Goal: Task Accomplishment & Management: Complete application form

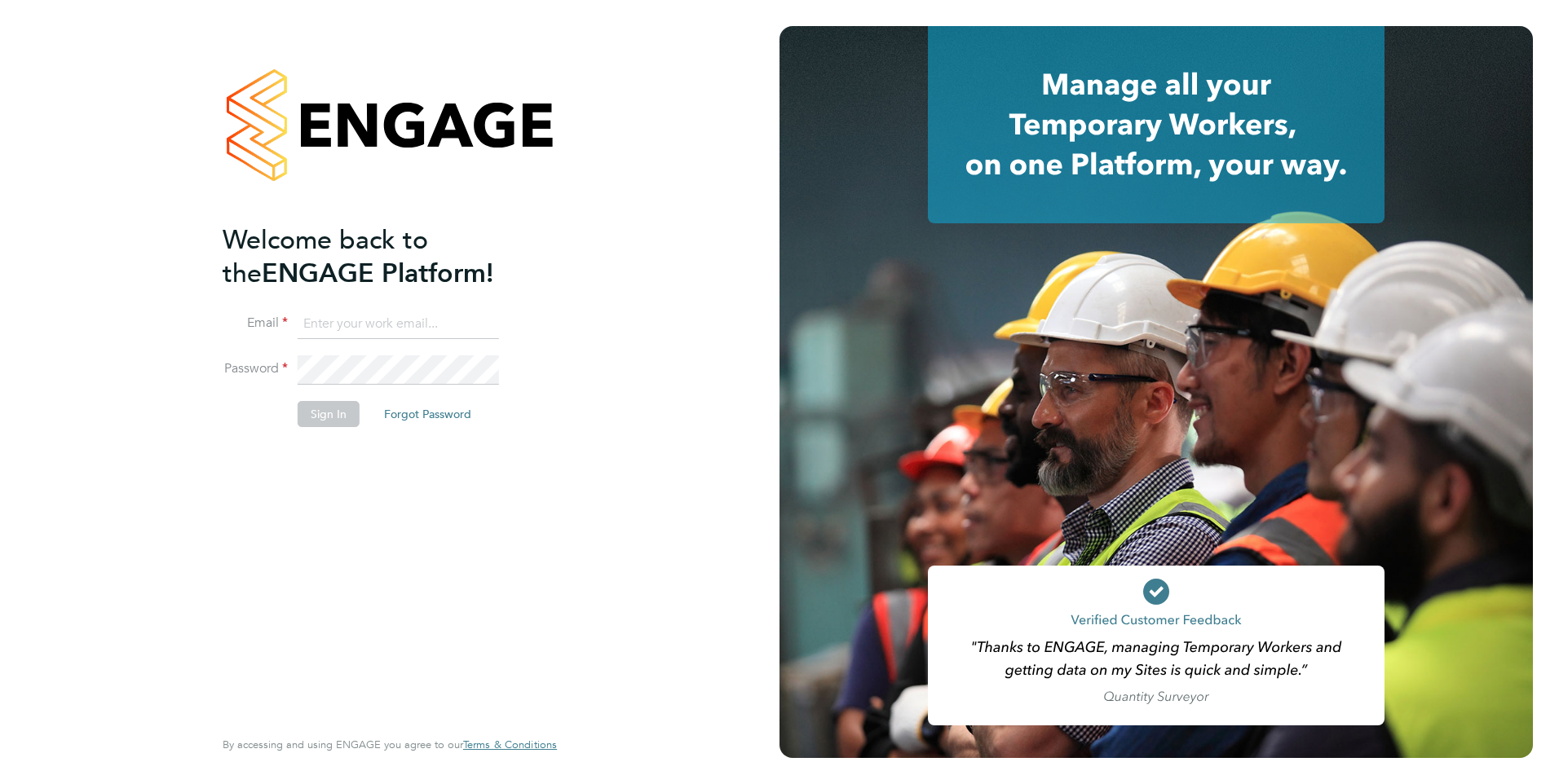
click at [342, 319] on input at bounding box center [398, 325] width 202 height 30
type input "yazmin.cole@prsjobs.com"
click at [381, 385] on li "Password" at bounding box center [382, 378] width 318 height 45
click at [353, 401] on button "Sign In" at bounding box center [328, 414] width 62 height 26
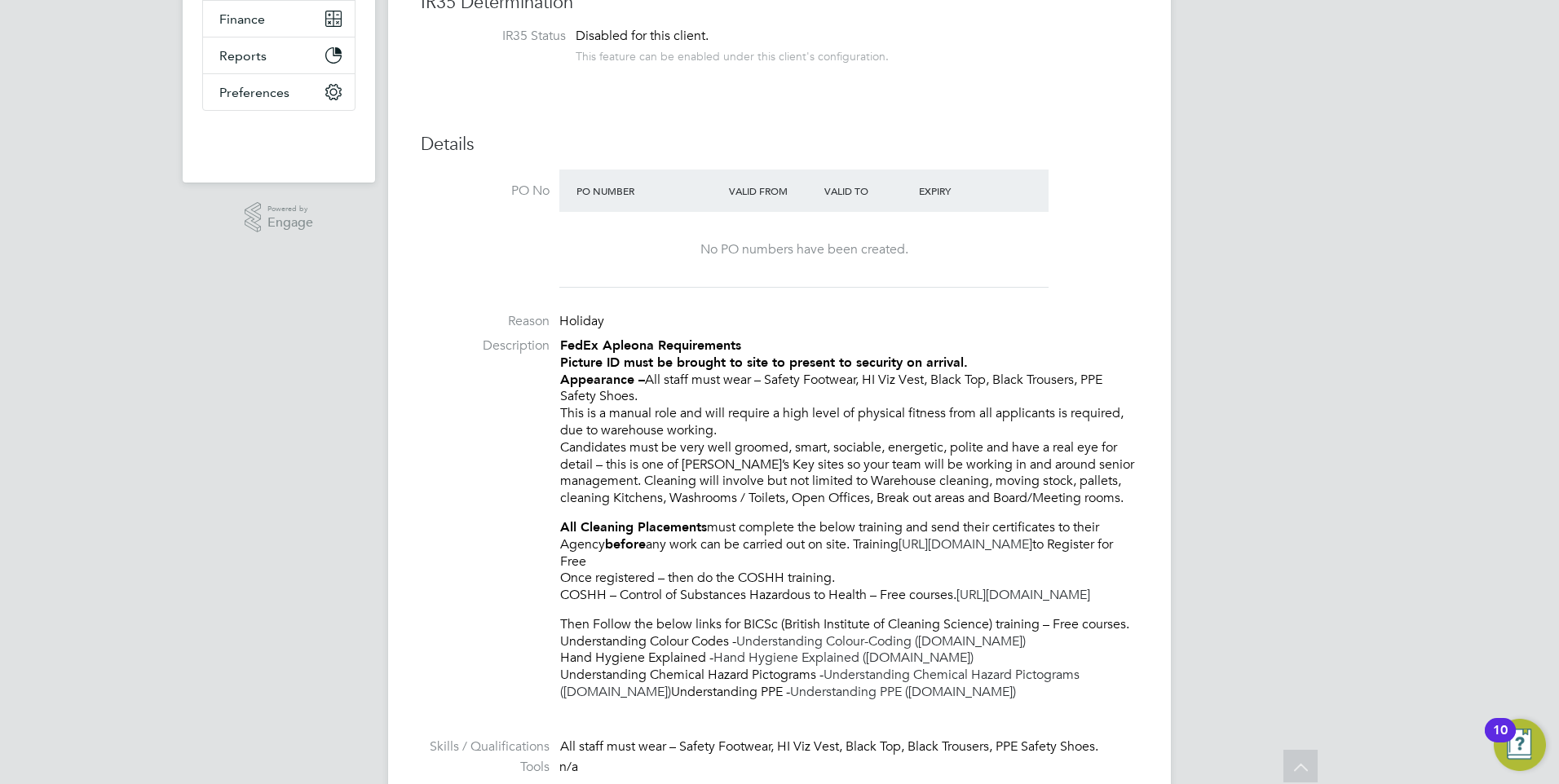
scroll to position [81, 0]
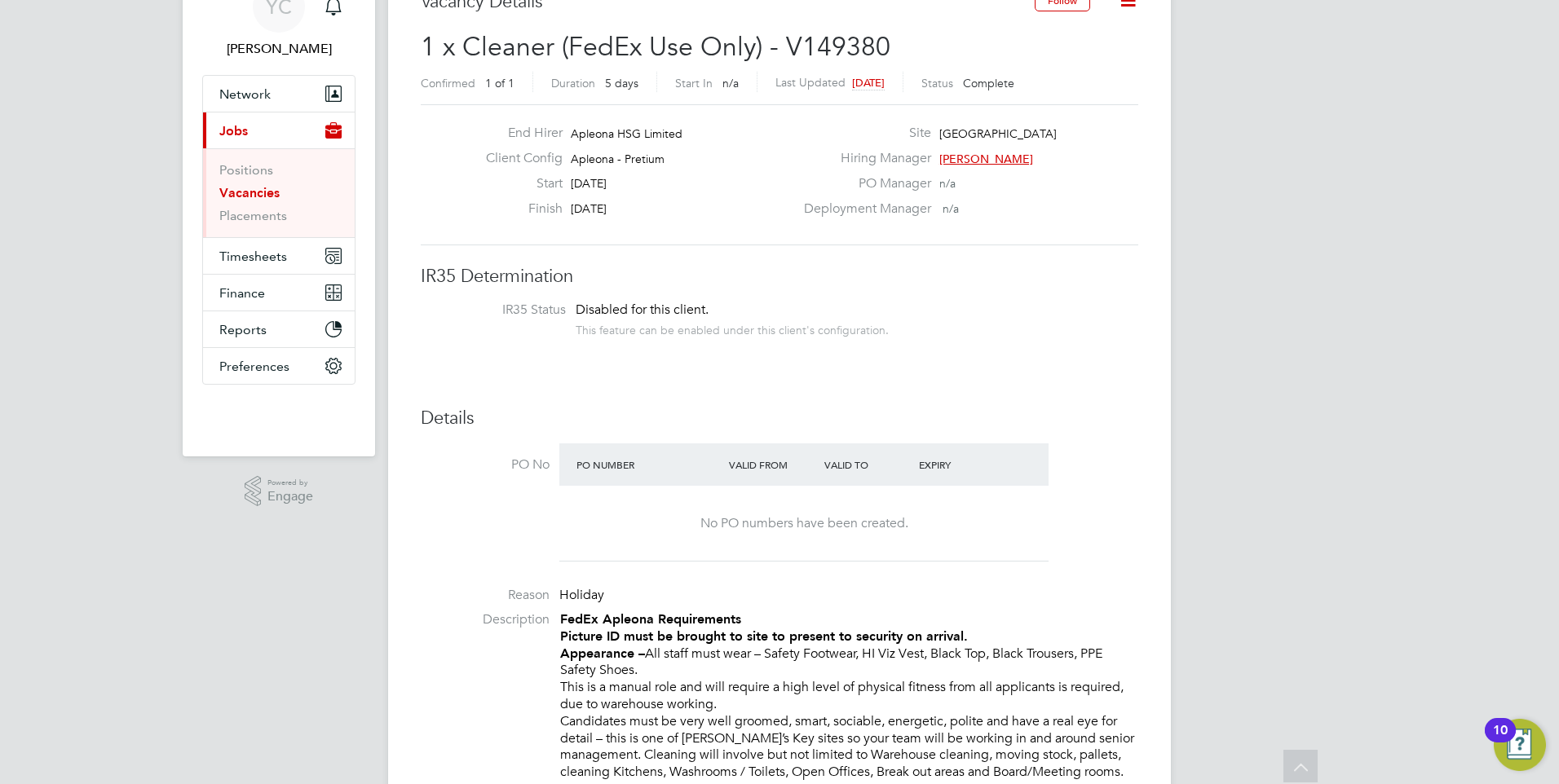
click at [247, 189] on link "Vacancies" at bounding box center [249, 193] width 60 height 16
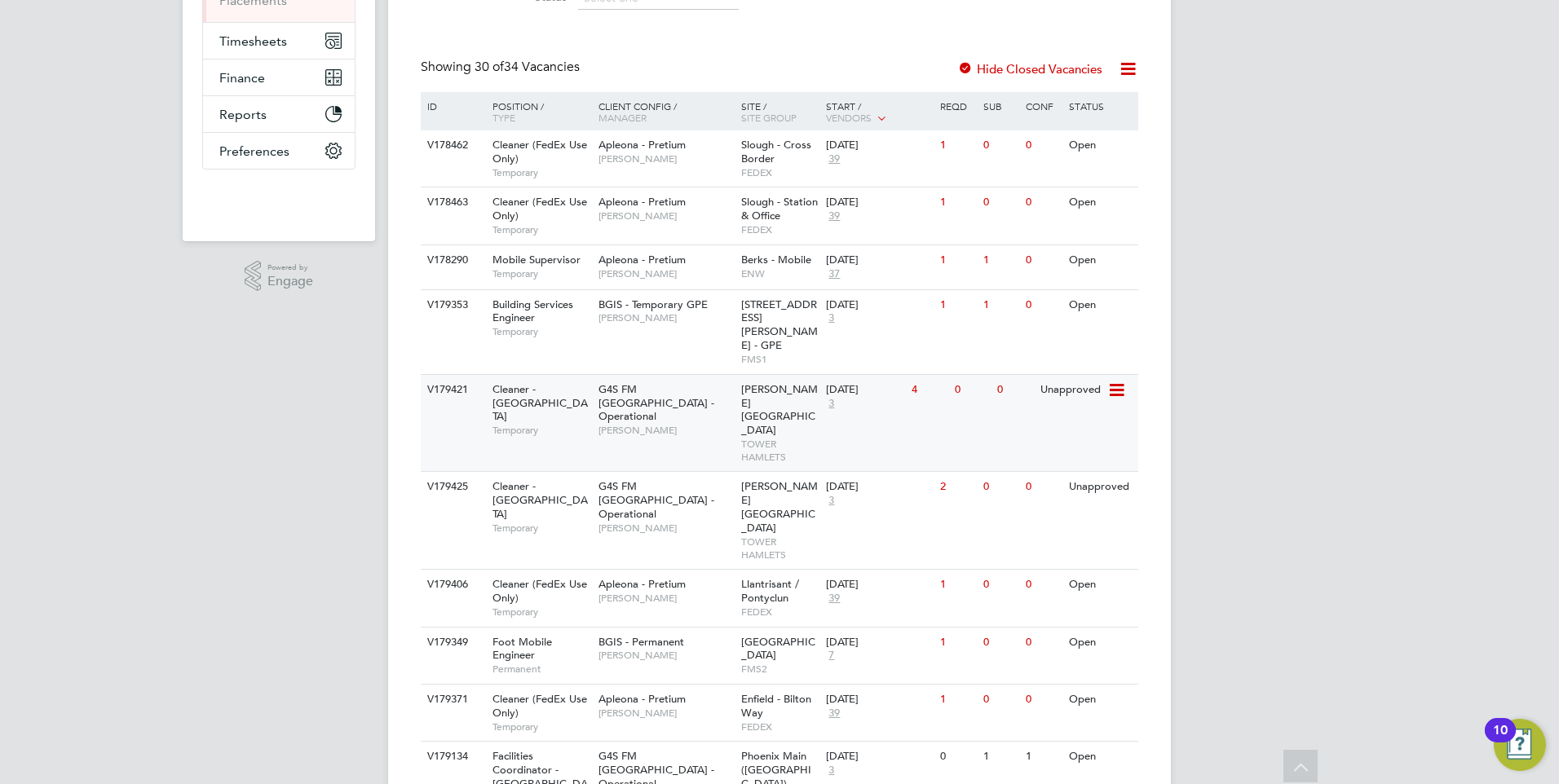
scroll to position [326, 0]
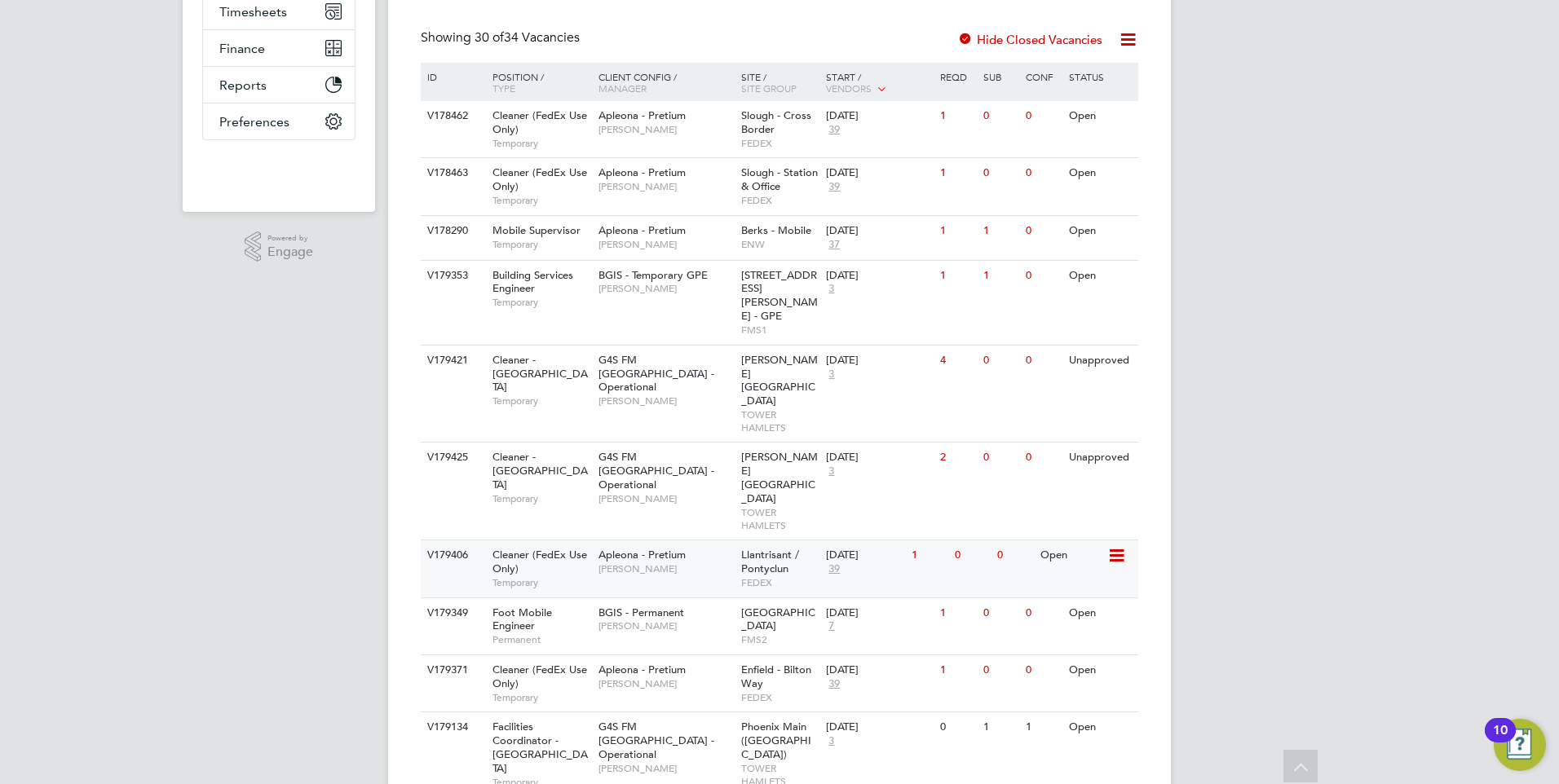
click at [759, 547] on span "Llantrisant / Pontyclun" at bounding box center [770, 561] width 58 height 28
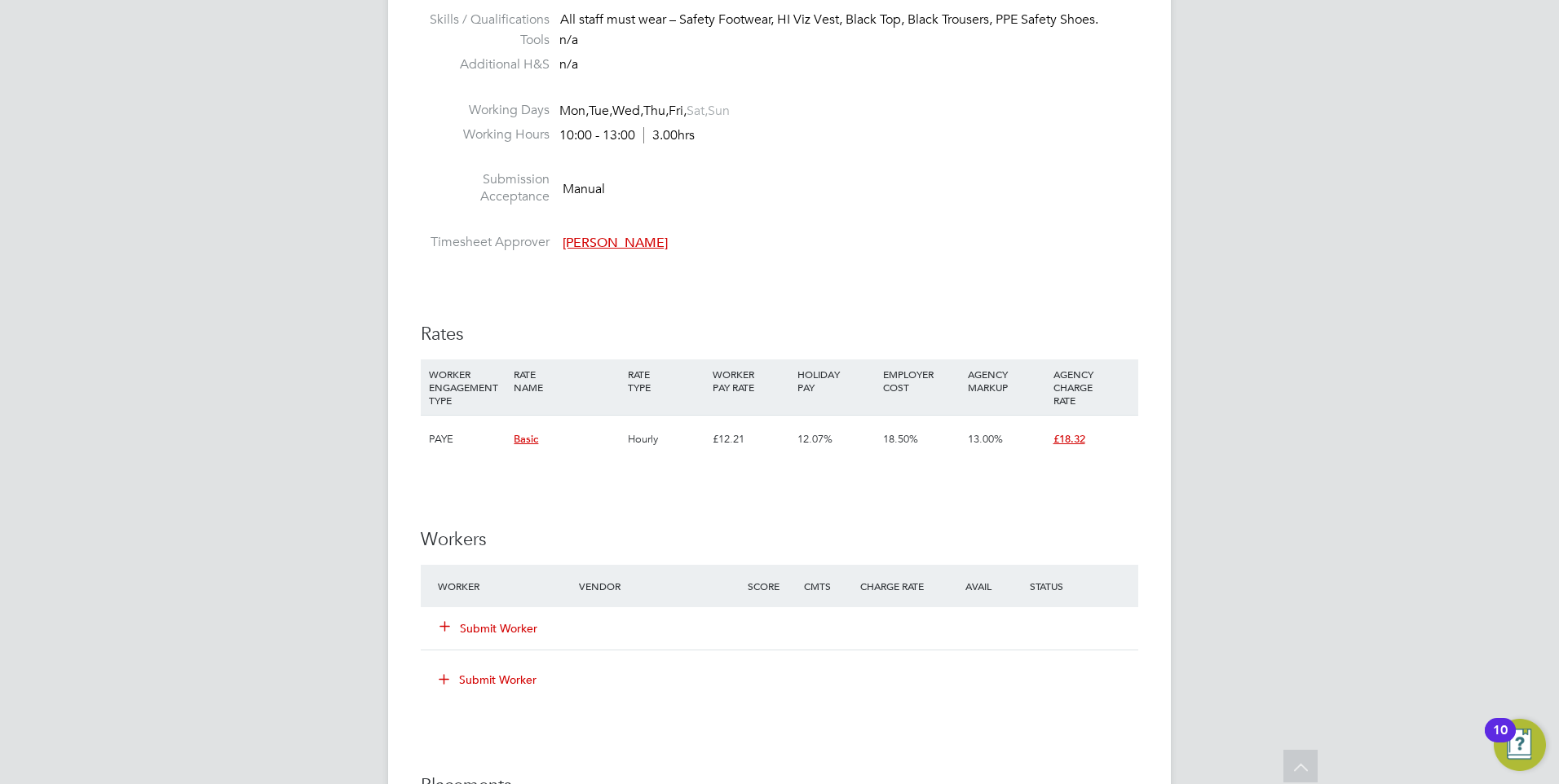
scroll to position [1200, 0]
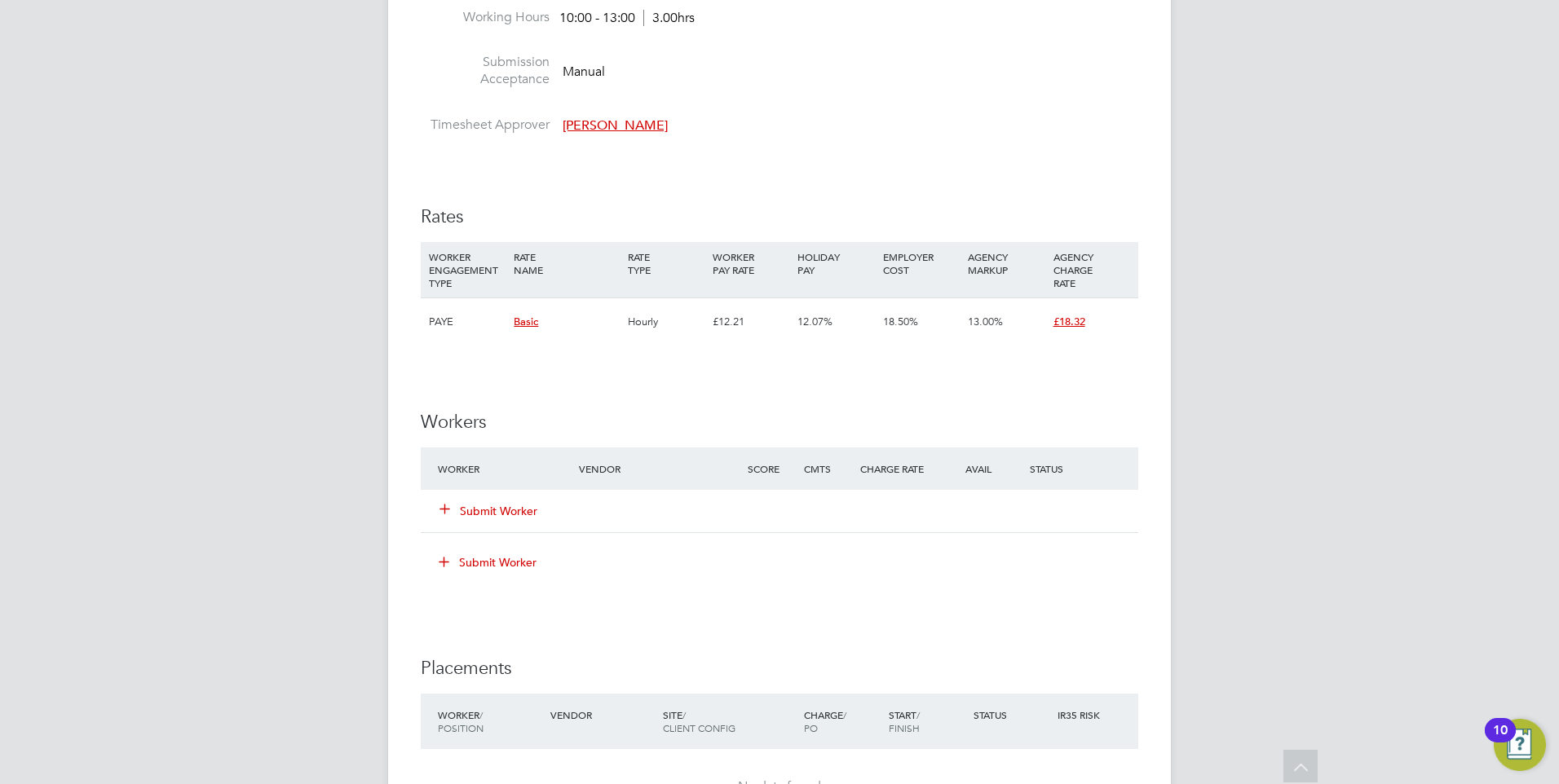
click at [510, 519] on button "Submit Worker" at bounding box center [489, 511] width 98 height 17
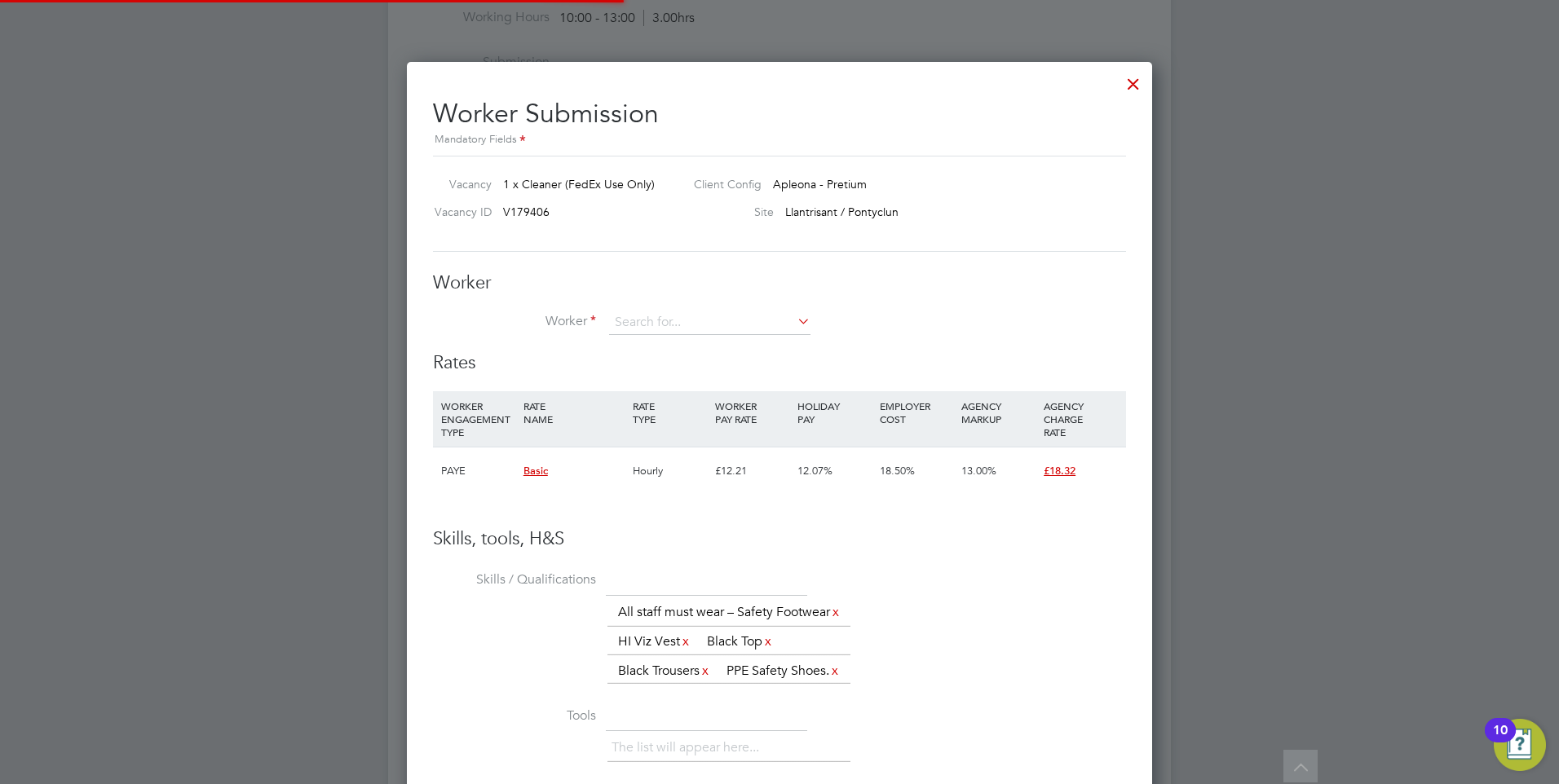
scroll to position [1090, 746]
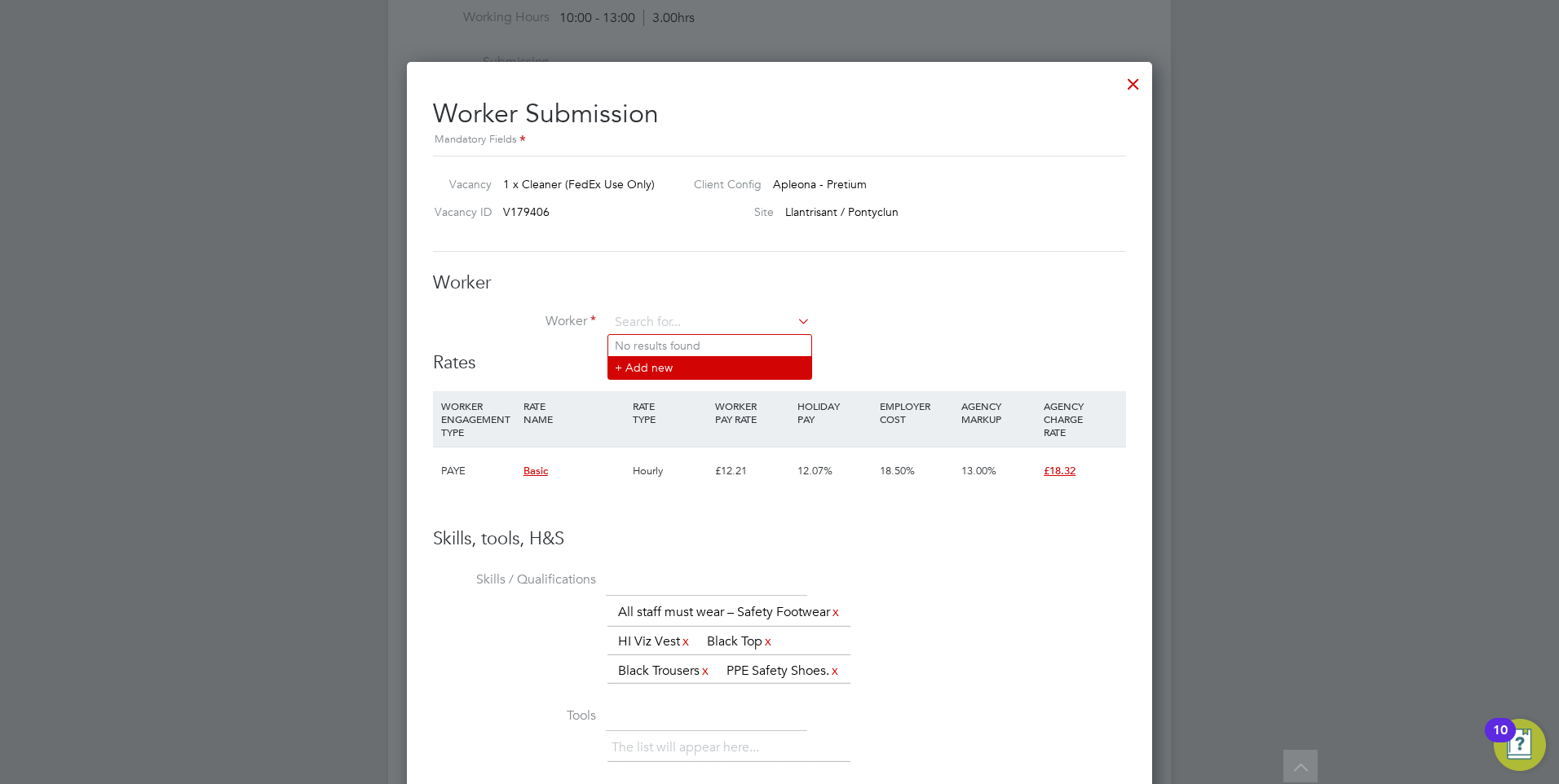
click at [694, 369] on li "+ Add new" at bounding box center [709, 367] width 203 height 22
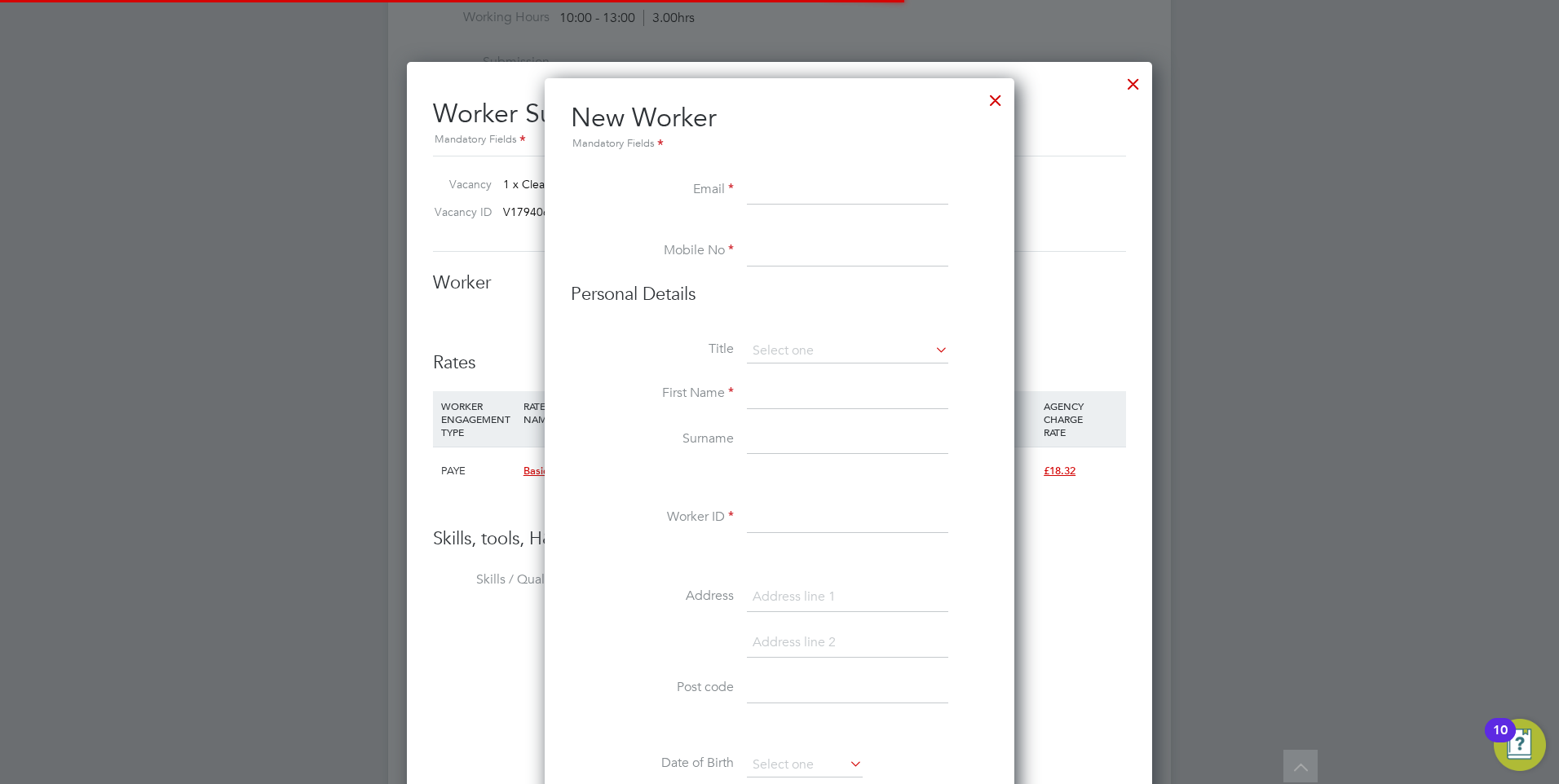
scroll to position [1463, 471]
click at [817, 187] on input at bounding box center [847, 191] width 202 height 30
click at [809, 198] on input at bounding box center [847, 191] width 202 height 30
paste input "[EMAIL_ADDRESS][DOMAIN_NAME]"
type input "[EMAIL_ADDRESS][DOMAIN_NAME]"
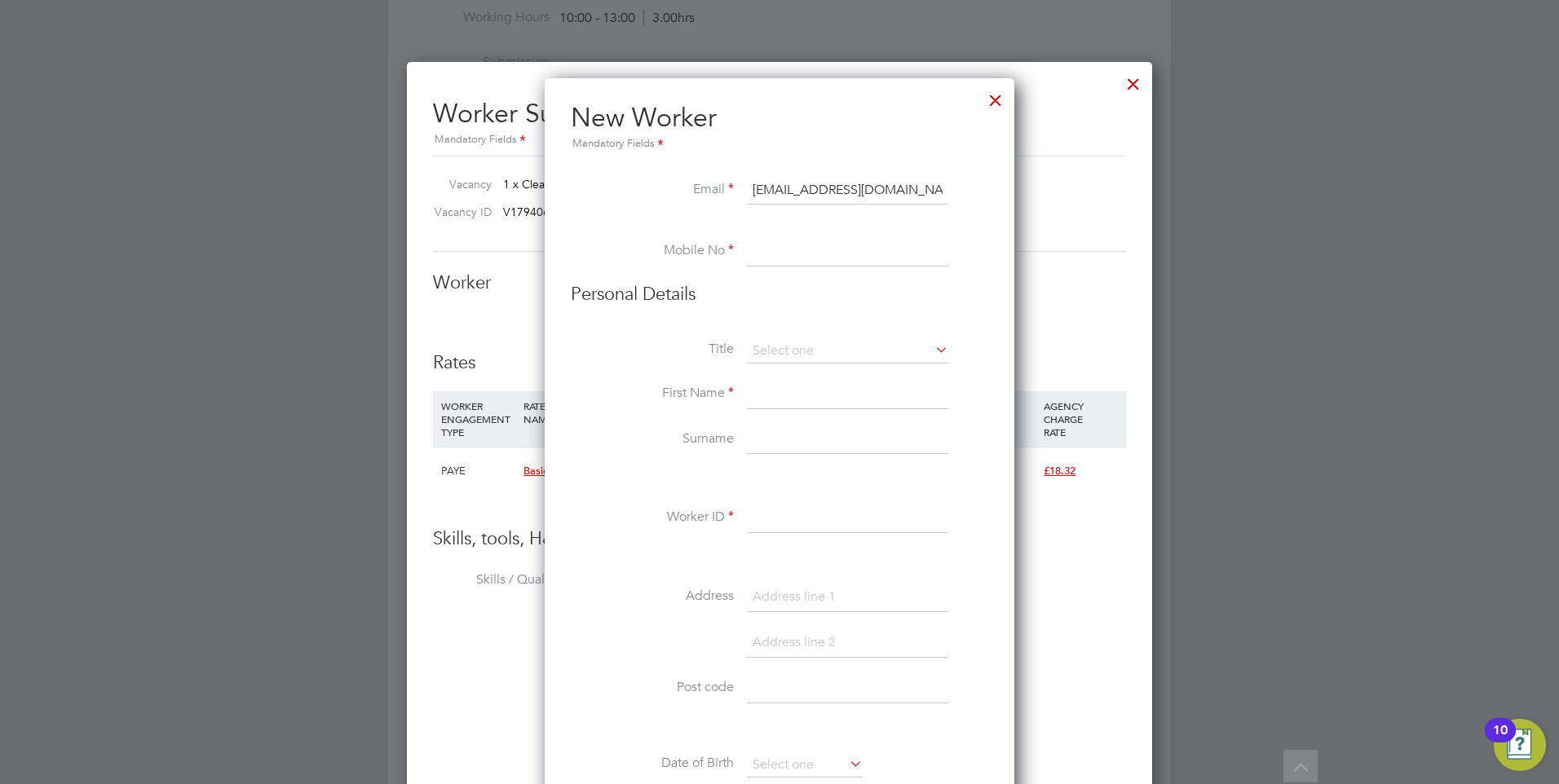
click at [776, 251] on input at bounding box center [847, 252] width 202 height 30
type input "07365641401"
click at [881, 350] on input at bounding box center [847, 351] width 202 height 24
click at [830, 382] on li "Mr" at bounding box center [847, 374] width 203 height 21
type input "Mr"
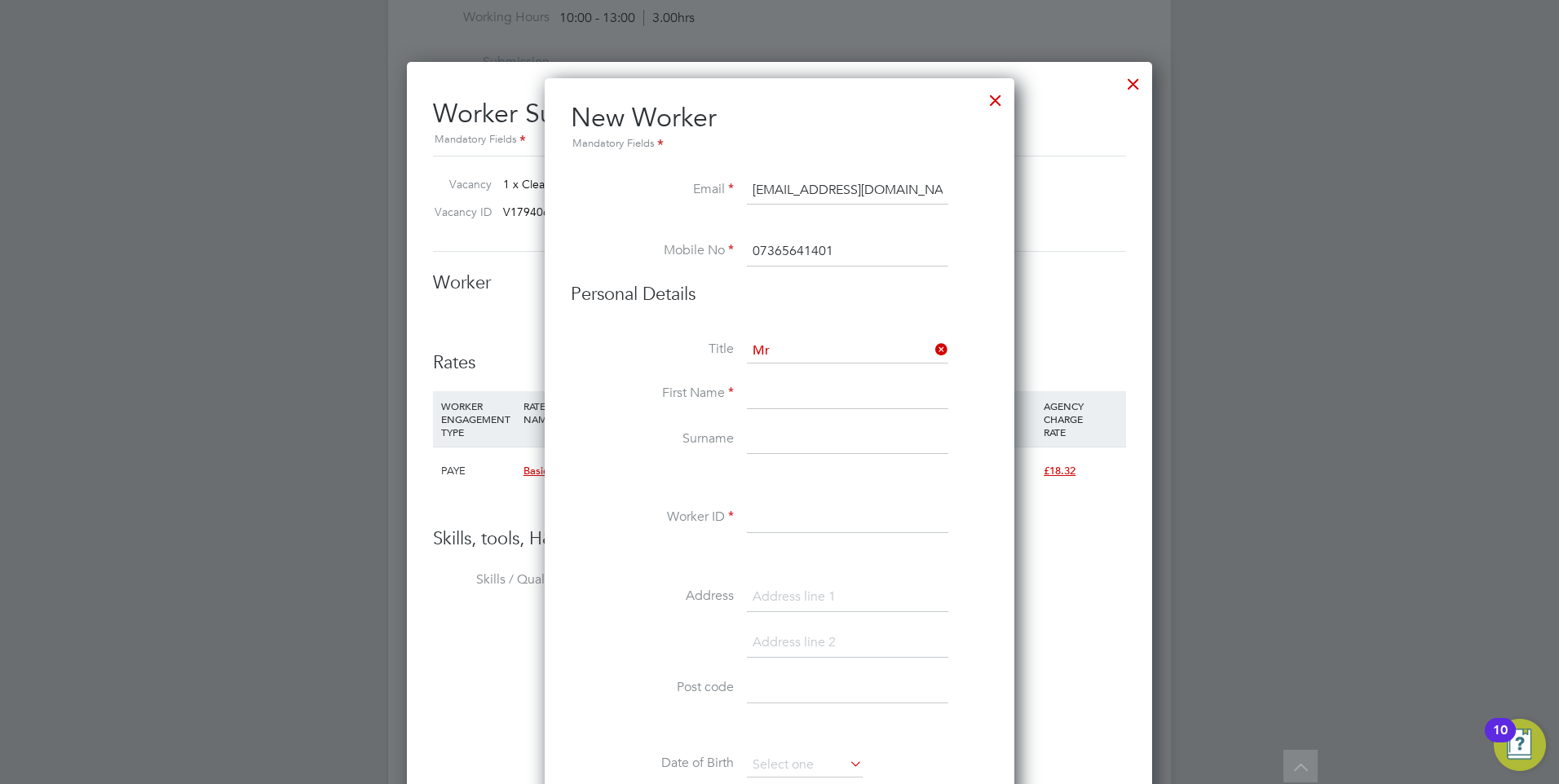
click at [801, 409] on input at bounding box center [847, 395] width 202 height 30
type input "[PERSON_NAME]"
type input "Brown"
type input "Stbrow"
click at [783, 594] on input at bounding box center [847, 598] width 202 height 30
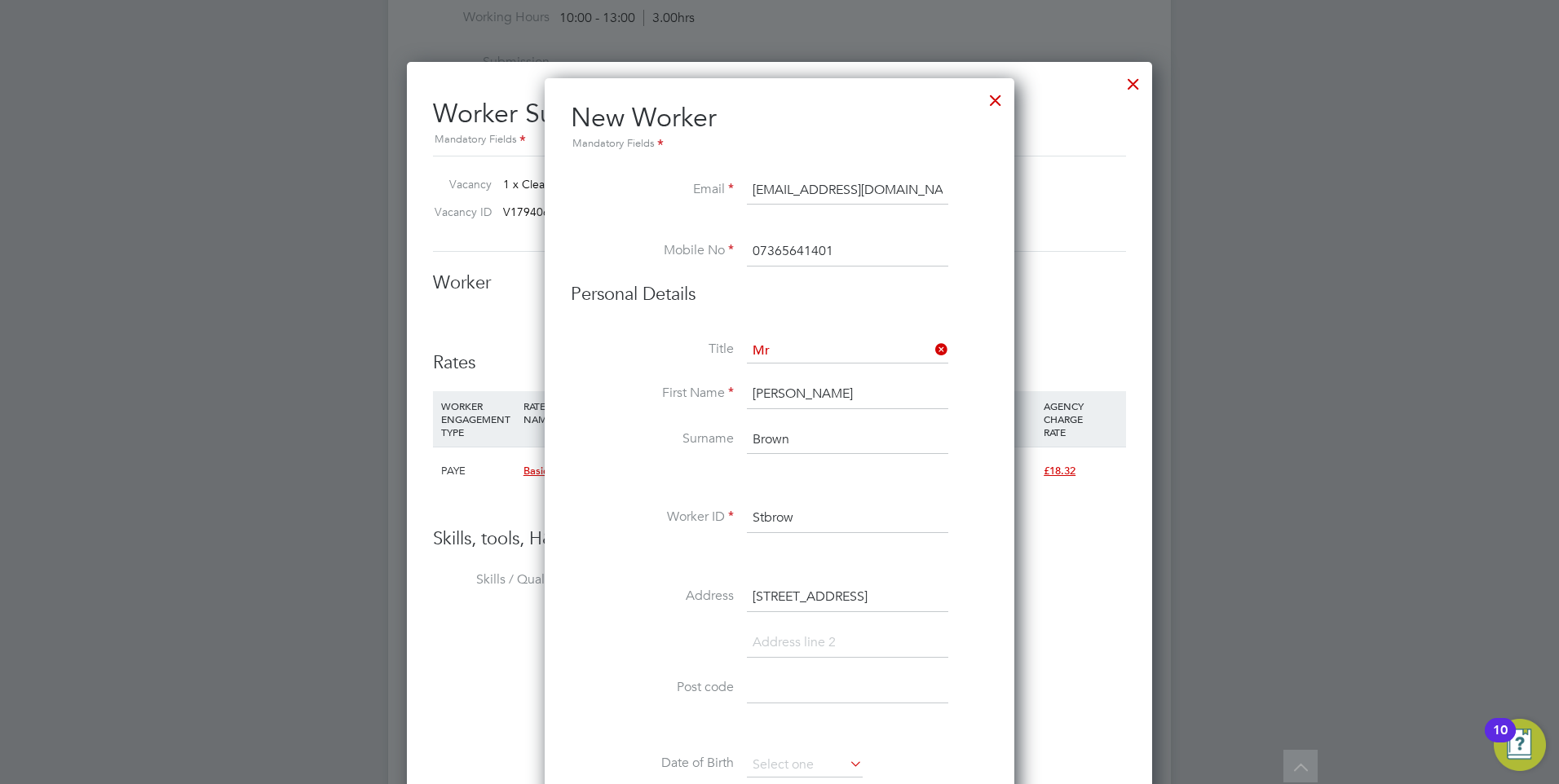
type input "[STREET_ADDRESS]"
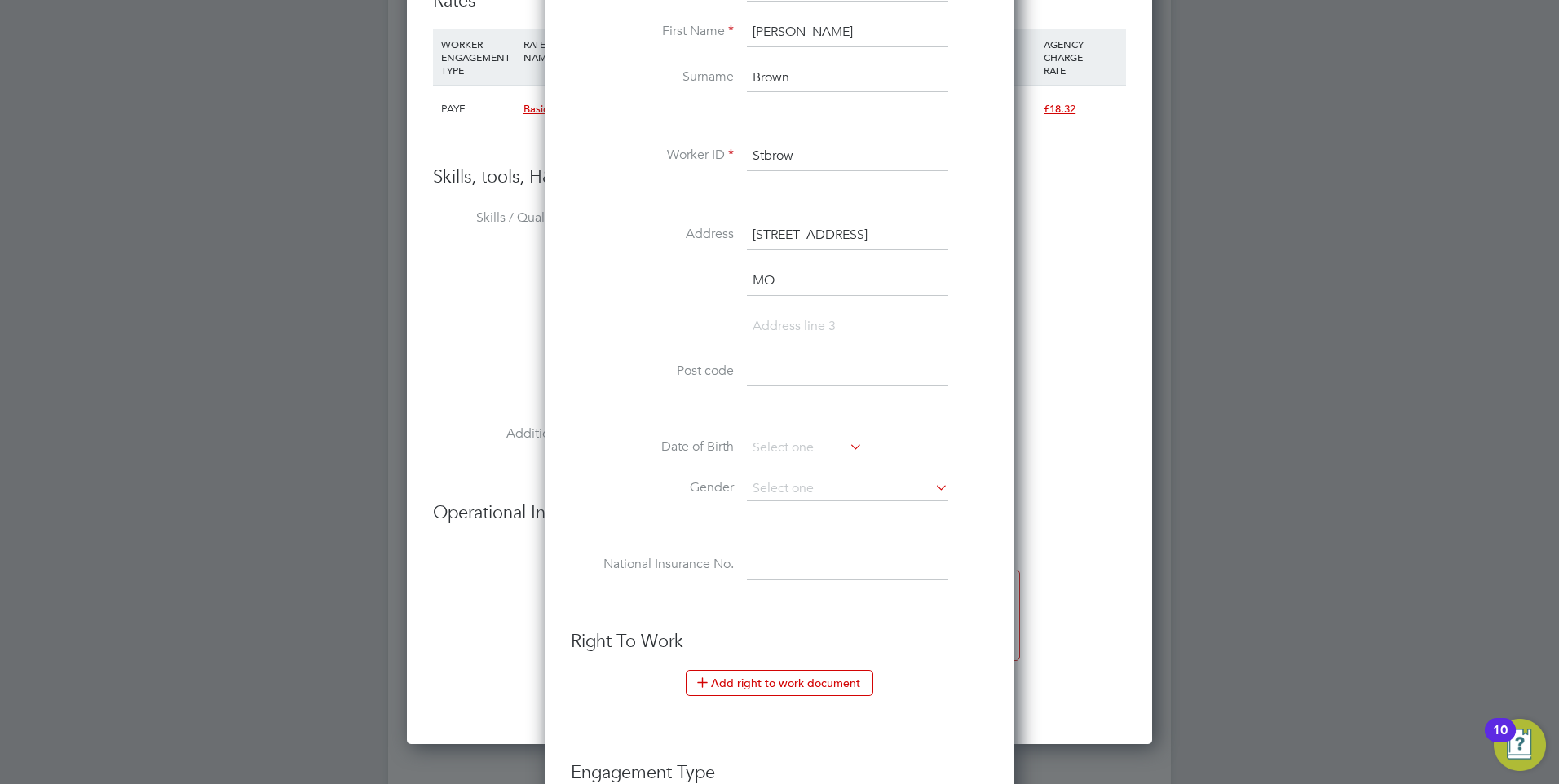
scroll to position [1567, 0]
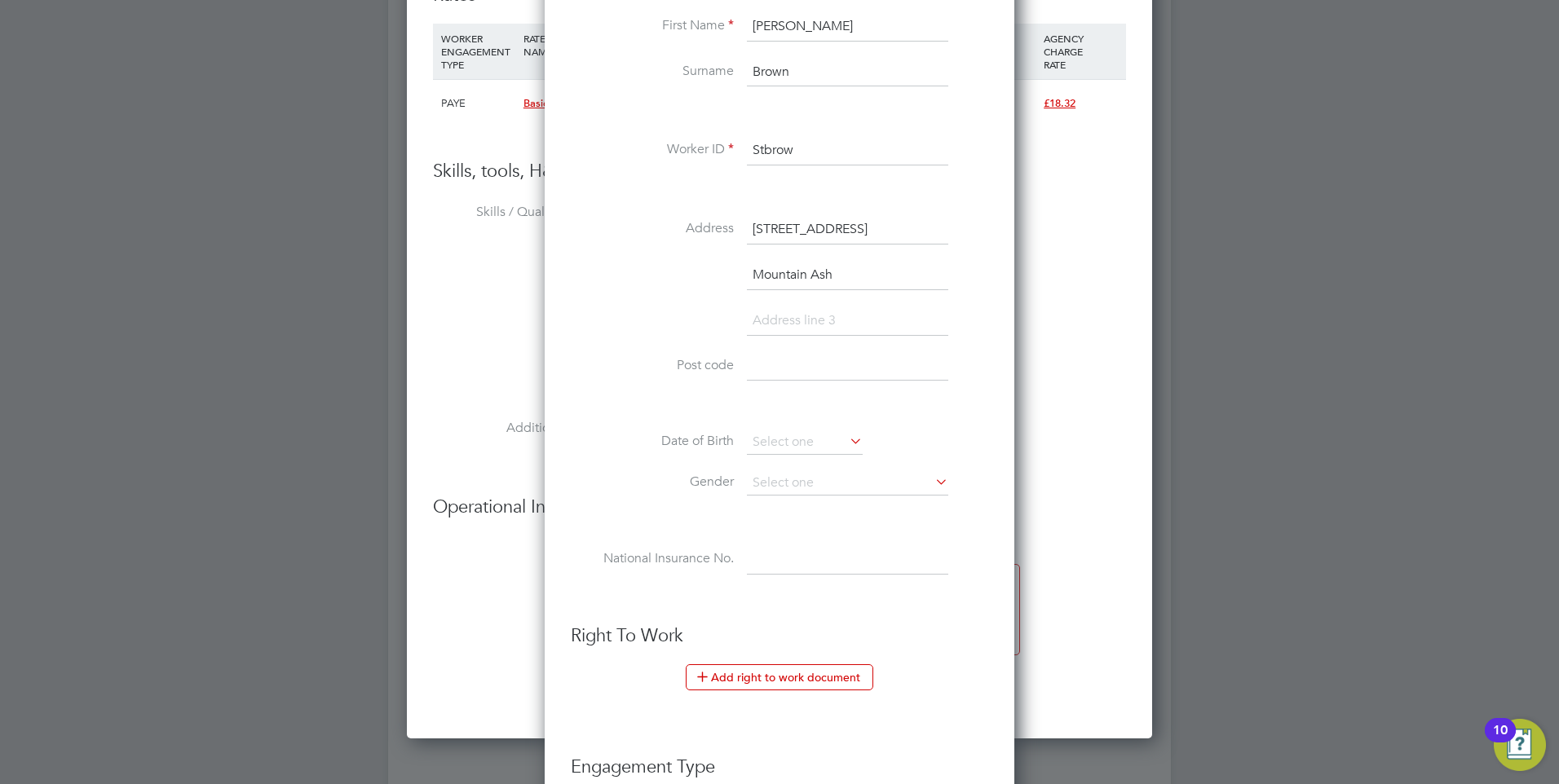
type input "Mountain Ash"
click at [801, 320] on input at bounding box center [847, 321] width 202 height 30
click at [792, 366] on input at bounding box center [847, 367] width 202 height 30
type input "CF45 3RB"
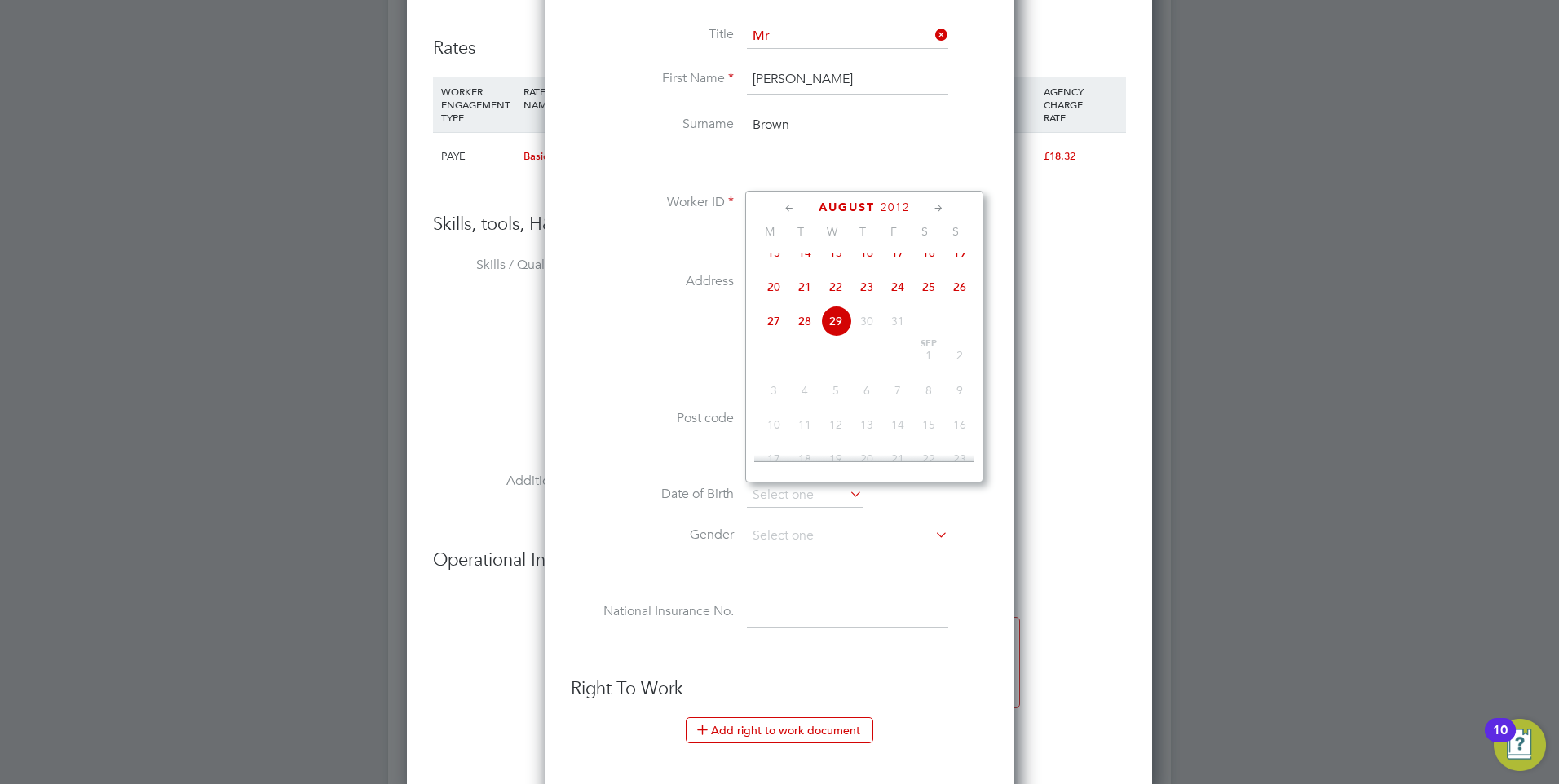
scroll to position [1486, 0]
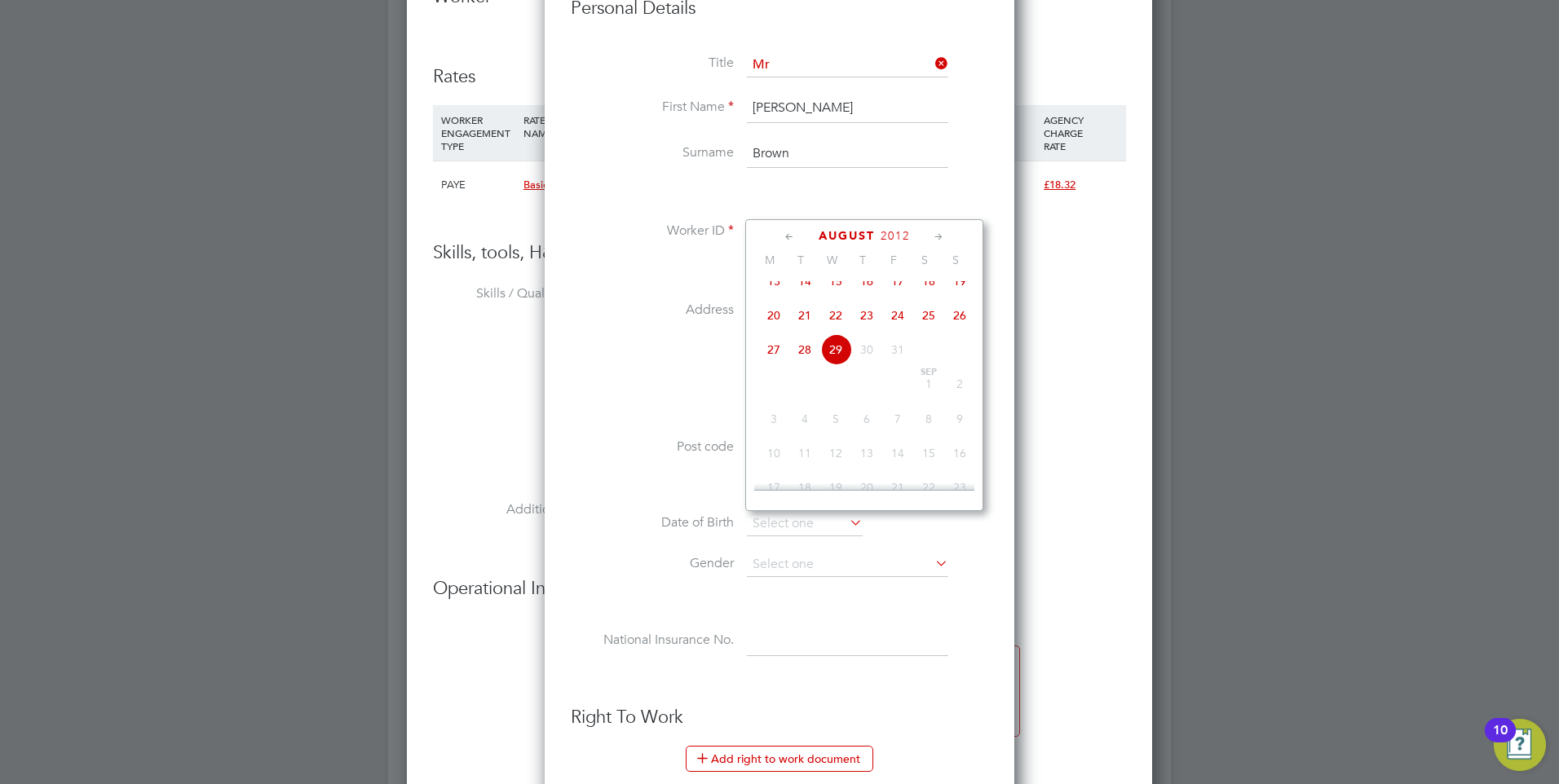
drag, startPoint x: 837, startPoint y: 359, endPoint x: 694, endPoint y: 381, distance: 144.7
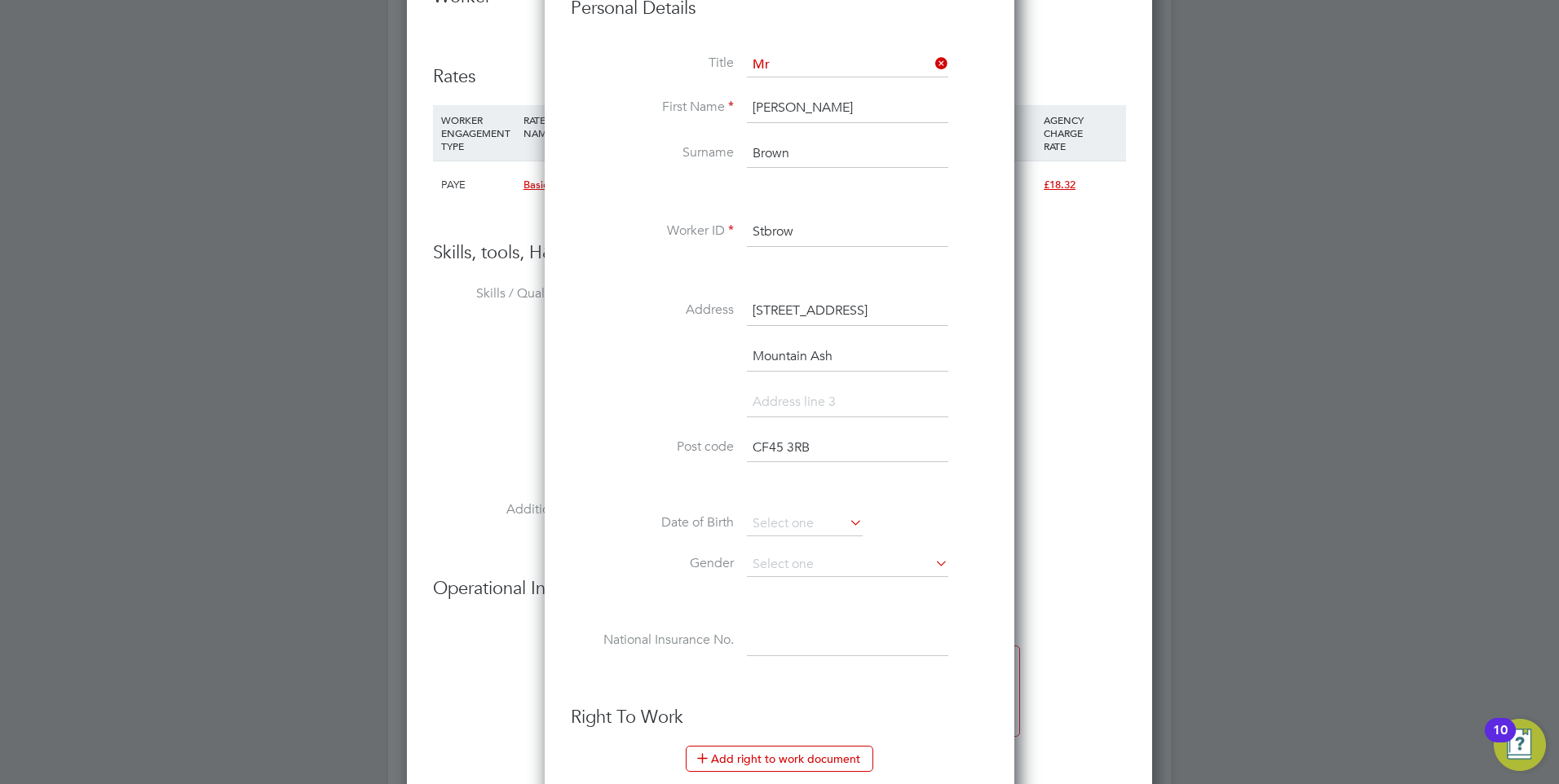
click at [694, 381] on li "Mountain Ash" at bounding box center [780, 365] width 417 height 45
click at [1224, 353] on div at bounding box center [779, 392] width 1559 height 784
click at [600, 130] on li "First Name [PERSON_NAME]" at bounding box center [780, 116] width 417 height 45
click at [800, 521] on input at bounding box center [804, 524] width 116 height 24
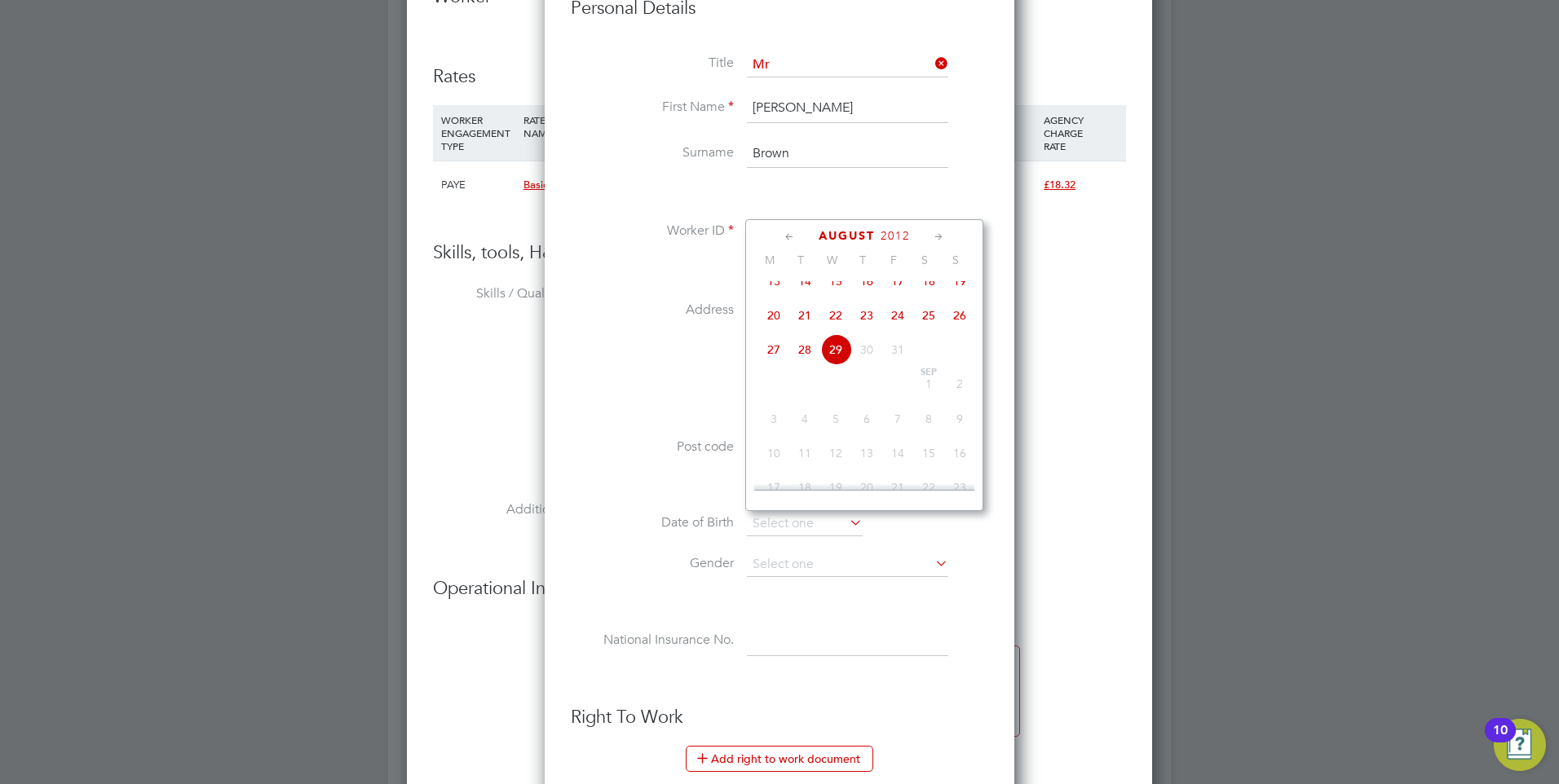
click at [899, 229] on span "2012" at bounding box center [895, 236] width 30 height 14
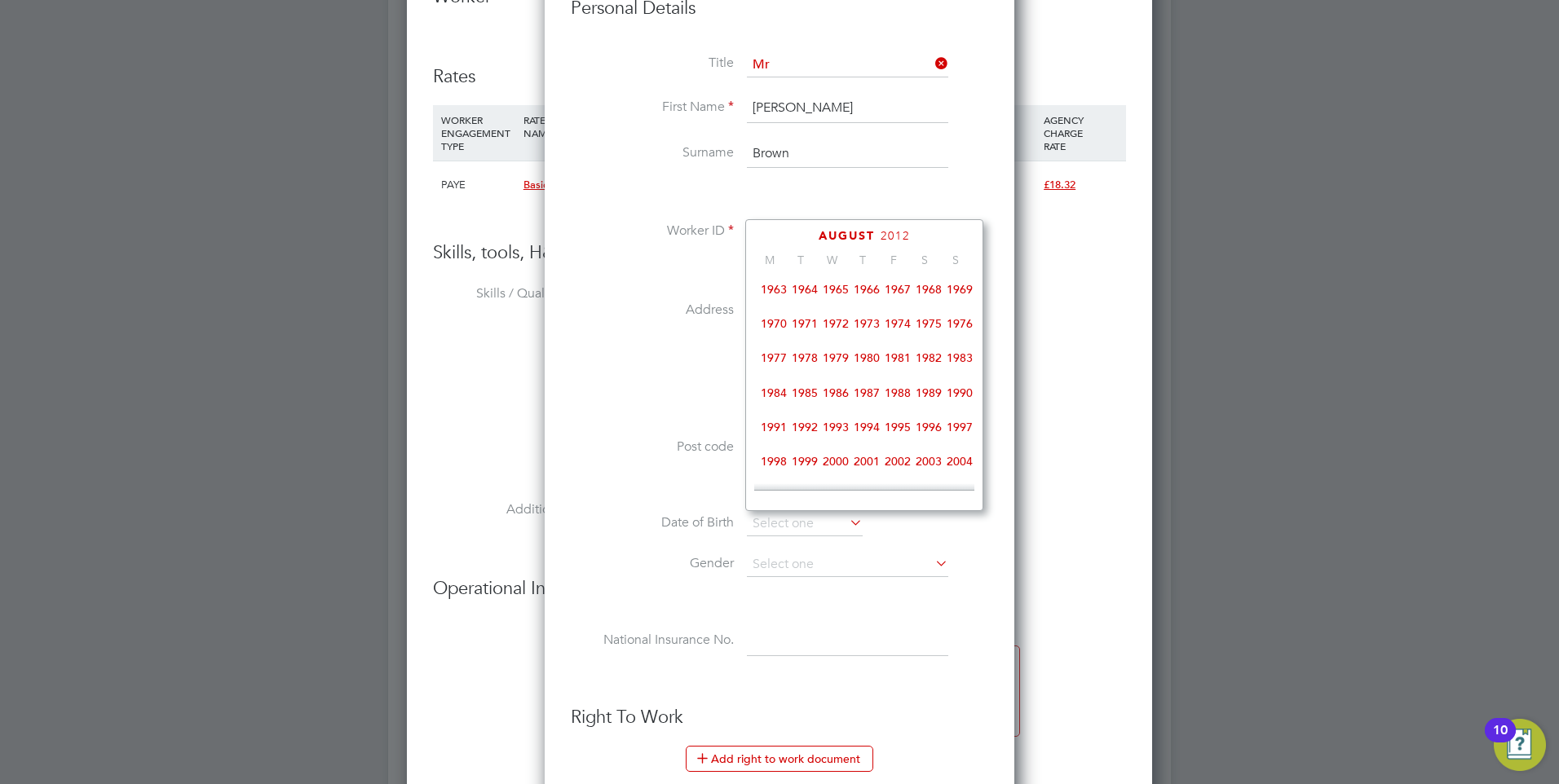
scroll to position [350, 0]
click at [858, 404] on span "2001" at bounding box center [866, 393] width 31 height 31
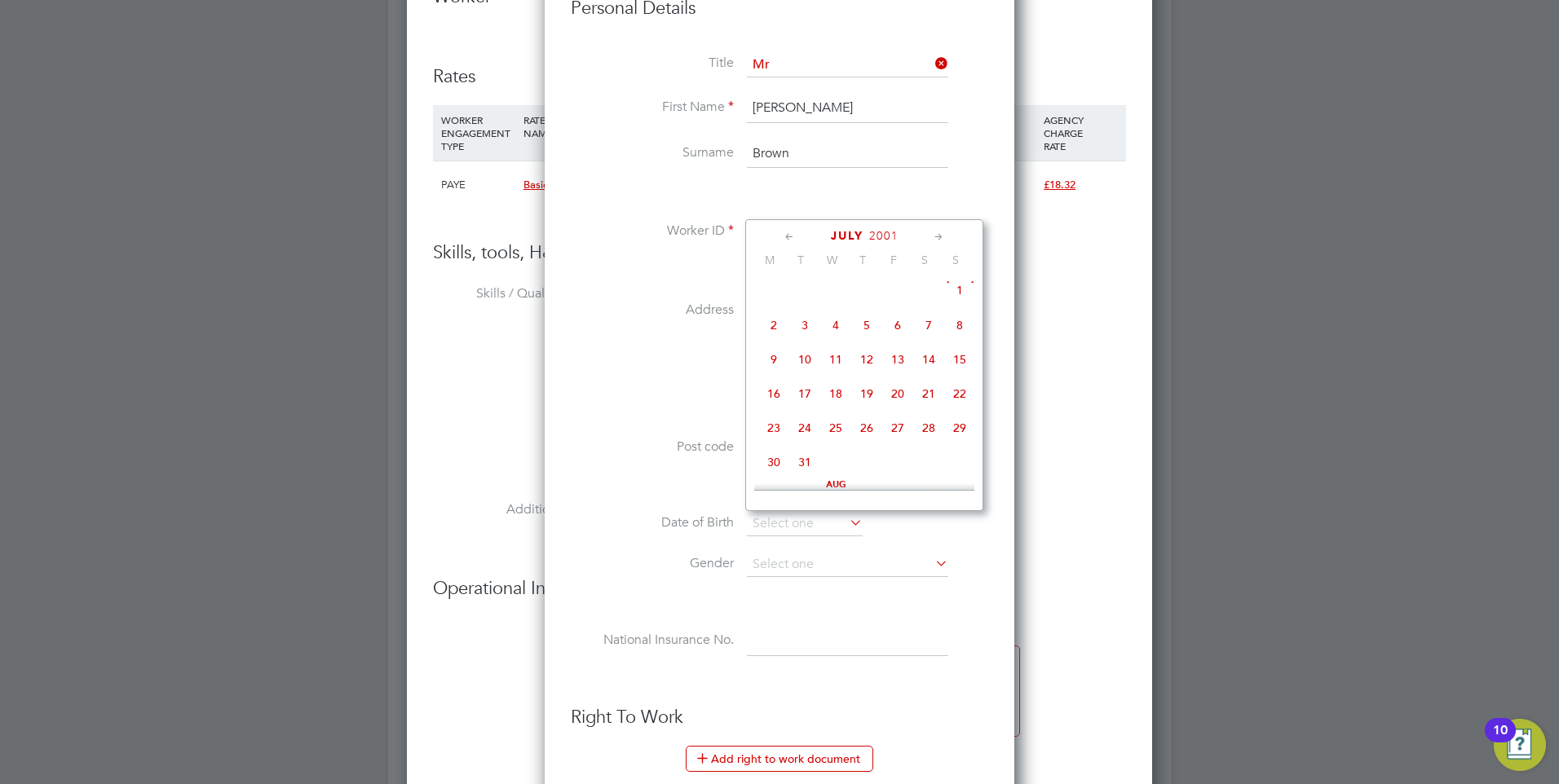
click at [935, 237] on icon at bounding box center [939, 237] width 16 height 18
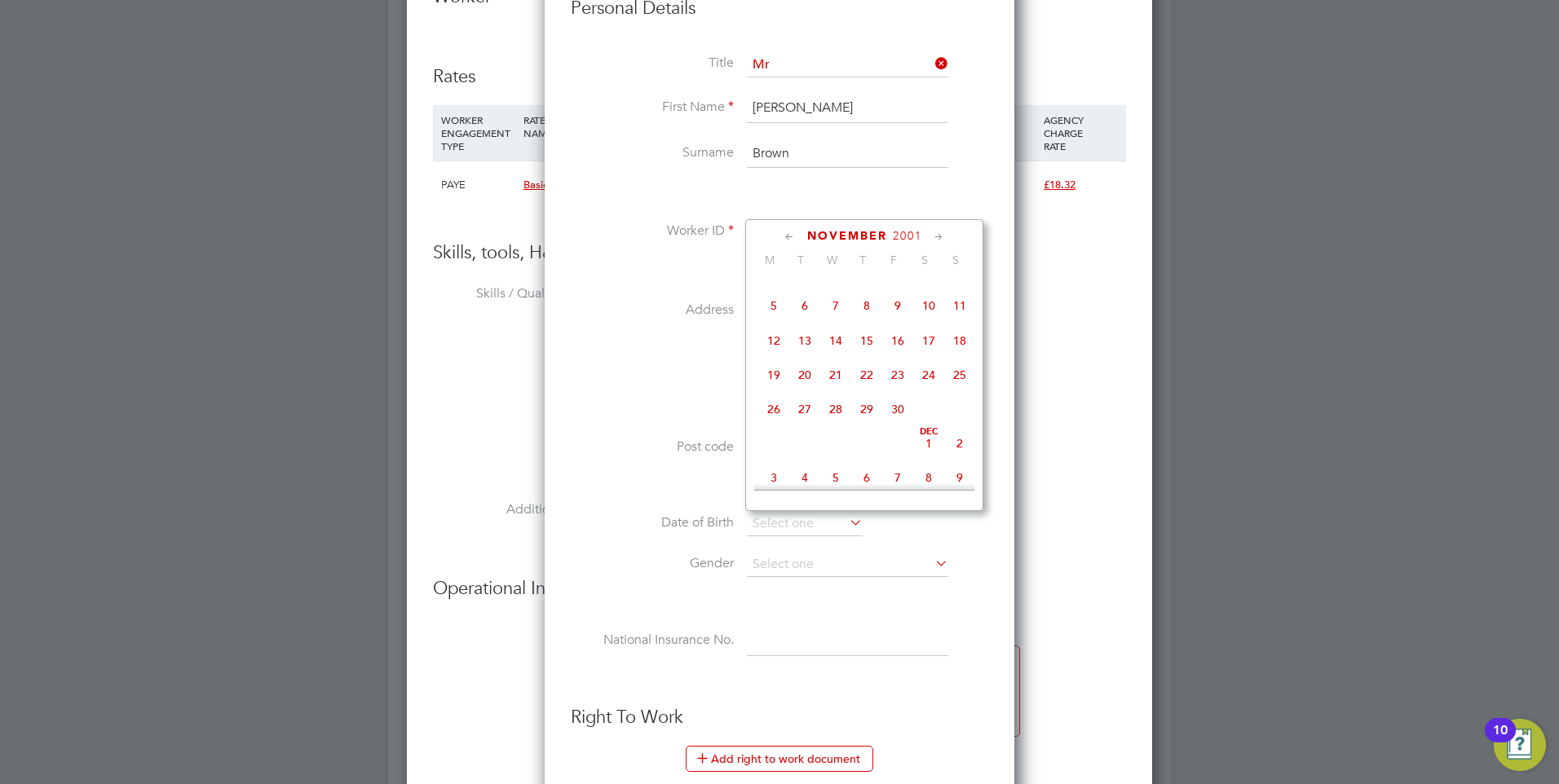
click at [895, 356] on span "16" at bounding box center [897, 340] width 31 height 31
type input "[DATE]"
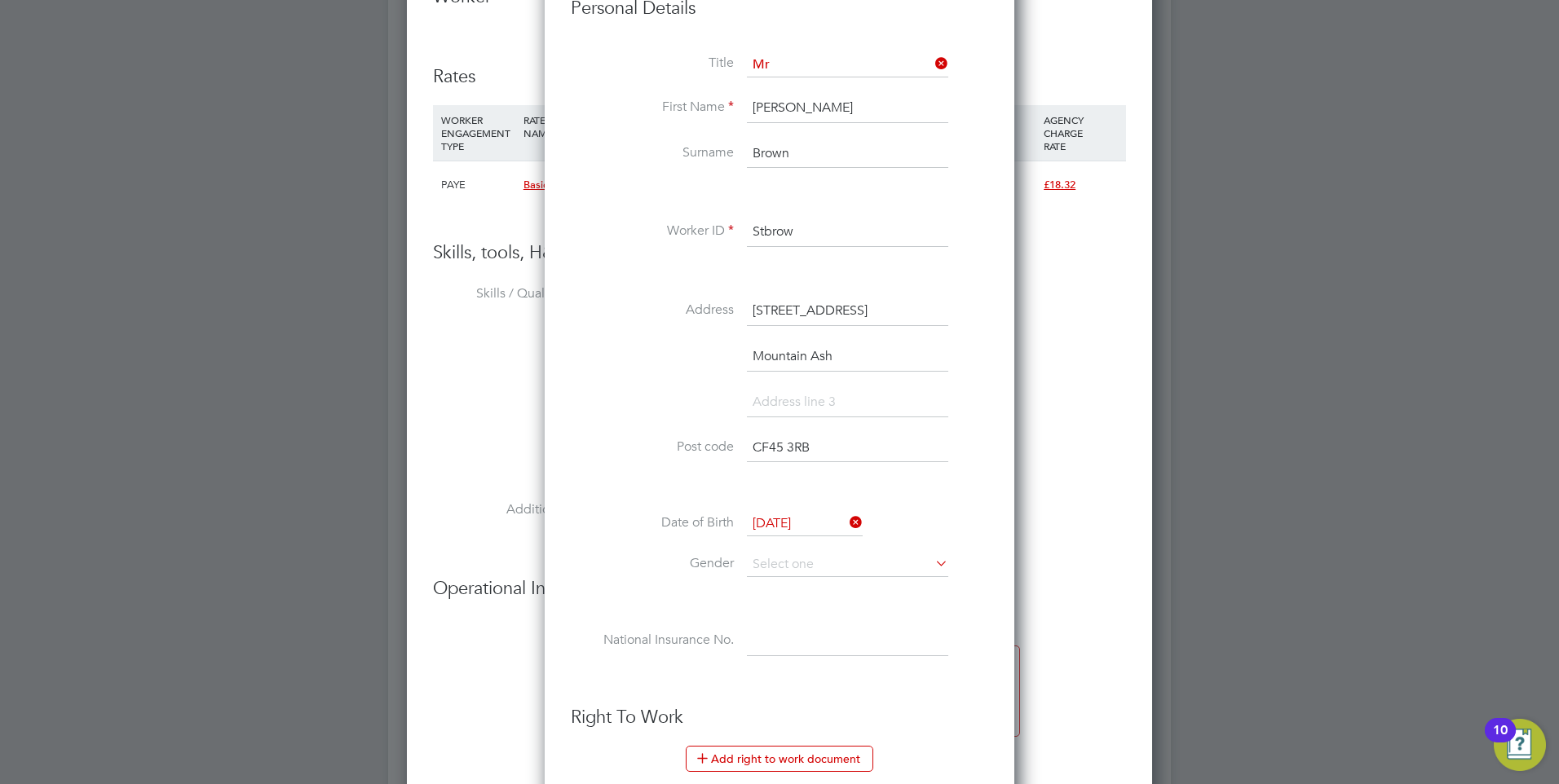
click at [583, 402] on li at bounding box center [780, 410] width 417 height 45
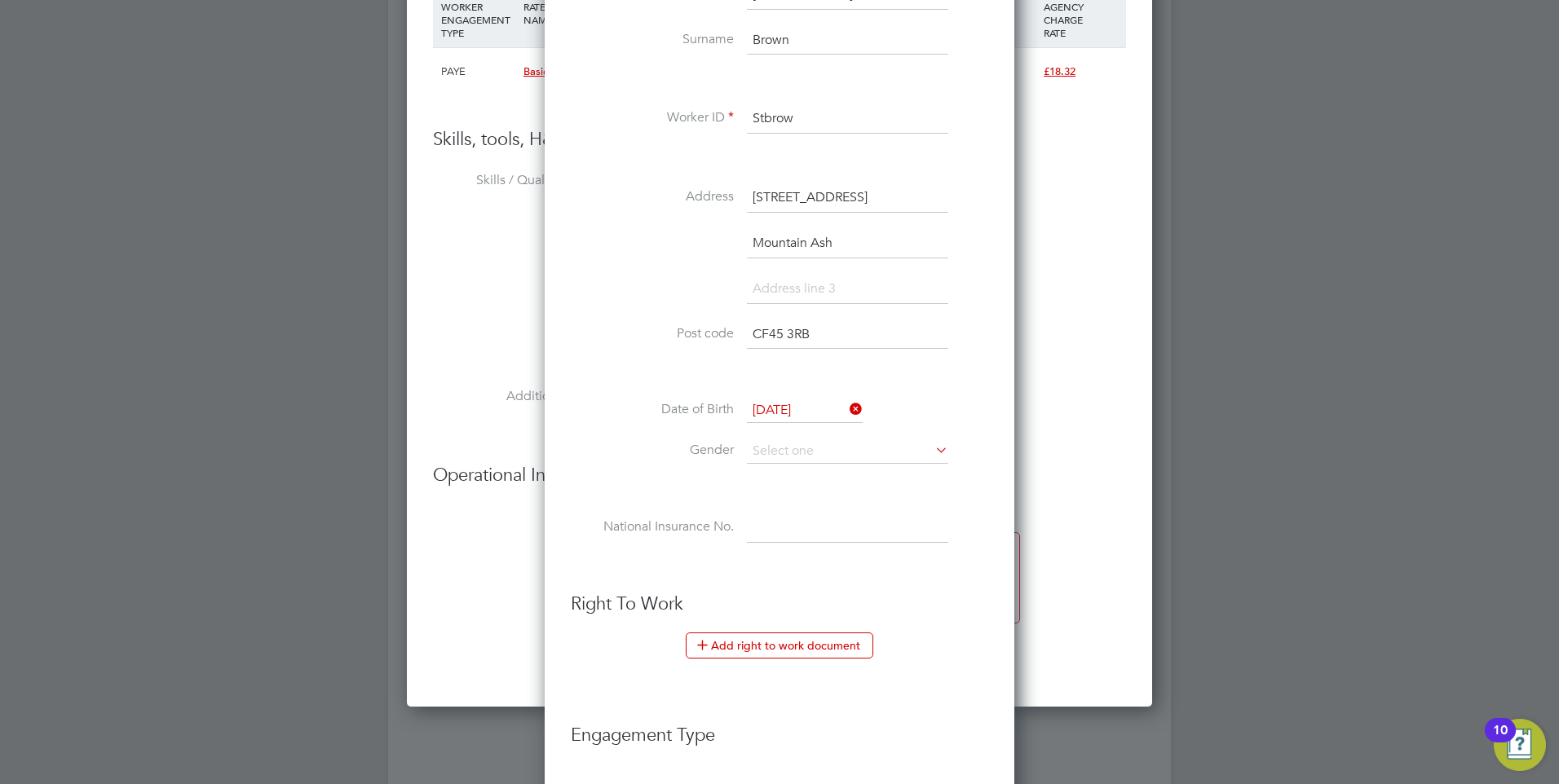
scroll to position [1812, 0]
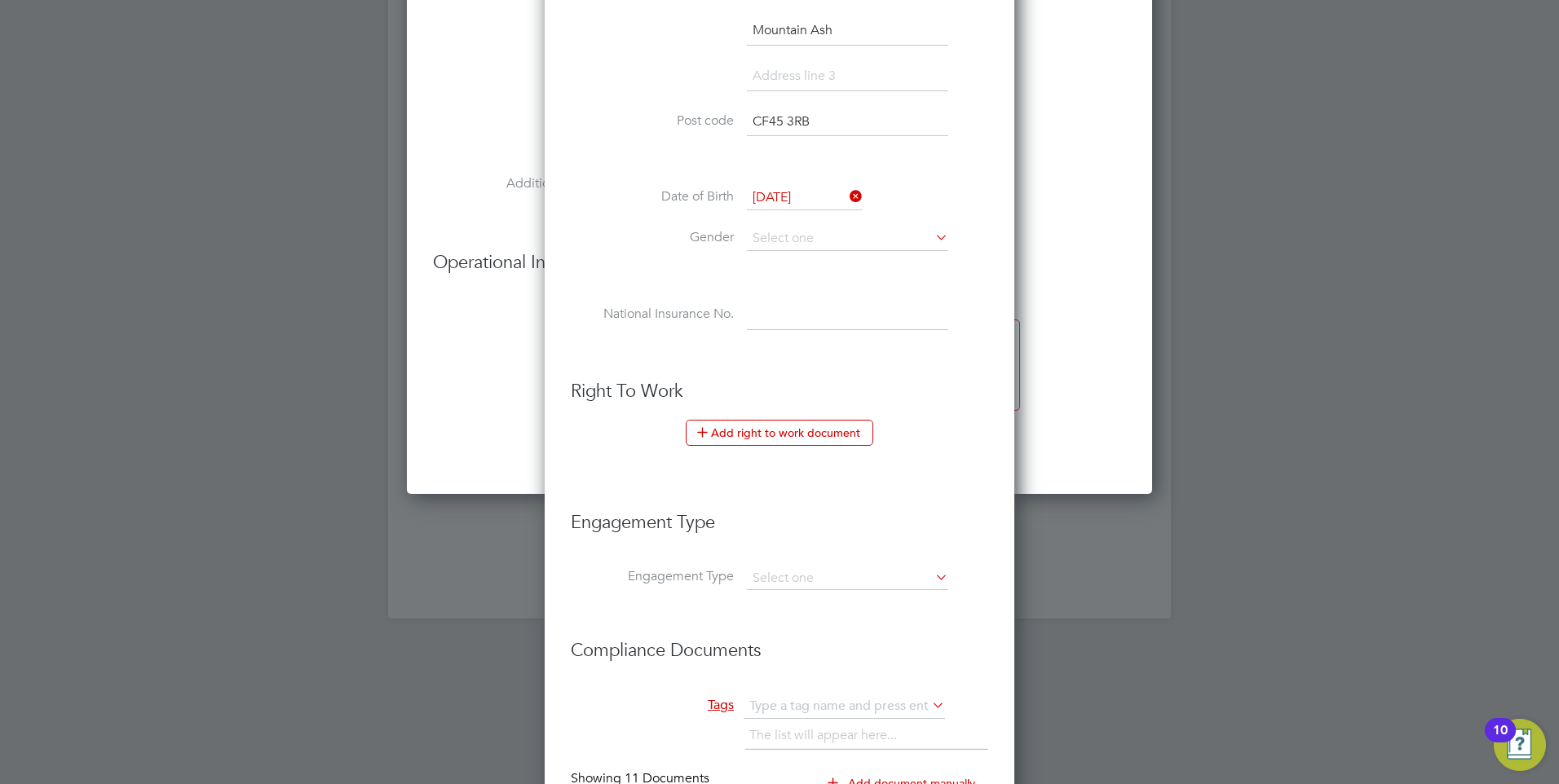
click at [830, 221] on li "Date of Birth [DEMOGRAPHIC_DATA]" at bounding box center [780, 206] width 417 height 41
click at [813, 237] on input at bounding box center [847, 239] width 202 height 24
click at [804, 257] on li "[DEMOGRAPHIC_DATA]" at bounding box center [847, 262] width 203 height 21
type input "[DEMOGRAPHIC_DATA]"
drag, startPoint x: 793, startPoint y: 320, endPoint x: 784, endPoint y: 313, distance: 11.4
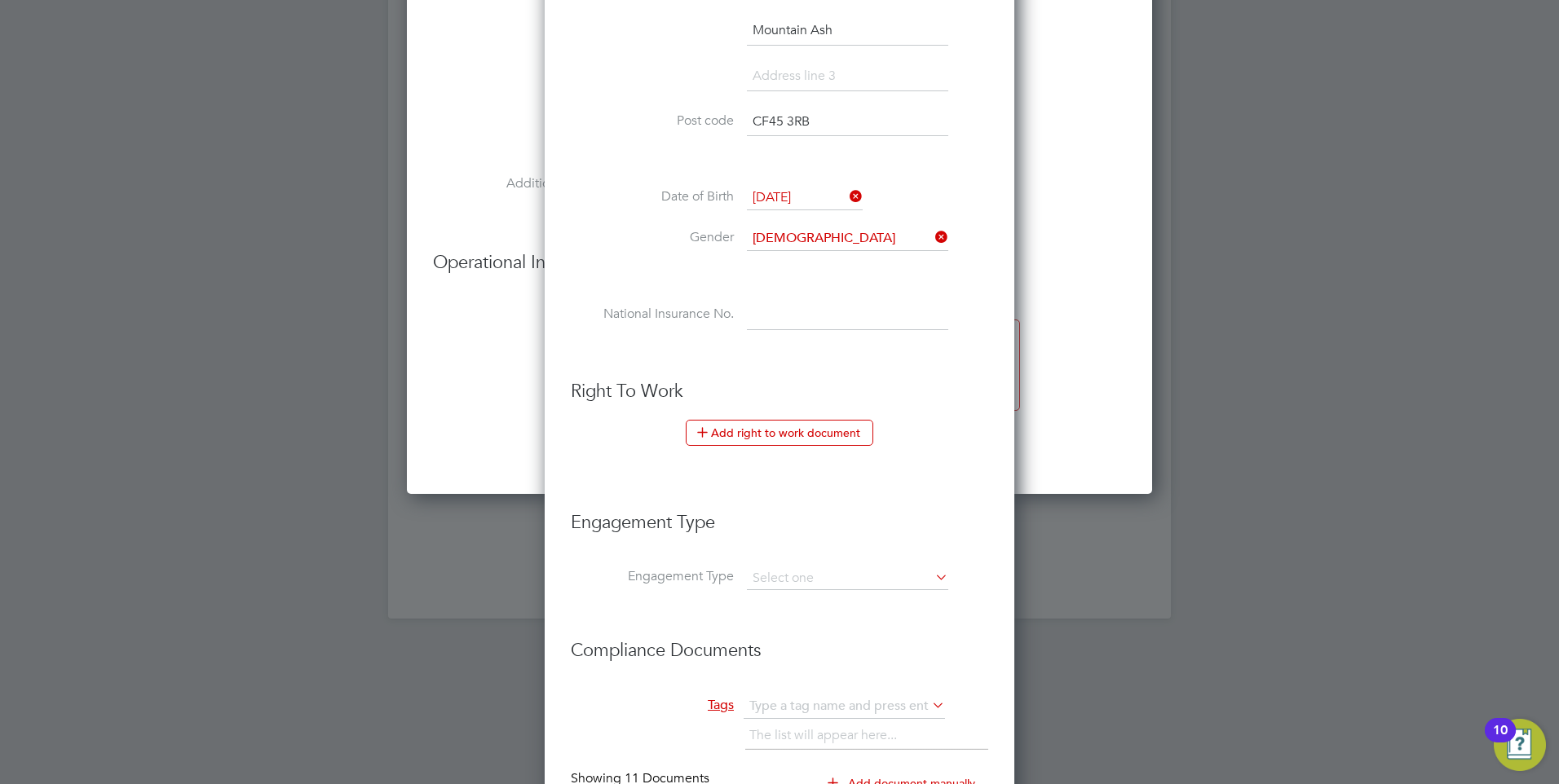
click at [793, 320] on input at bounding box center [847, 316] width 202 height 30
type input "PH 26 99 00 A"
click at [749, 429] on button "Add right to work document" at bounding box center [779, 433] width 188 height 26
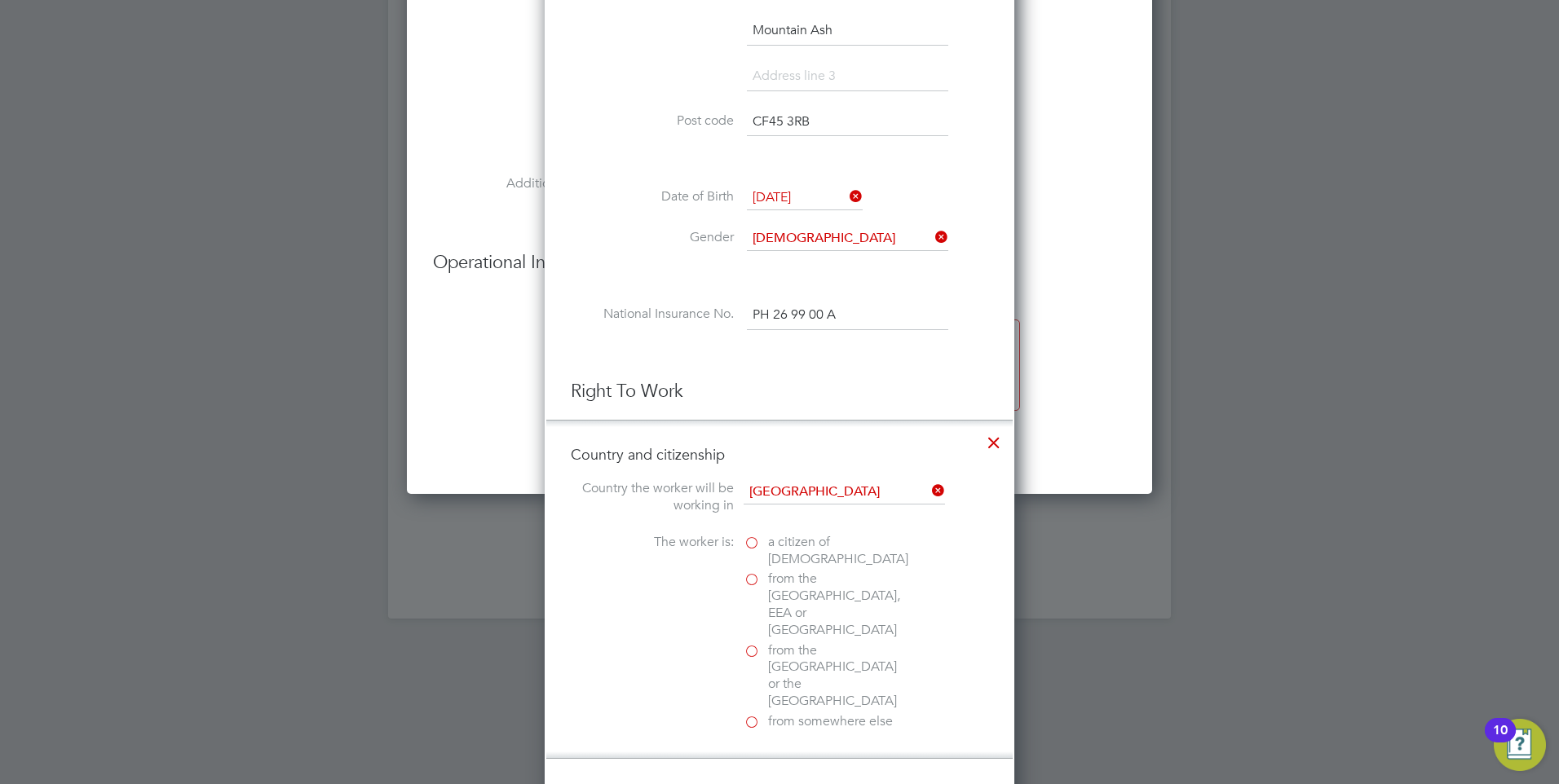
scroll to position [1754, 471]
click at [780, 541] on span "a citizen of [DEMOGRAPHIC_DATA]" at bounding box center [838, 551] width 141 height 34
click at [0, 0] on input "a citizen of [DEMOGRAPHIC_DATA]" at bounding box center [0, 0] width 0 height 0
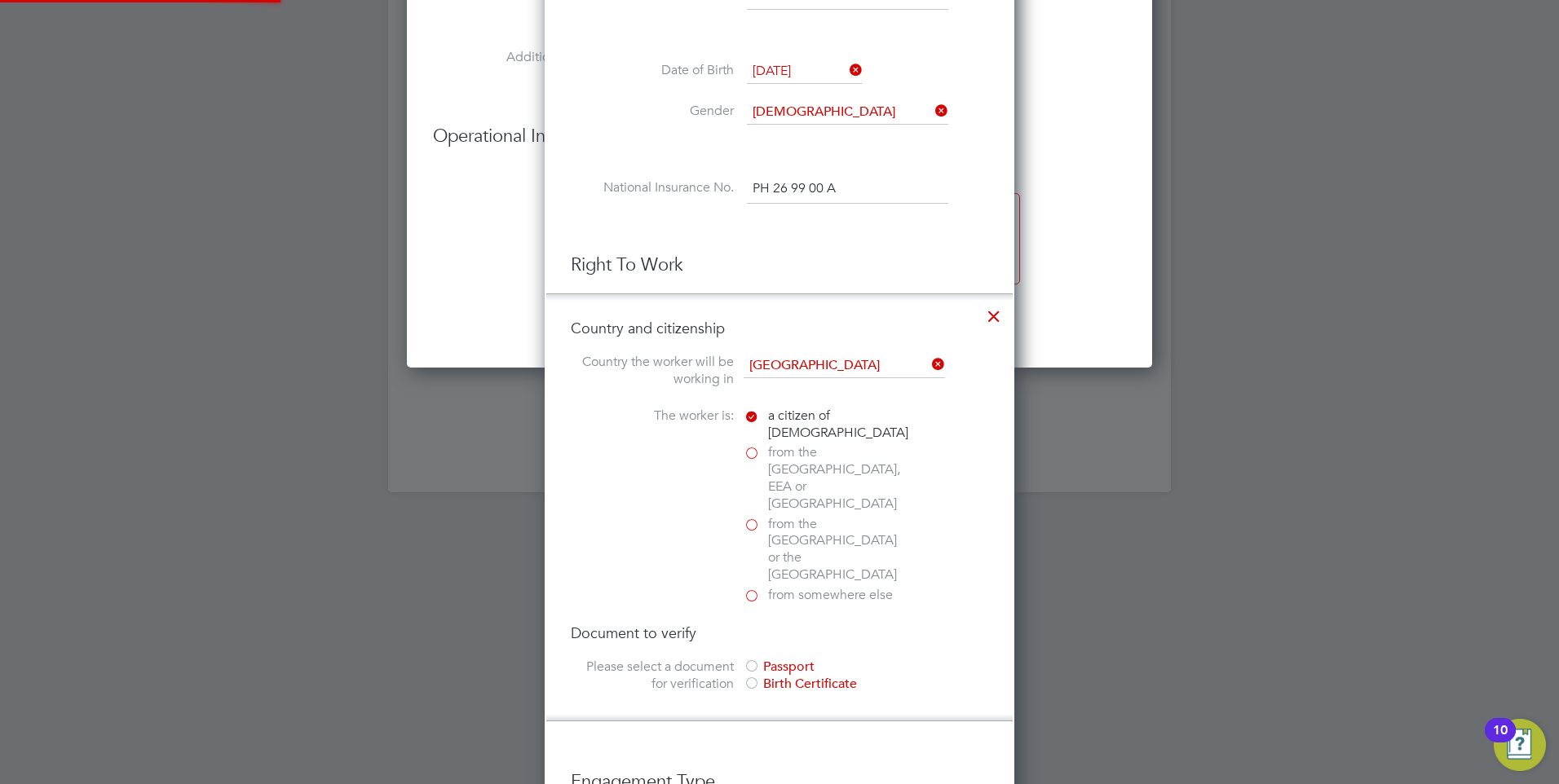
scroll to position [2057, 0]
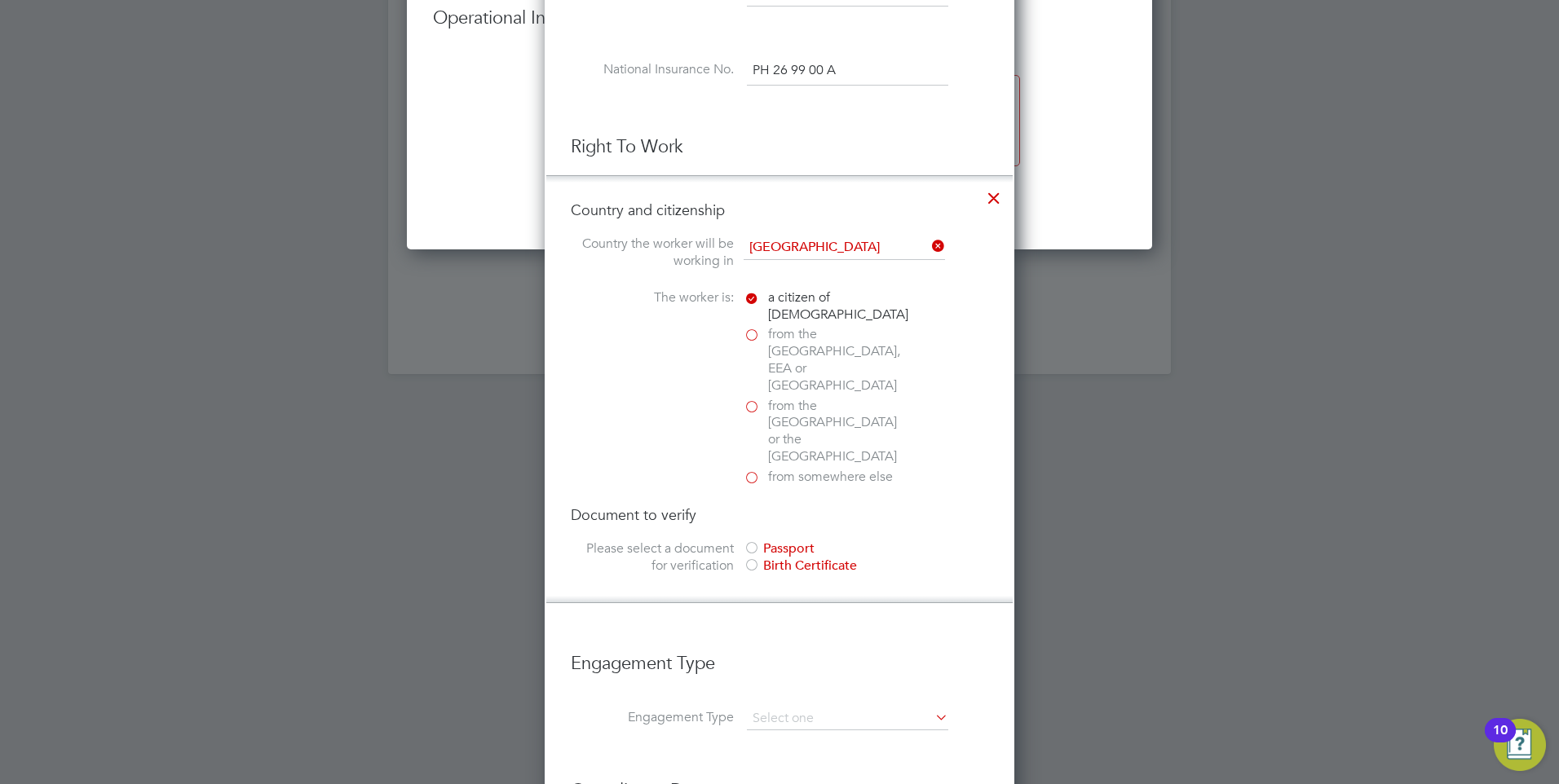
click at [755, 541] on div at bounding box center [751, 549] width 17 height 17
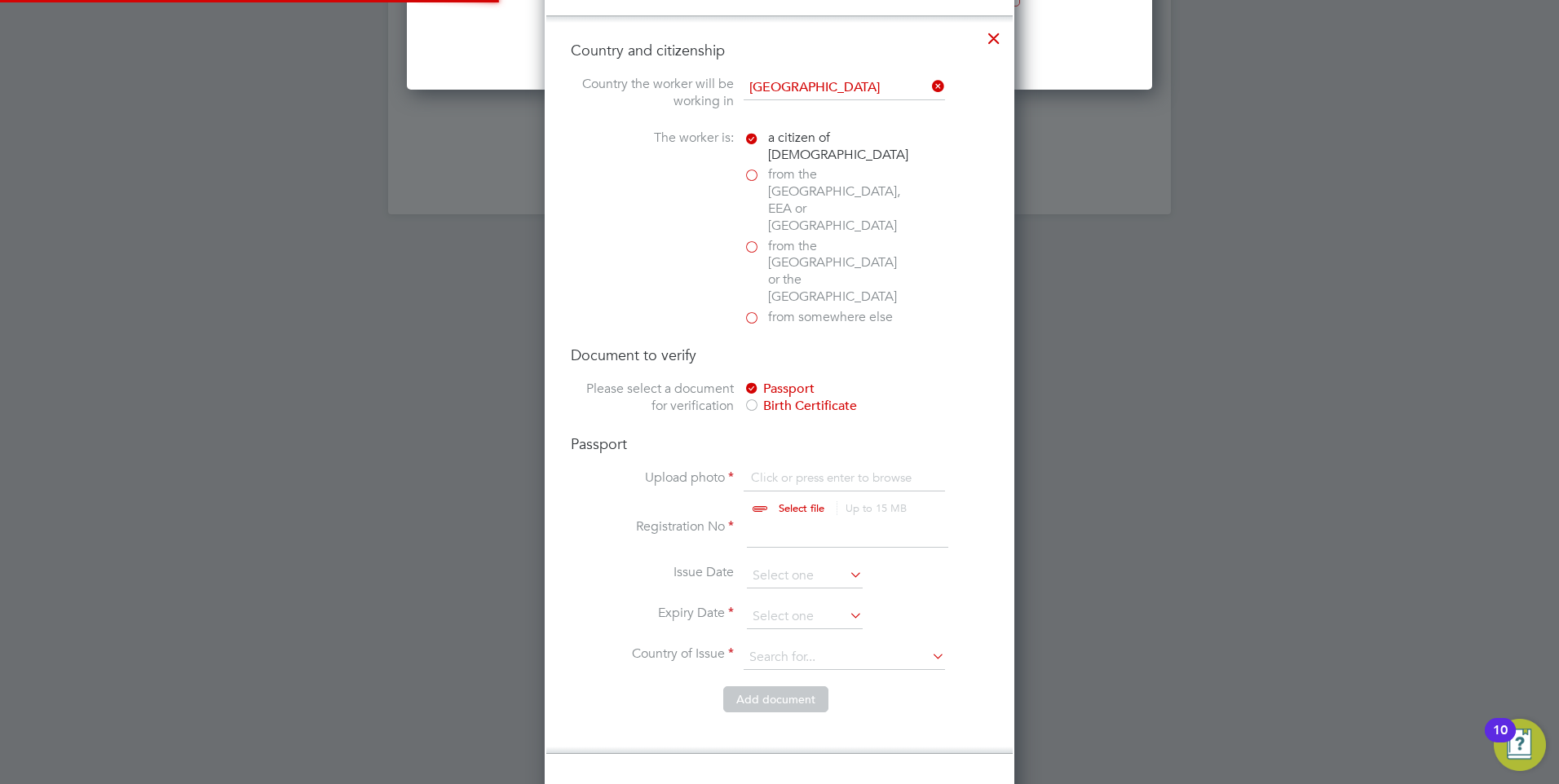
scroll to position [2219, 0]
click at [827, 466] on input "file" at bounding box center [817, 491] width 256 height 49
type input "C:\fakepath\77814435285__64672003-D01F-4861-958F-6E1B4840E3AA.heic"
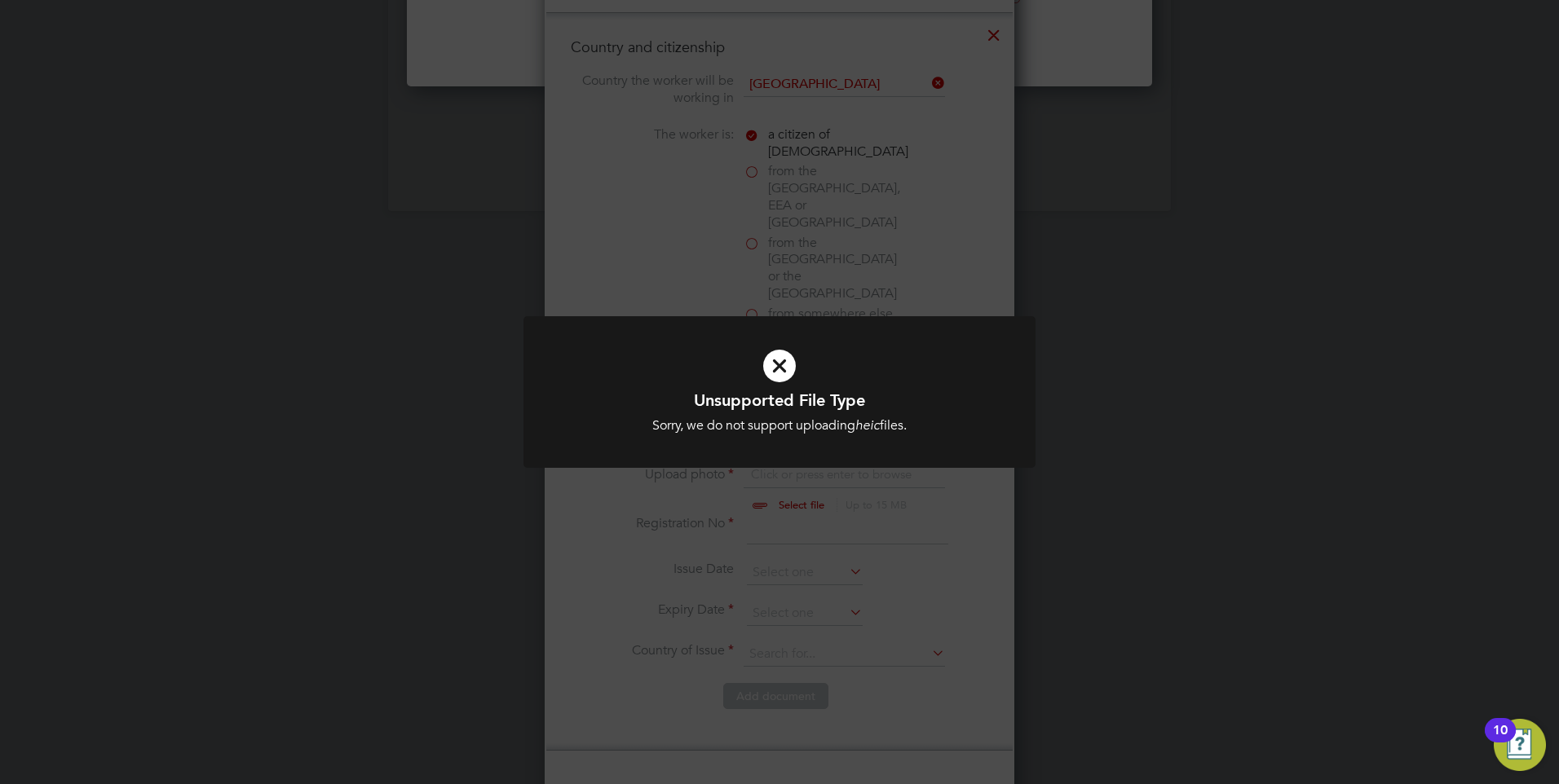
click at [1117, 497] on div "Unsupported File Type Sorry, we do not support uploading heic files. Cancel Okay" at bounding box center [779, 392] width 1559 height 784
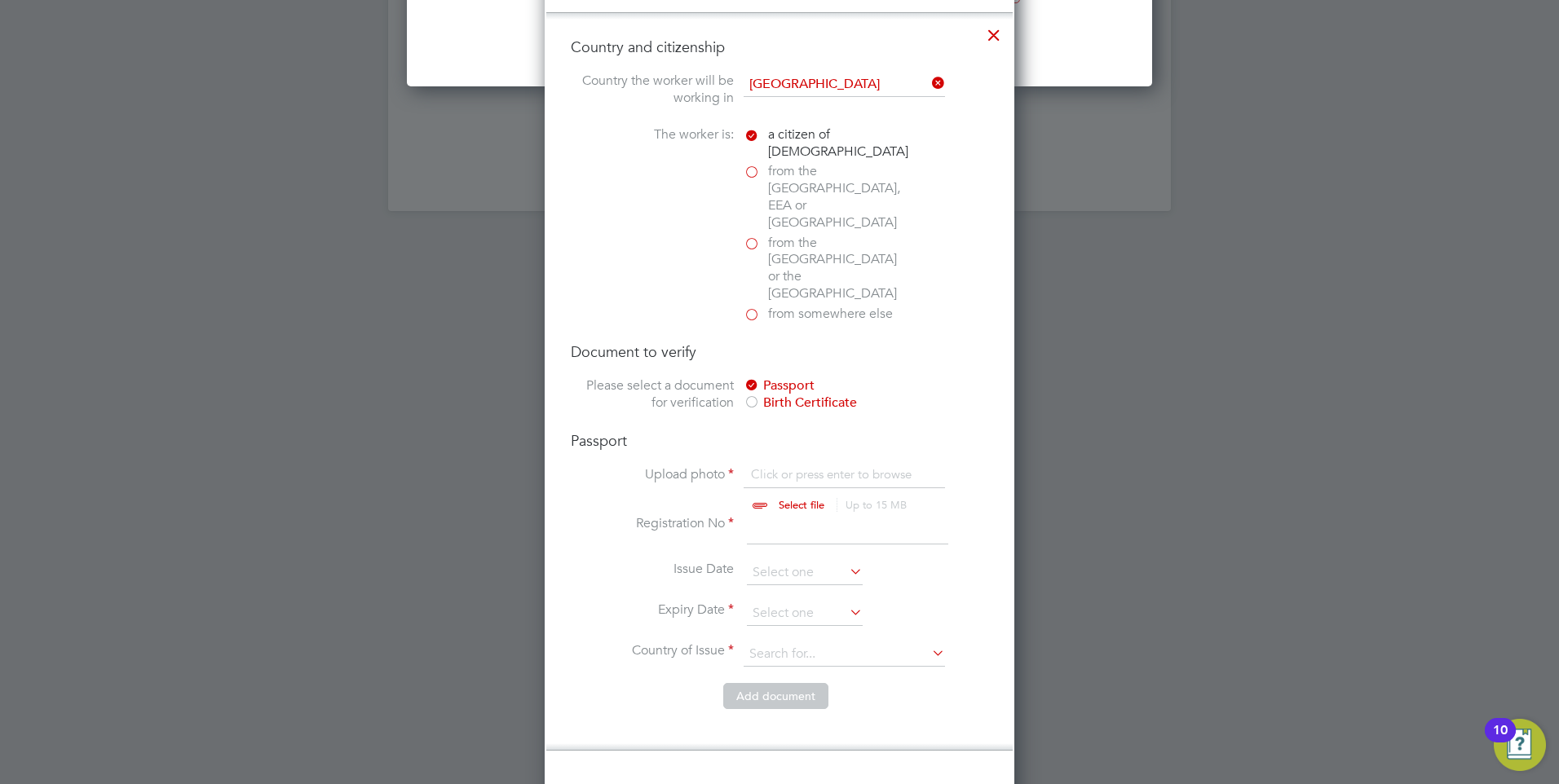
click at [762, 466] on input "file" at bounding box center [817, 491] width 256 height 49
type input "C:\fakepath\[PERSON_NAME] PP.pdf"
click at [811, 515] on input at bounding box center [847, 530] width 202 height 30
click at [840, 515] on li "Registration No" at bounding box center [780, 538] width 417 height 45
click at [832, 515] on input at bounding box center [847, 530] width 202 height 30
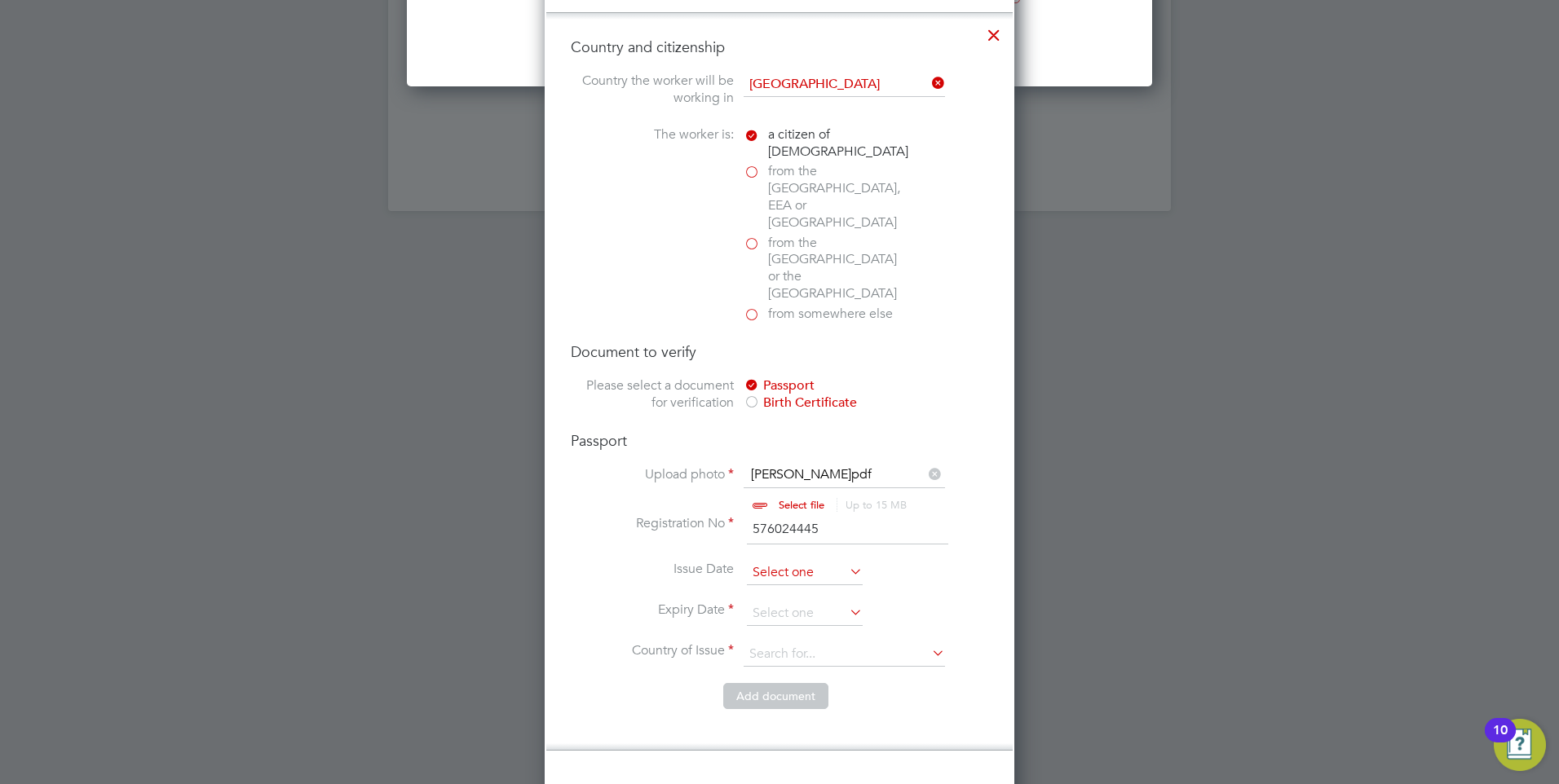
type input "576024445"
click at [835, 560] on input at bounding box center [804, 573] width 116 height 24
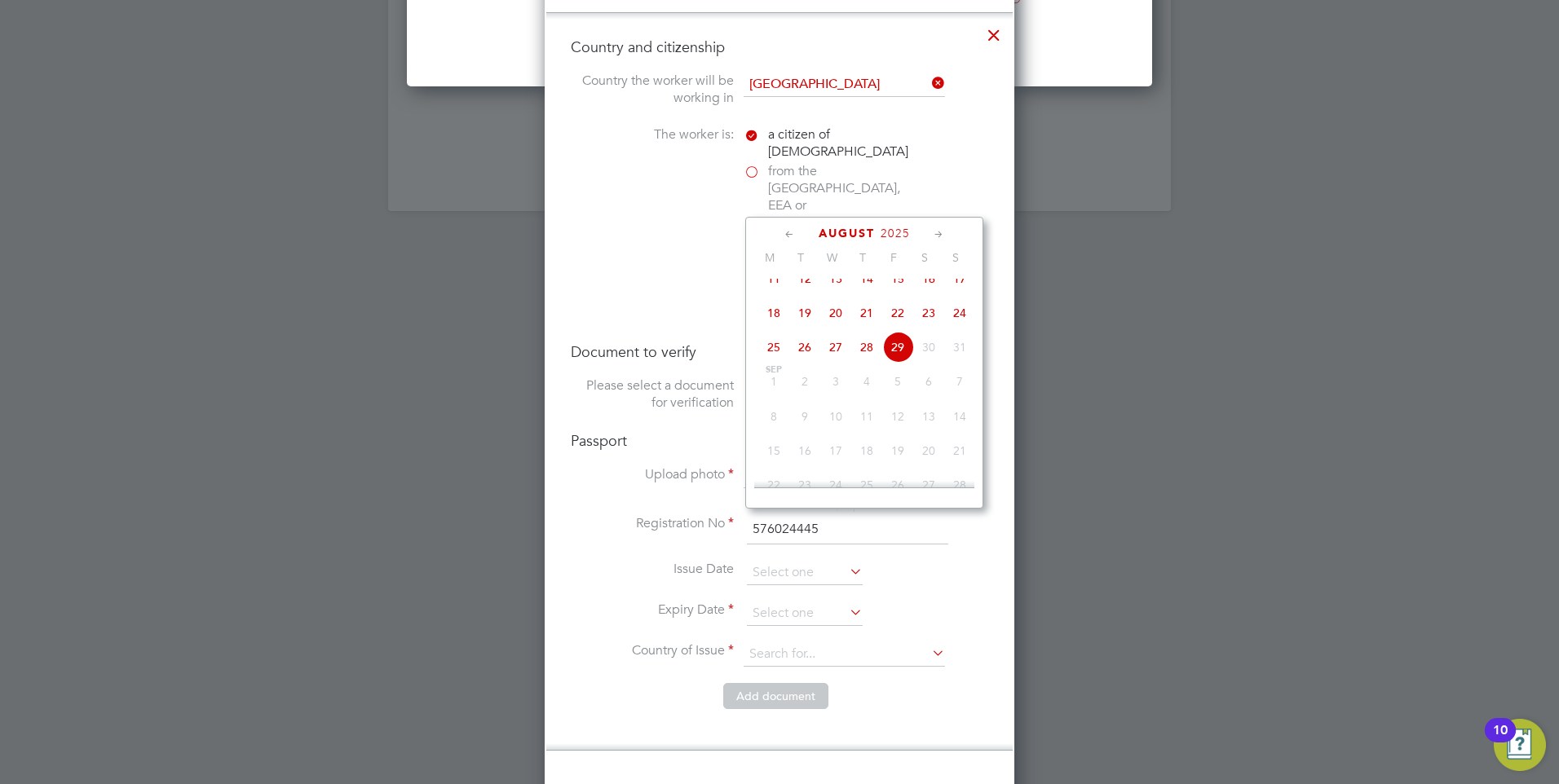
click at [901, 227] on span "2025" at bounding box center [895, 234] width 30 height 14
click at [838, 354] on span "2020" at bounding box center [835, 343] width 31 height 31
click at [831, 408] on span "4" at bounding box center [835, 397] width 31 height 31
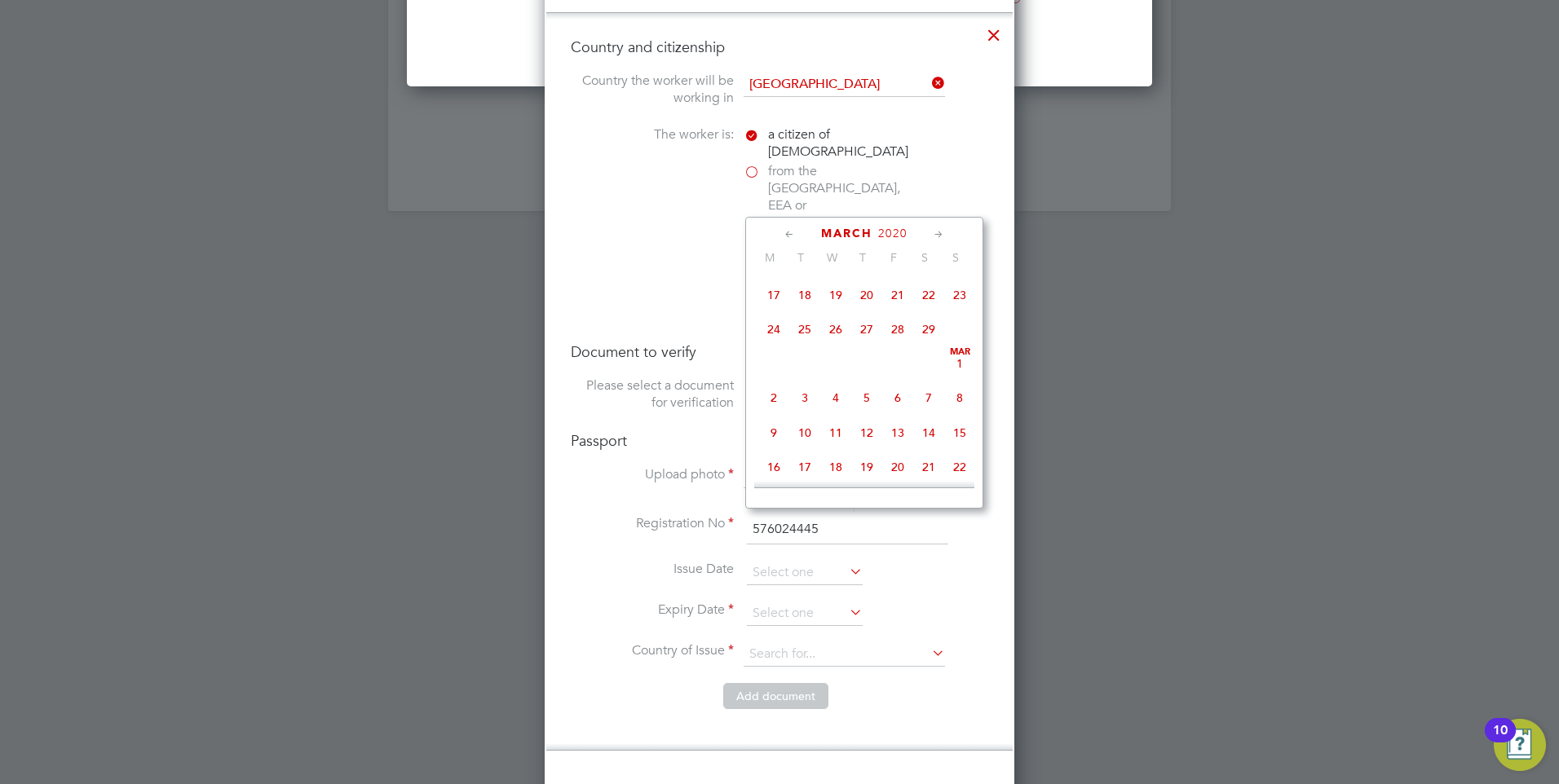
type input "[DATE]"
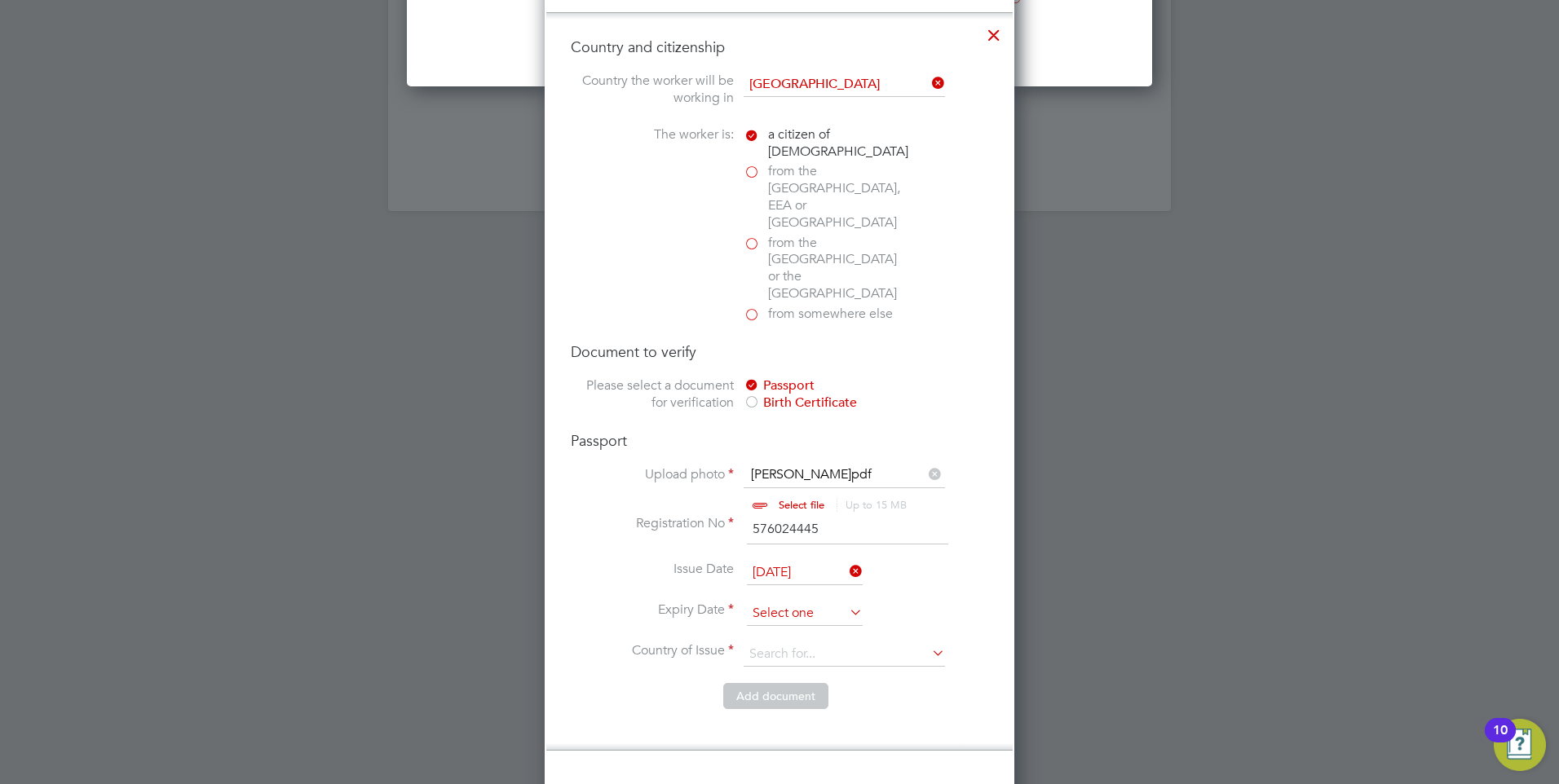
click at [836, 602] on input at bounding box center [804, 614] width 116 height 24
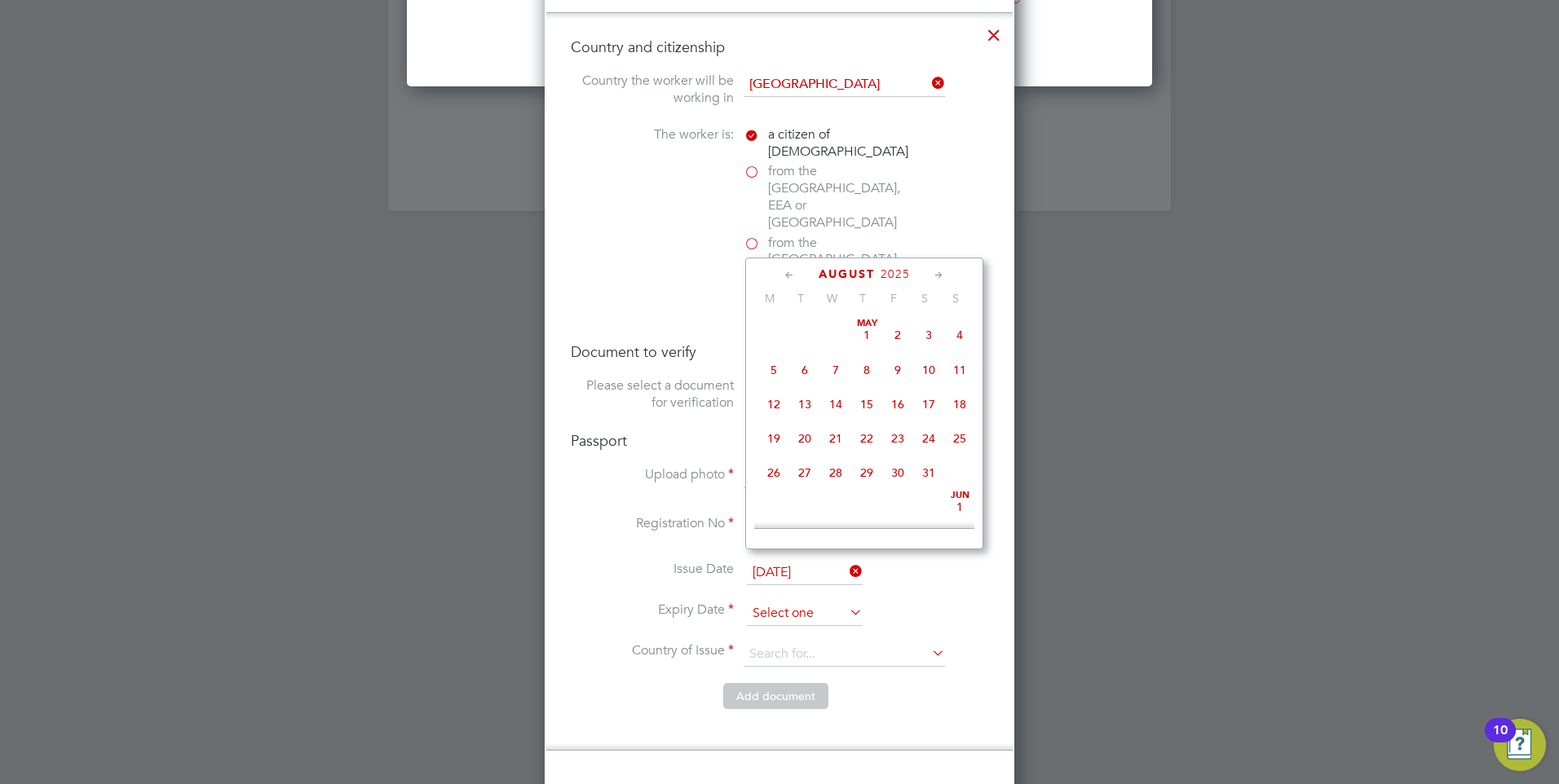
scroll to position [635, 0]
click at [940, 273] on icon at bounding box center [939, 275] width 16 height 18
click at [908, 276] on span "2025" at bounding box center [908, 274] width 30 height 14
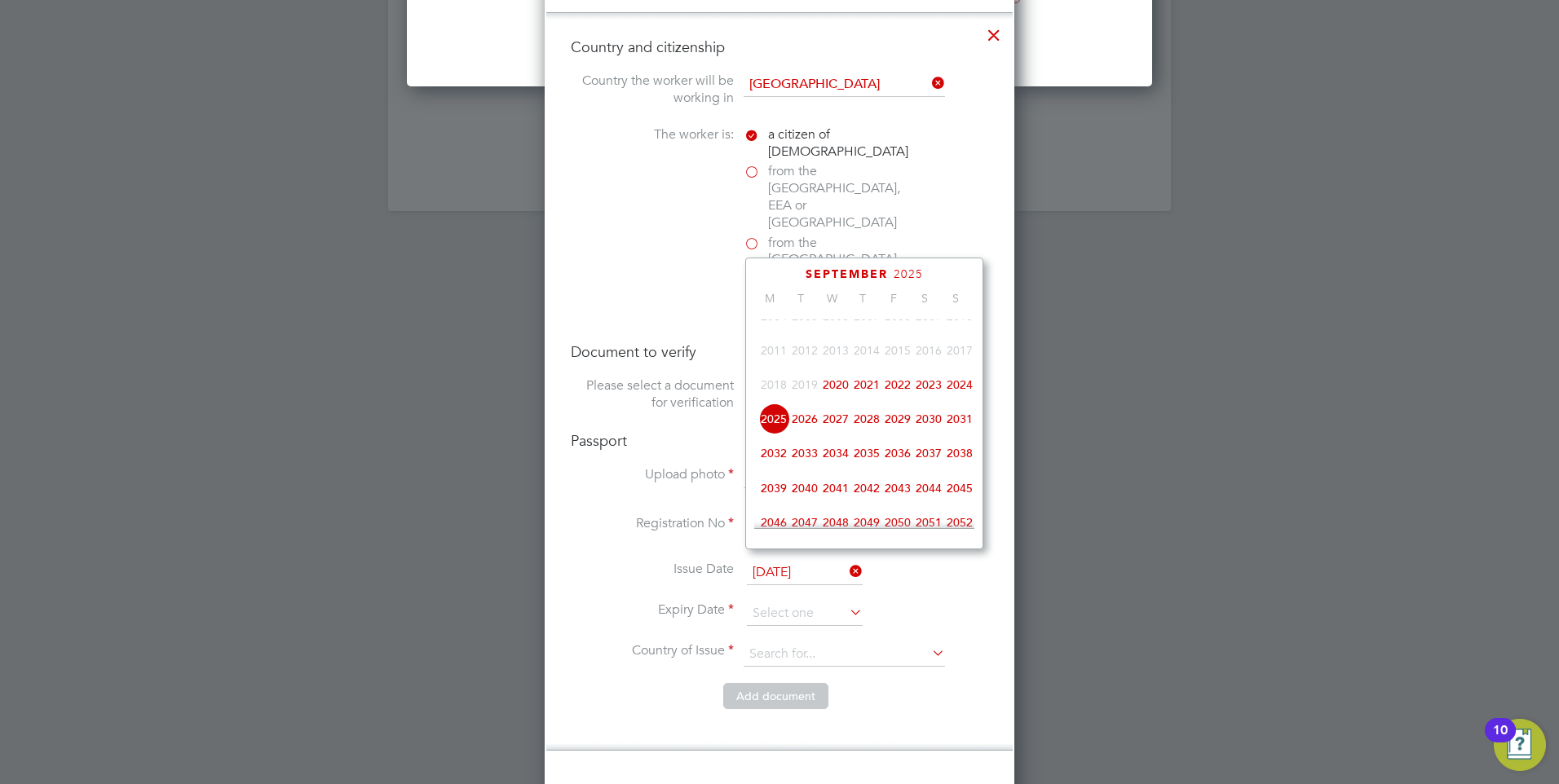
click at [934, 424] on span "2030" at bounding box center [928, 418] width 31 height 31
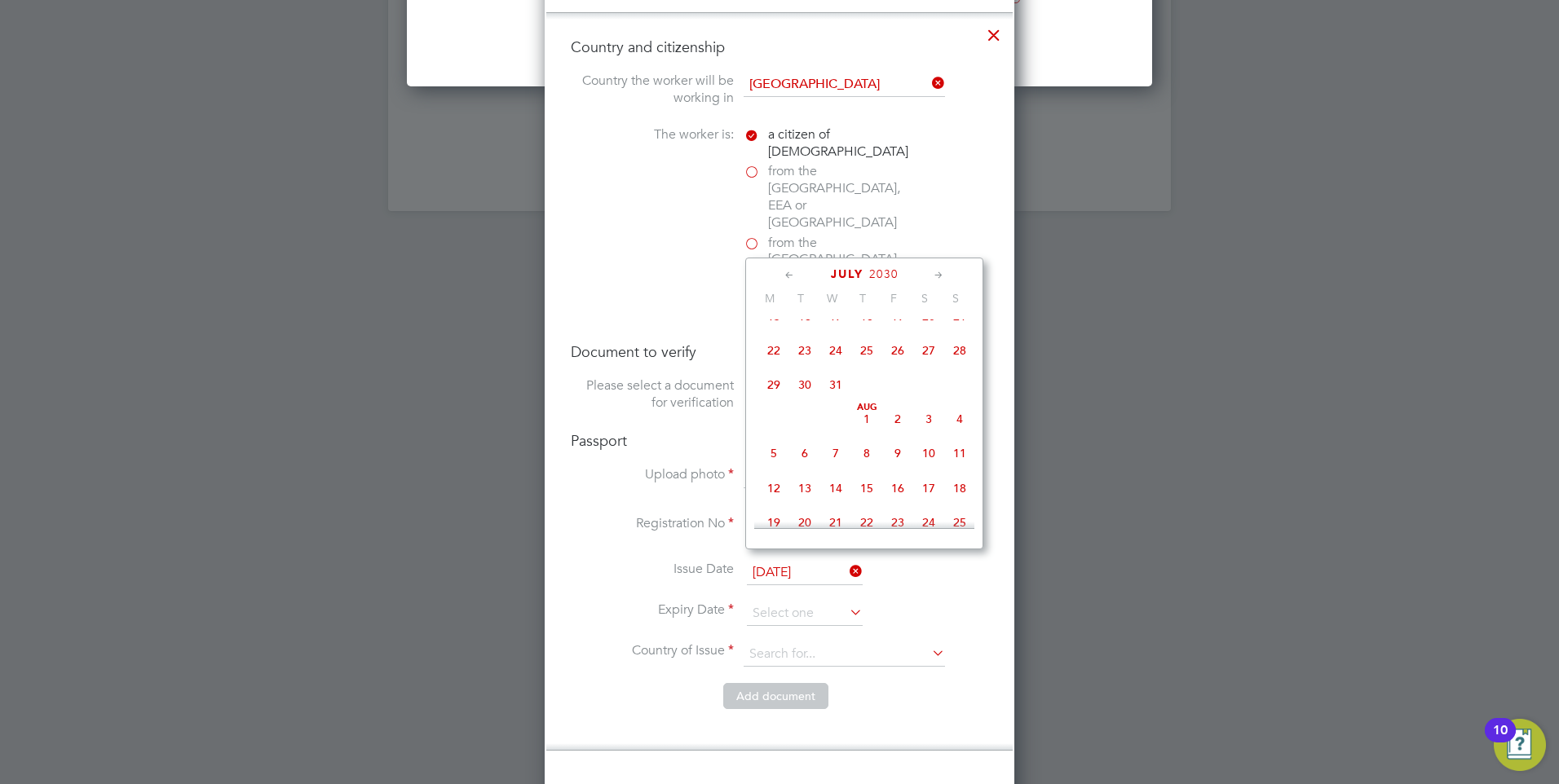
click at [935, 275] on icon at bounding box center [939, 275] width 16 height 18
click at [793, 276] on icon at bounding box center [790, 275] width 16 height 18
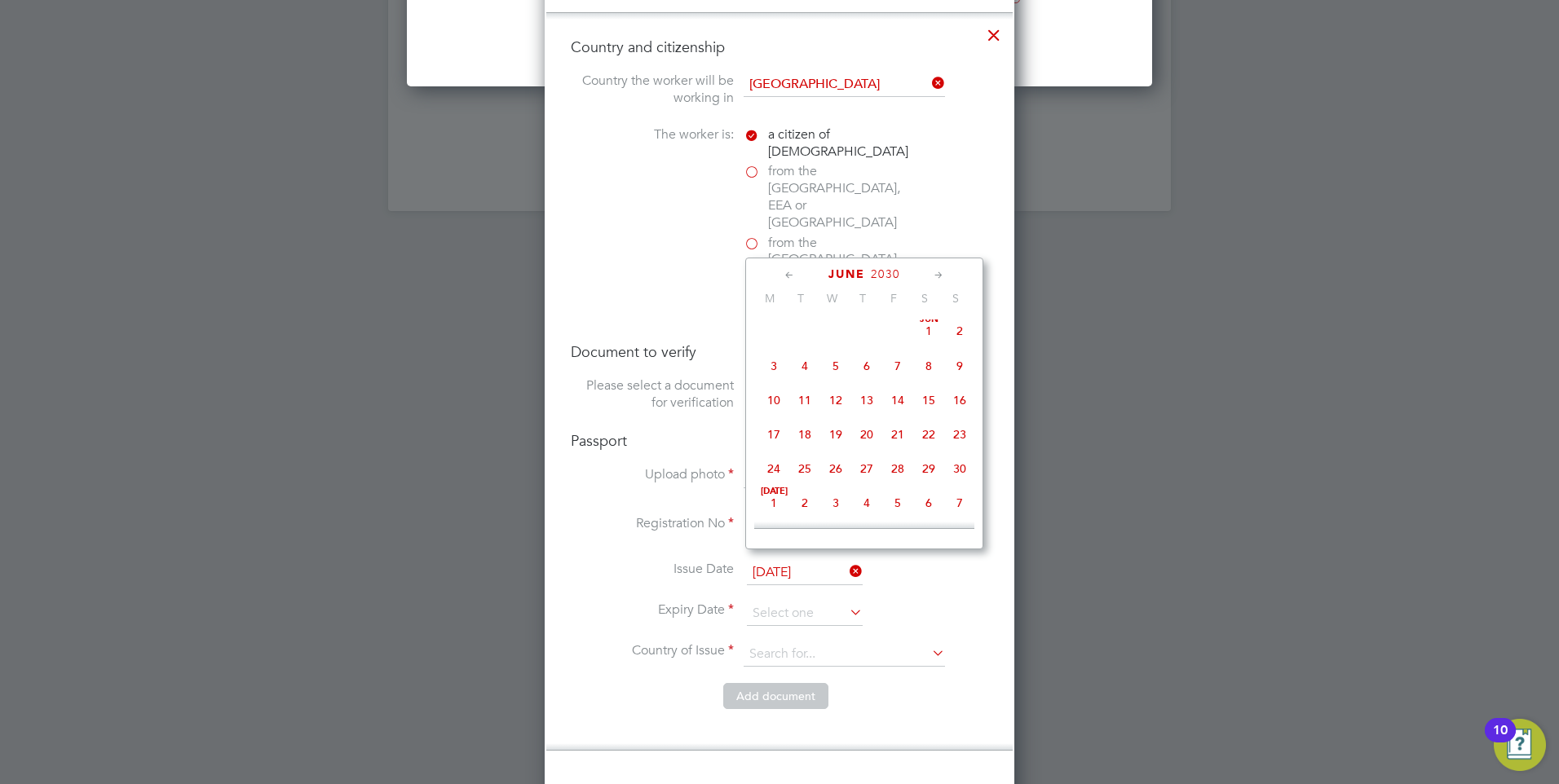
click at [793, 276] on icon at bounding box center [790, 275] width 16 height 18
click at [790, 275] on icon at bounding box center [790, 275] width 16 height 18
click at [779, 367] on span "4" at bounding box center [773, 369] width 31 height 31
type input "[DATE]"
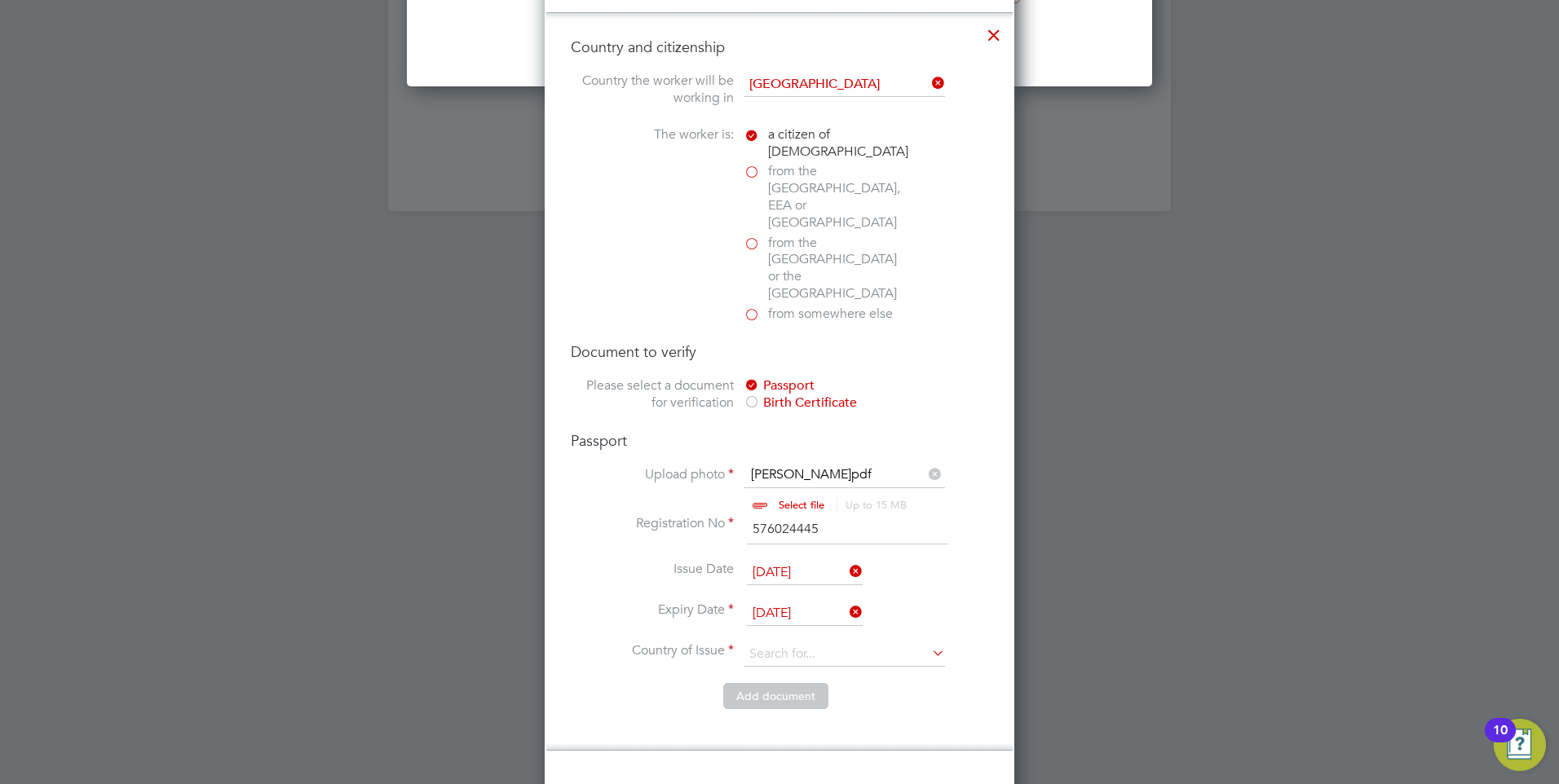
click at [591, 560] on li "Issue Date [DATE]" at bounding box center [780, 581] width 417 height 41
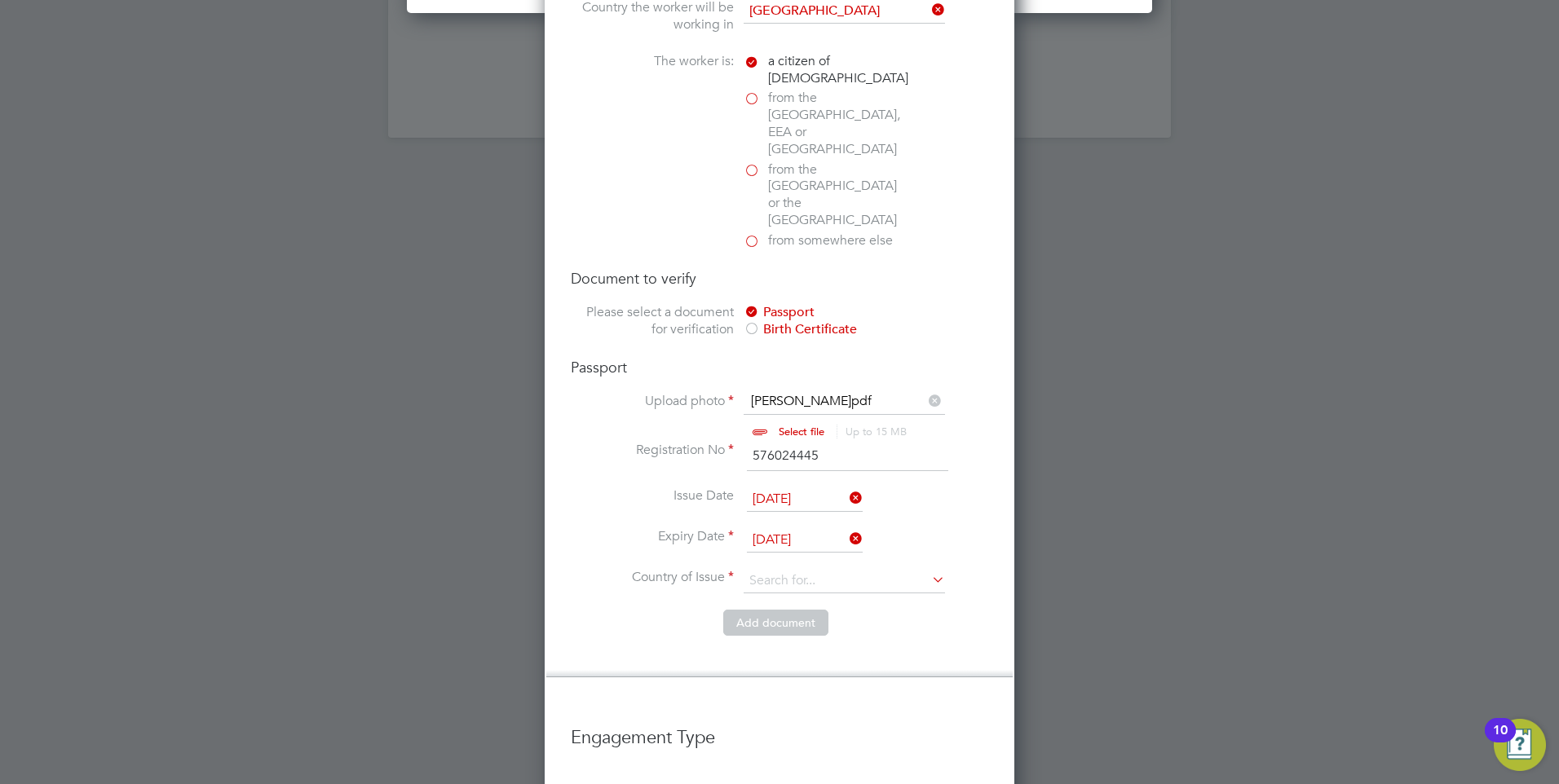
scroll to position [2383, 0]
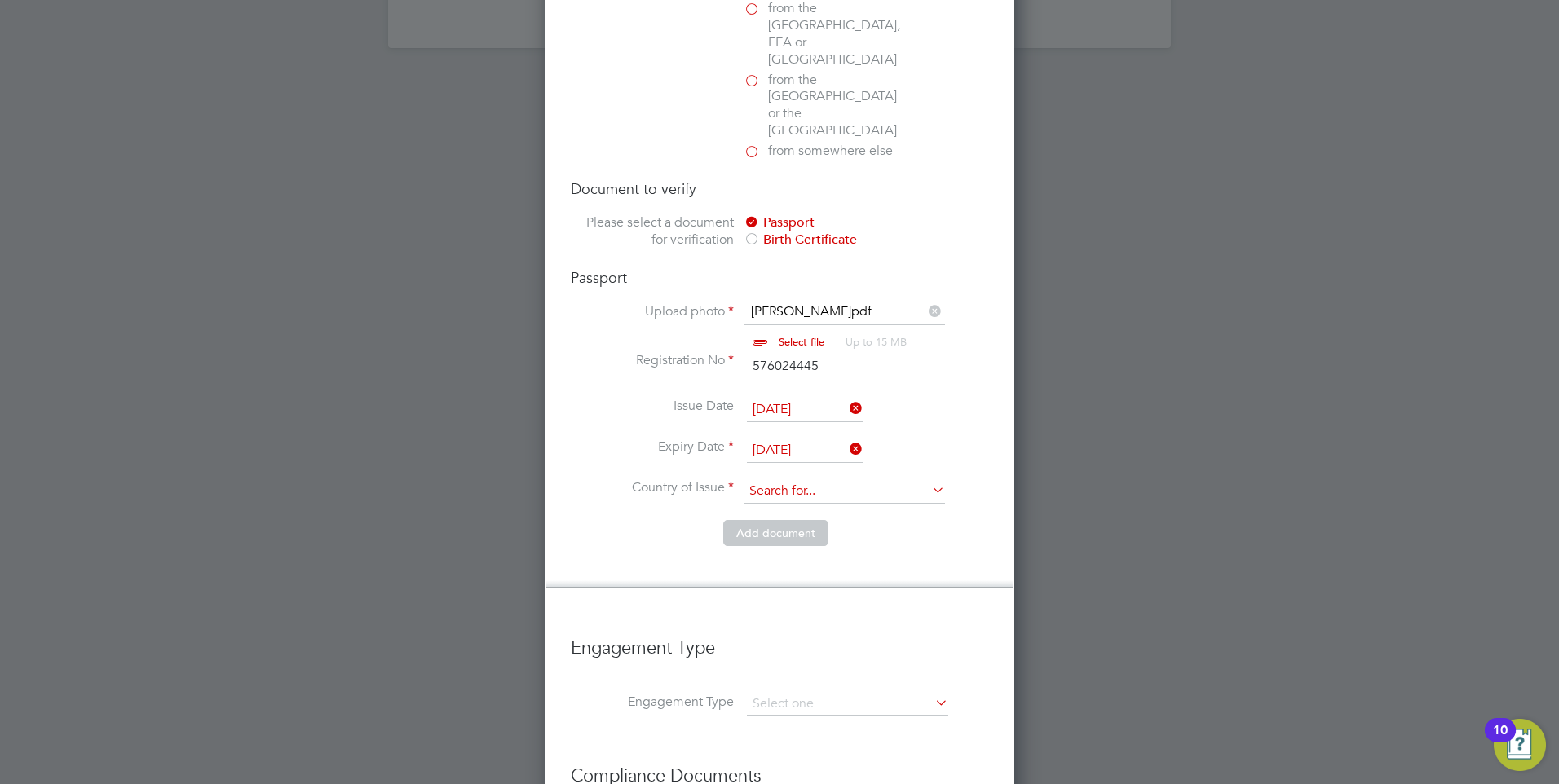
click at [914, 479] on input at bounding box center [844, 492] width 202 height 24
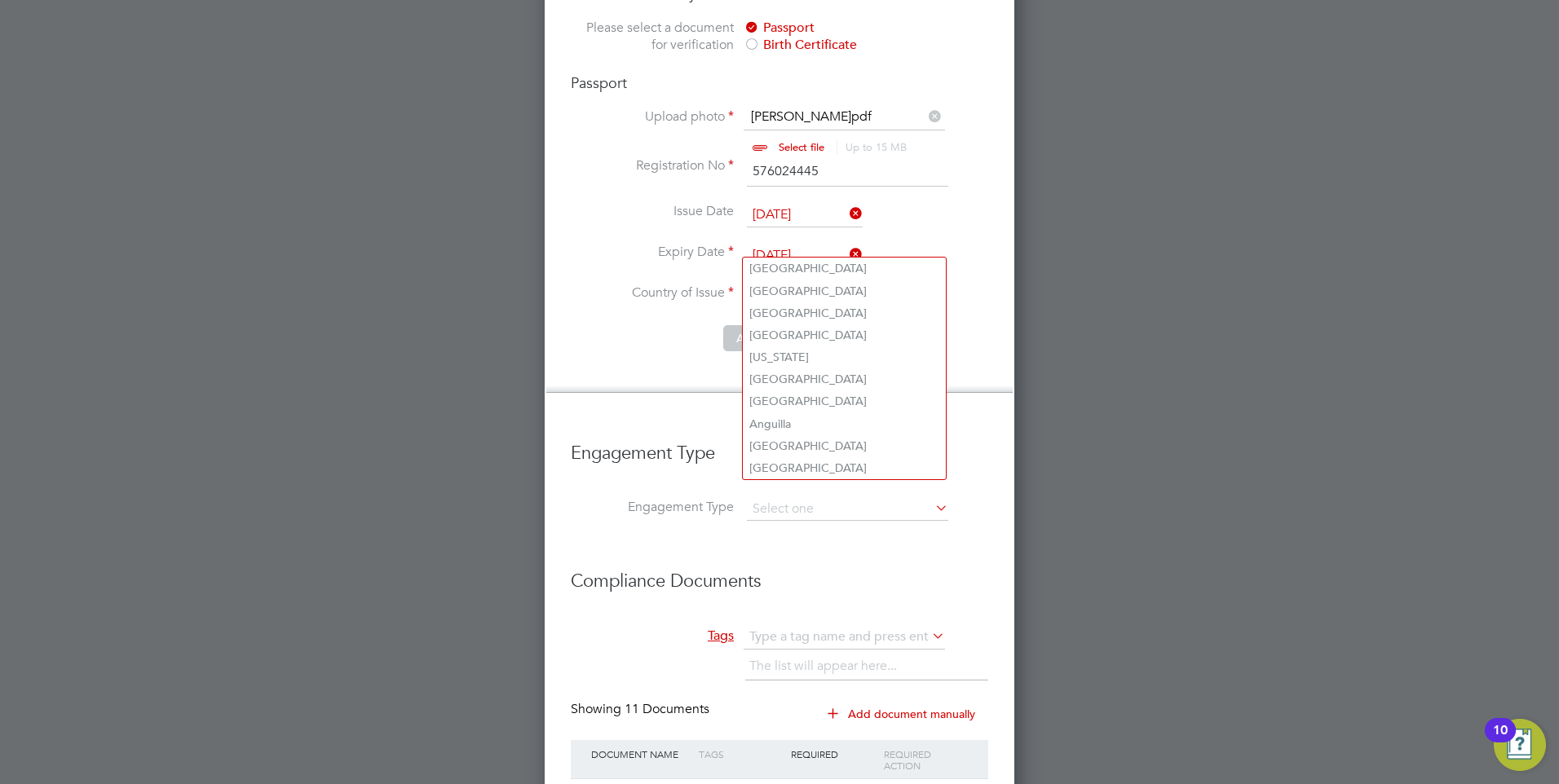
scroll to position [2402, 0]
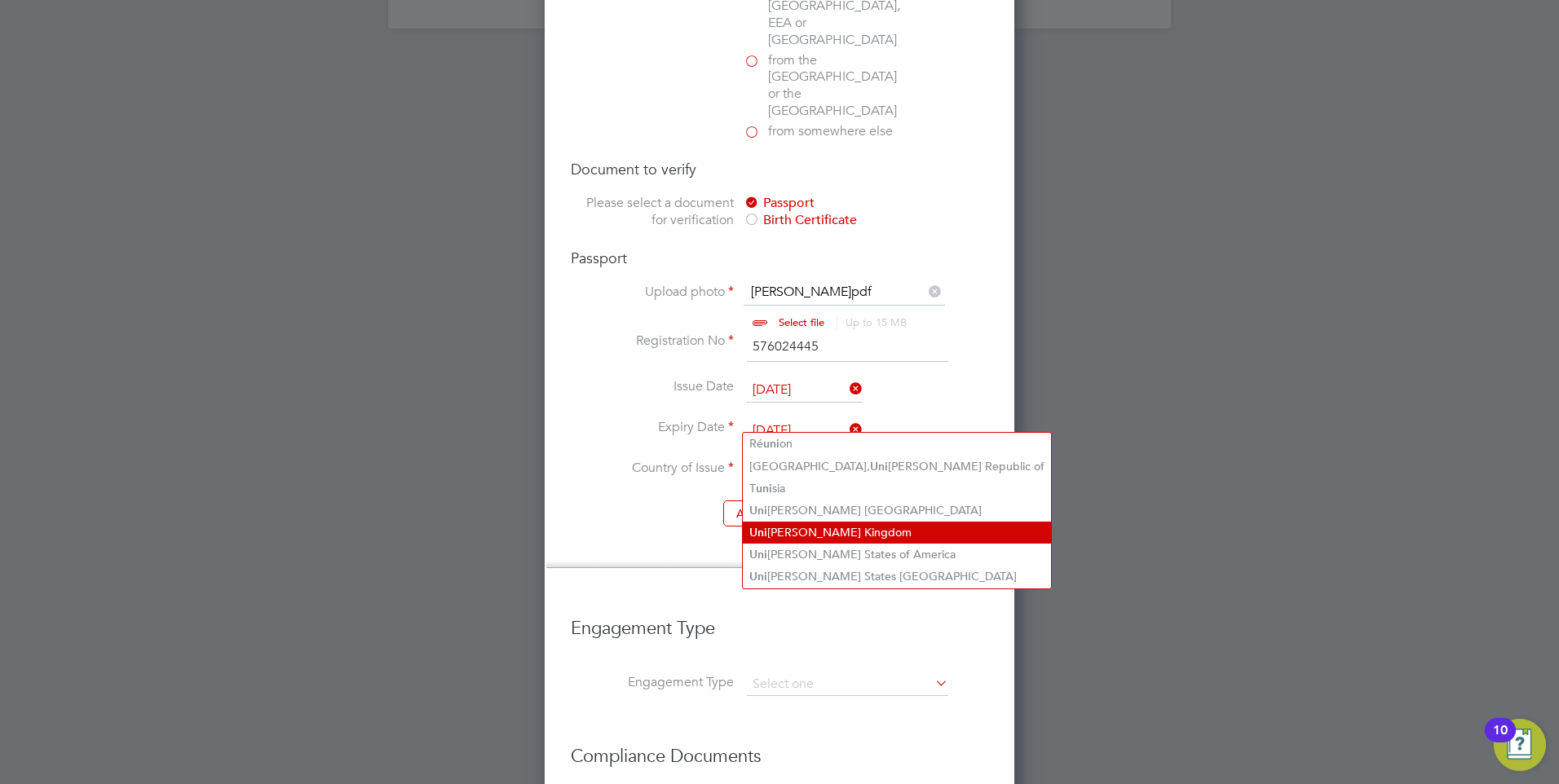
click at [804, 531] on li "Uni [PERSON_NAME] Kingdom" at bounding box center [897, 533] width 308 height 22
type input "[GEOGRAPHIC_DATA]"
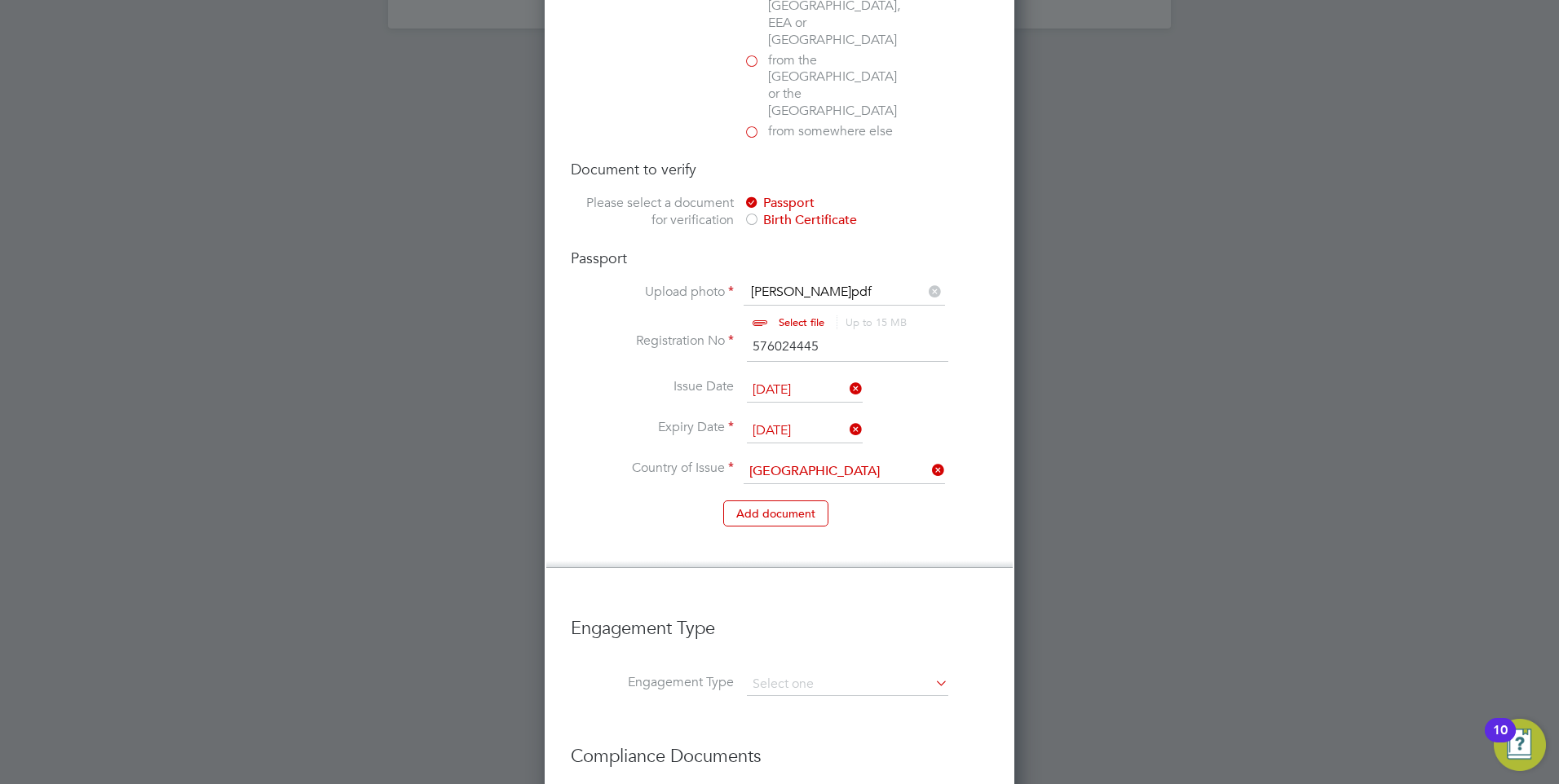
click at [694, 500] on li "Add document" at bounding box center [780, 521] width 417 height 43
click at [783, 500] on li "Add document" at bounding box center [780, 521] width 417 height 43
click at [778, 500] on button "Add document" at bounding box center [776, 513] width 105 height 26
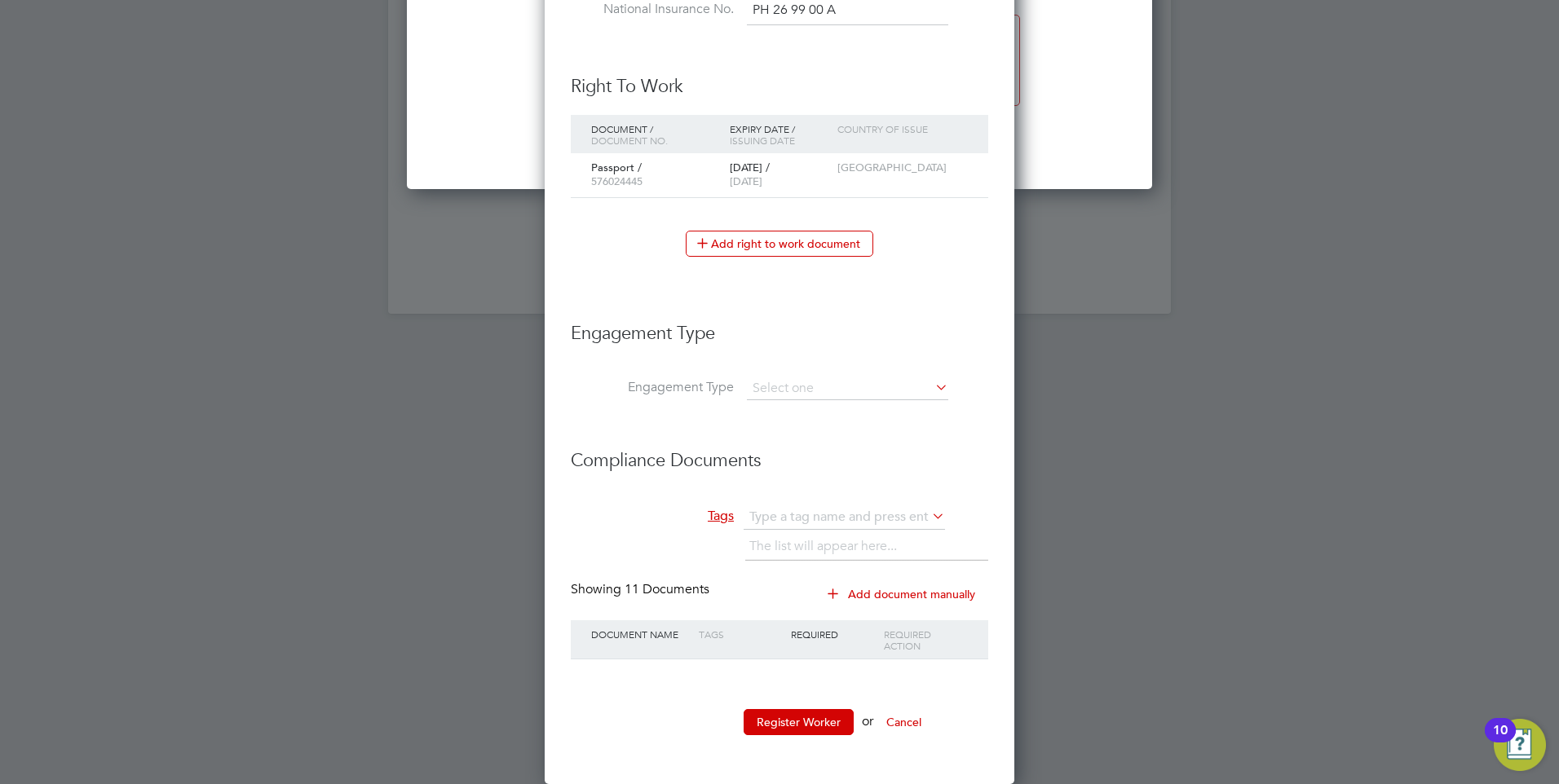
scroll to position [1625, 471]
click at [930, 379] on input at bounding box center [847, 389] width 202 height 23
click at [870, 426] on li "PAYE Direct" at bounding box center [847, 435] width 203 height 24
type input "PAYE Direct"
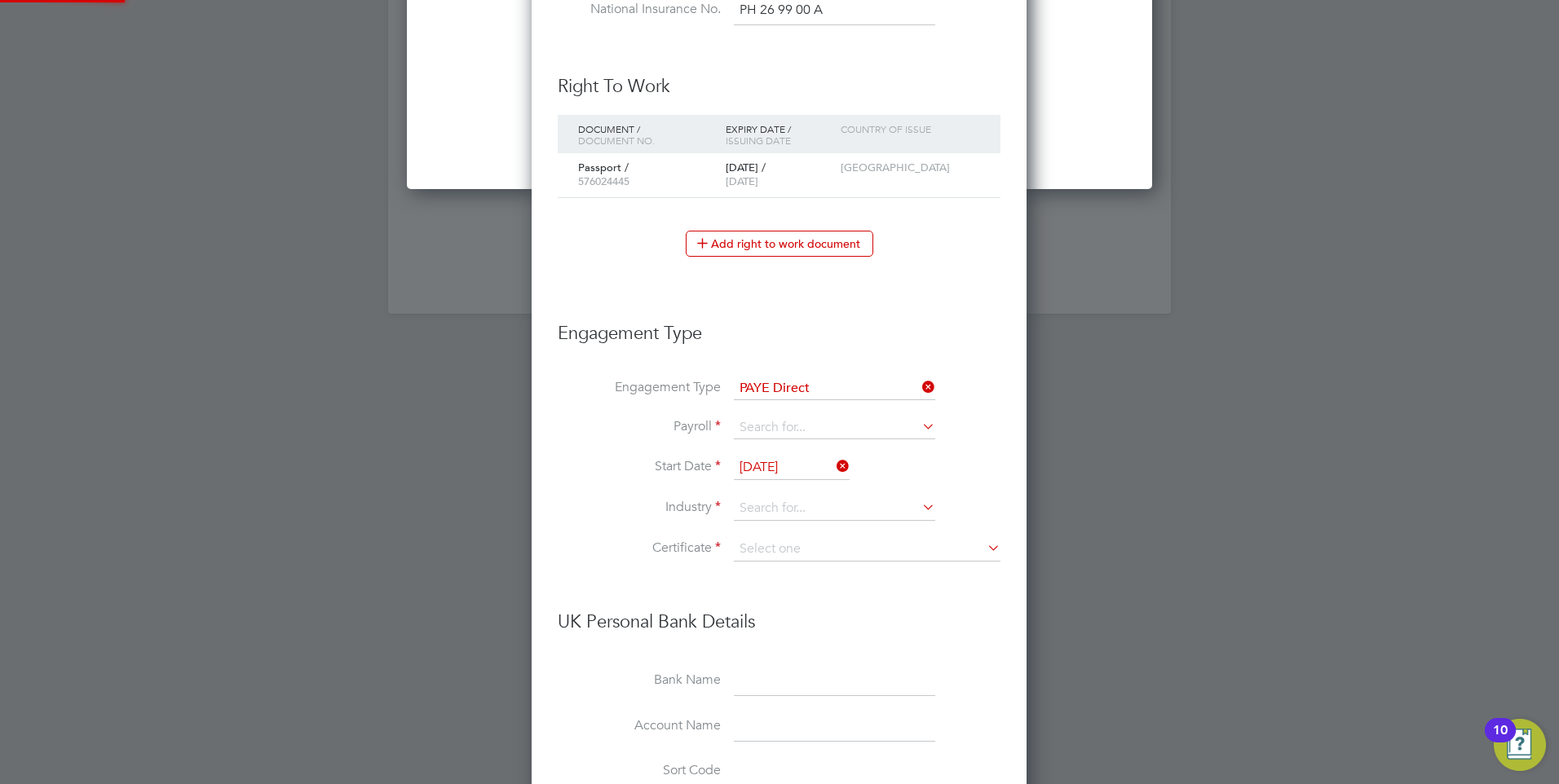
scroll to position [2101, 497]
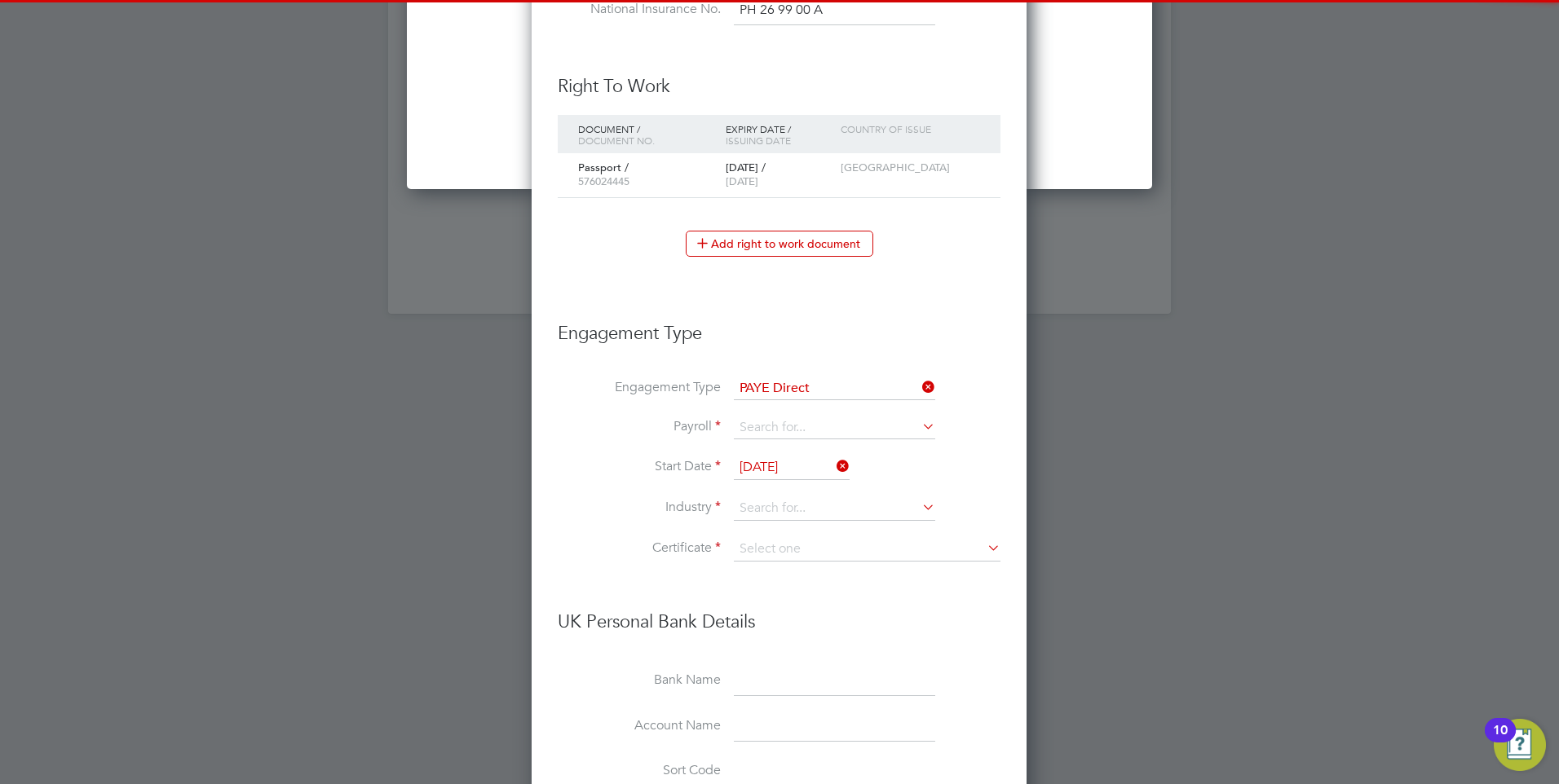
click at [585, 441] on li "Payroll" at bounding box center [779, 436] width 443 height 39
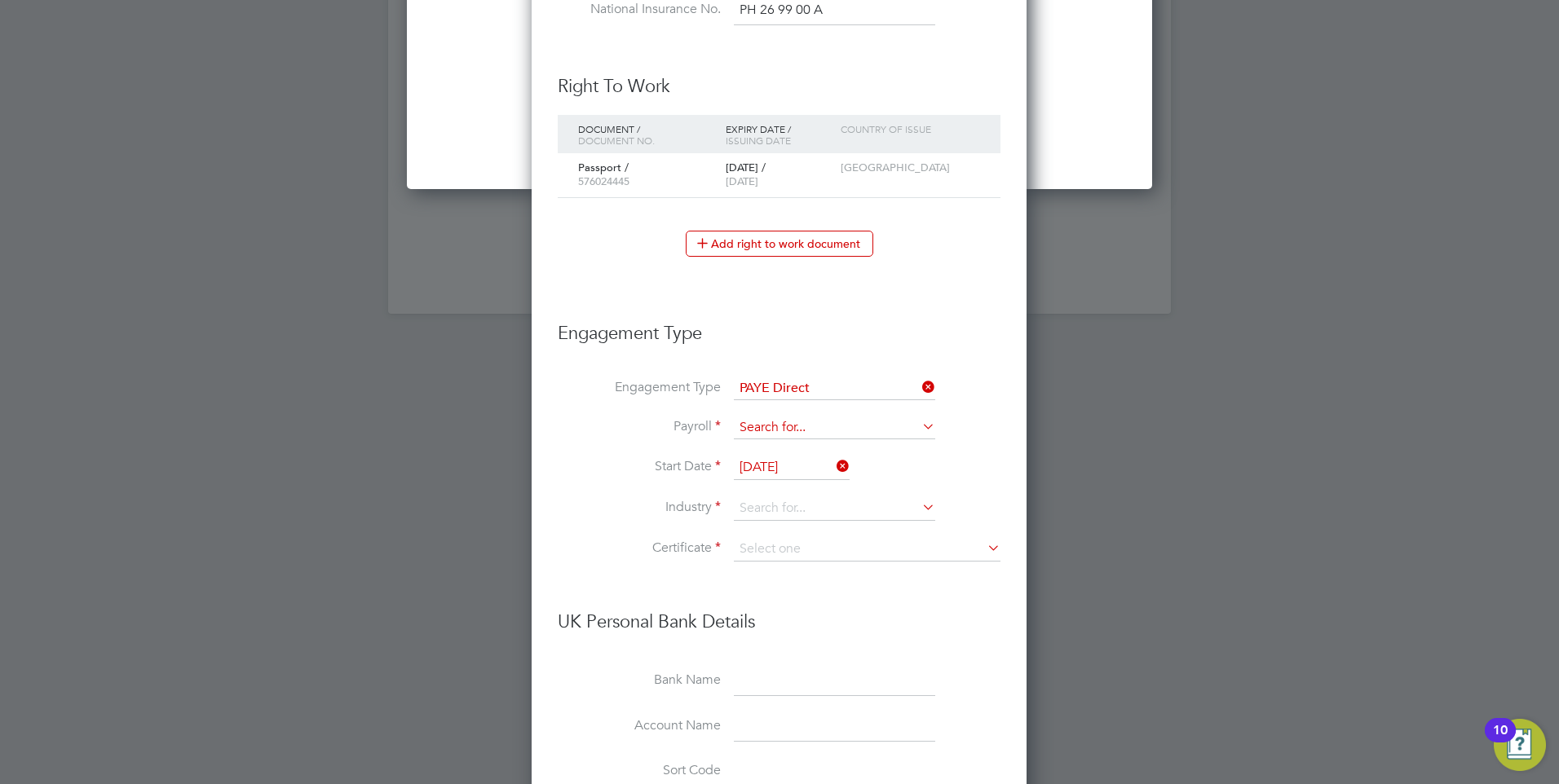
click at [862, 426] on input at bounding box center [834, 428] width 202 height 23
click at [844, 454] on li "PAYE" at bounding box center [834, 450] width 203 height 24
type input "PAYE"
click at [817, 510] on input at bounding box center [834, 509] width 202 height 24
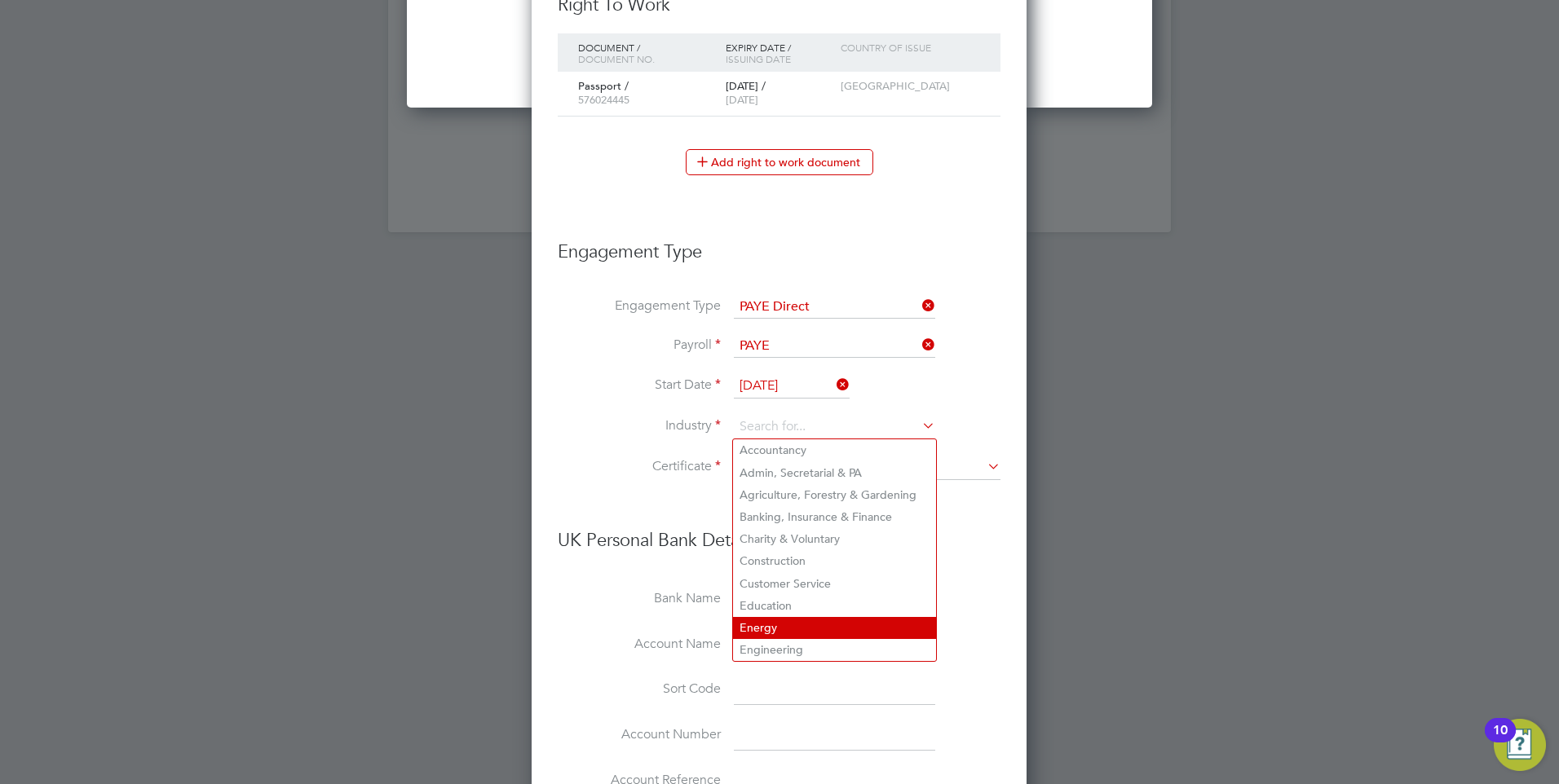
scroll to position [2117, 0]
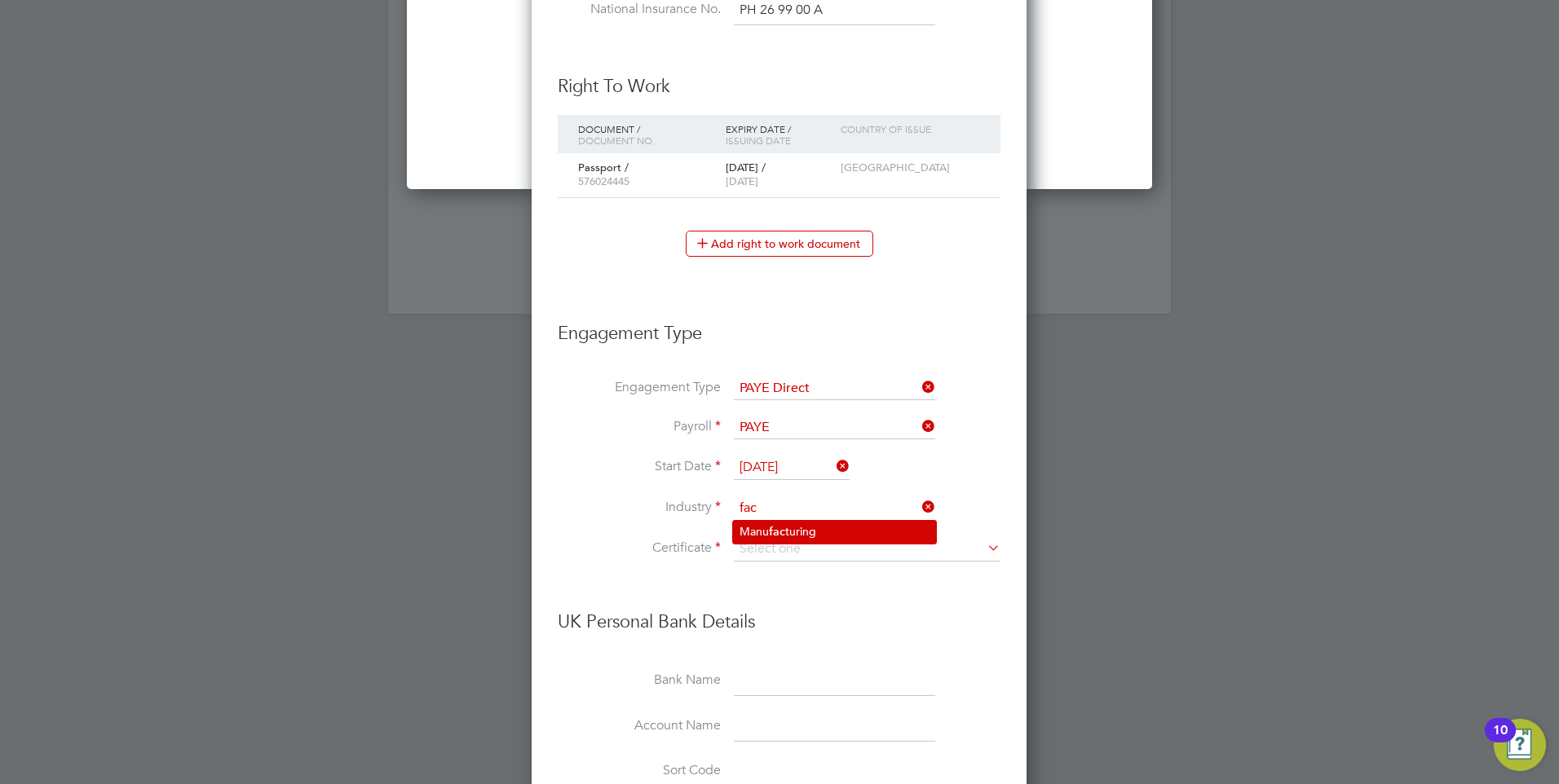
click at [823, 522] on li "[PERSON_NAME]" at bounding box center [834, 532] width 203 height 22
type input "Manufacturing"
click at [795, 548] on input at bounding box center [866, 549] width 266 height 24
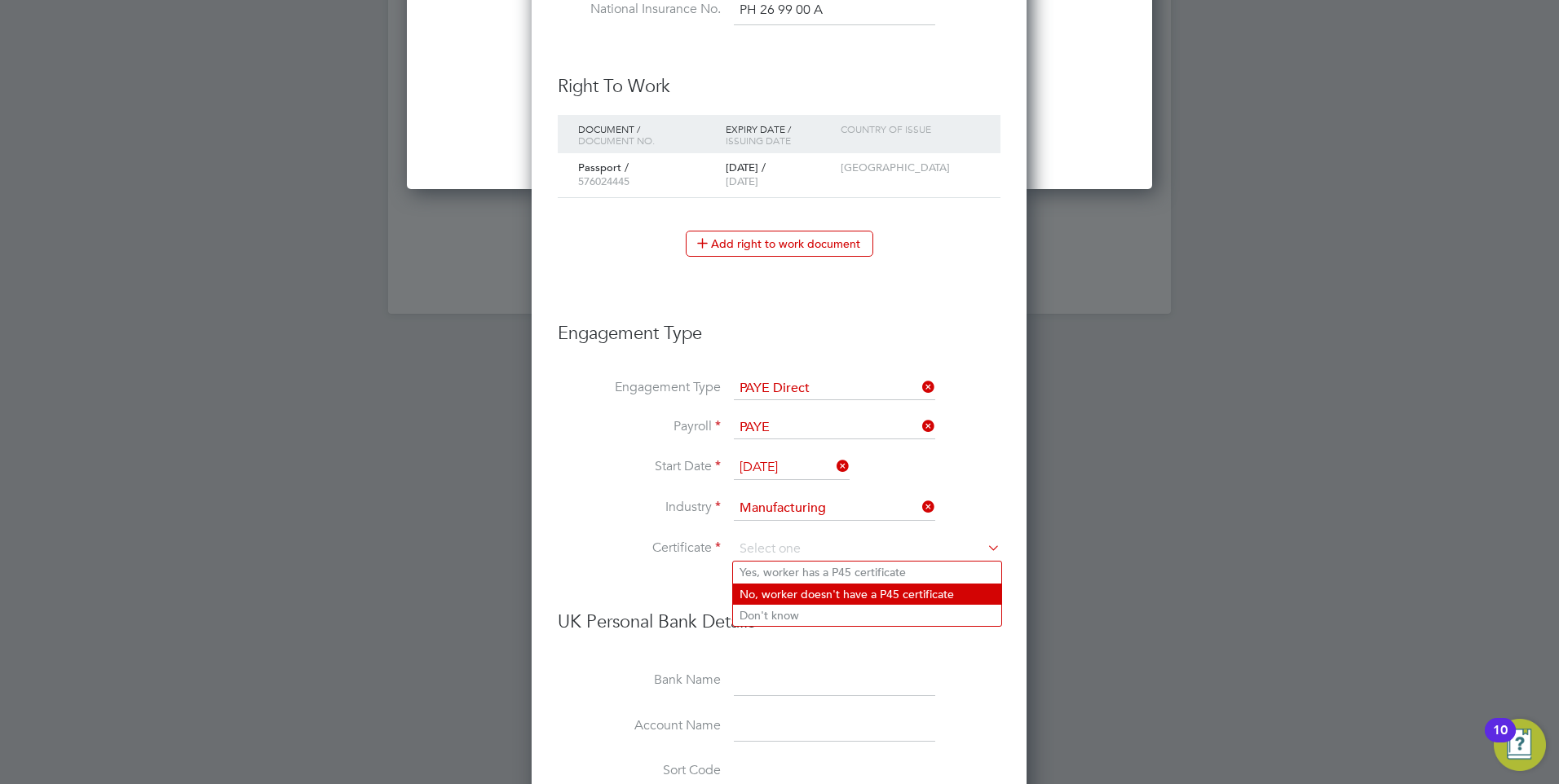
click at [802, 596] on li "No, worker doesn't have a P45 certificate" at bounding box center [866, 594] width 268 height 21
type input "No, worker doesn't have a P45 certificate"
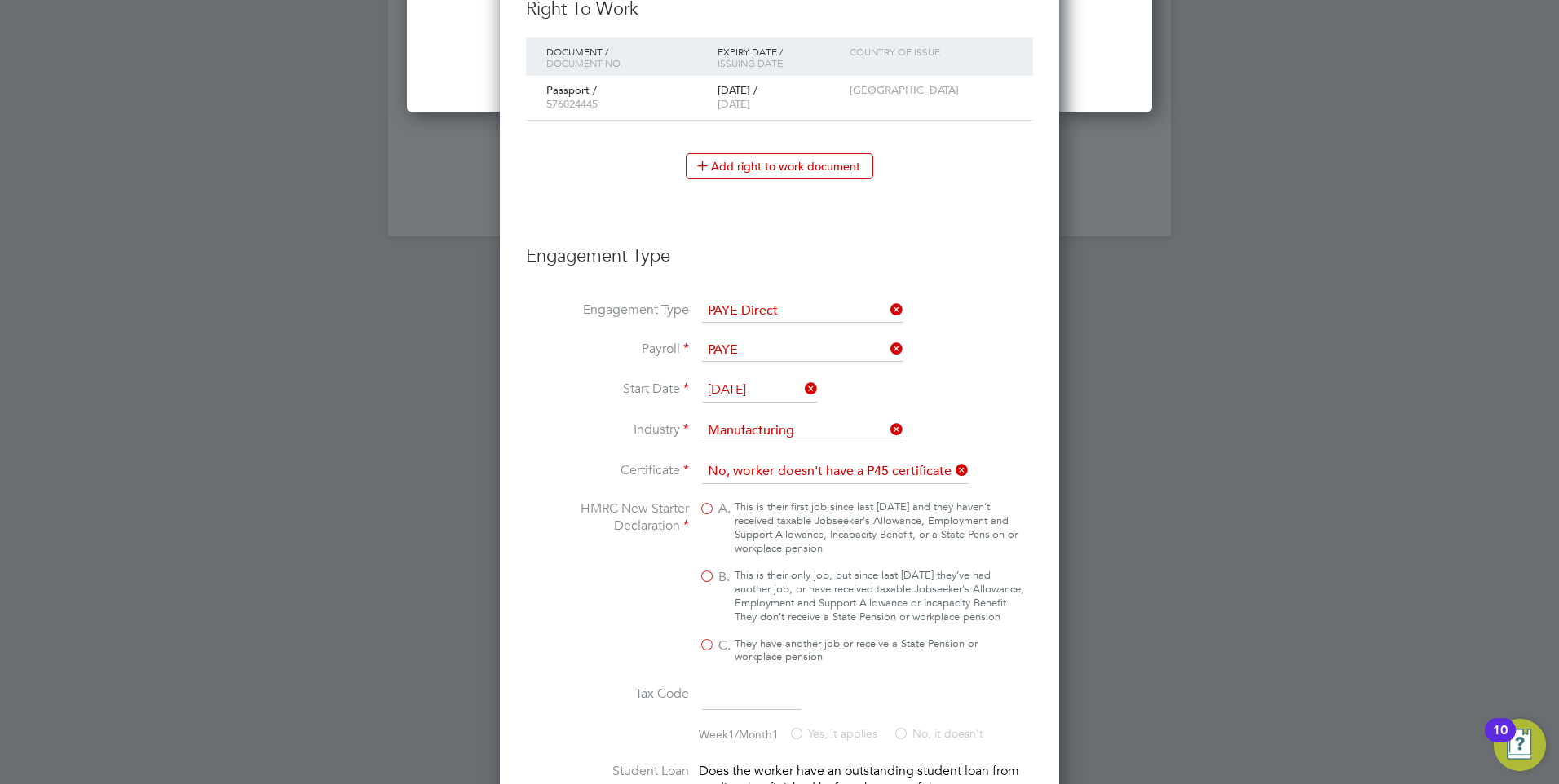
scroll to position [2280, 0]
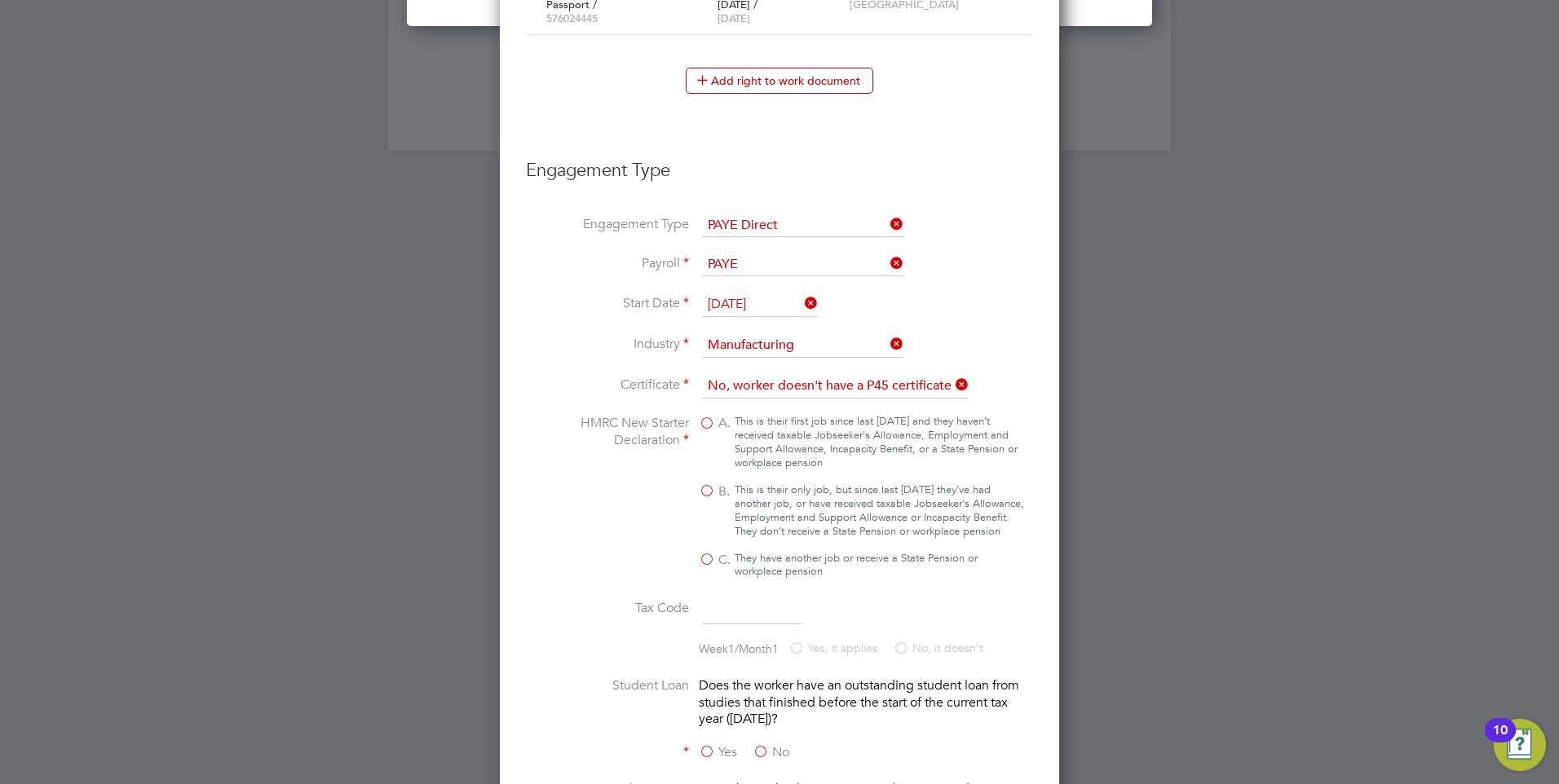
click at [701, 488] on label "B. This is their only job, but since last [DATE] they’ve had another job, or ha…" at bounding box center [861, 511] width 326 height 55
click at [0, 0] on input "B. This is their only job, but since last [DATE] they’ve had another job, or ha…" at bounding box center [0, 0] width 0 height 0
type input "1257L"
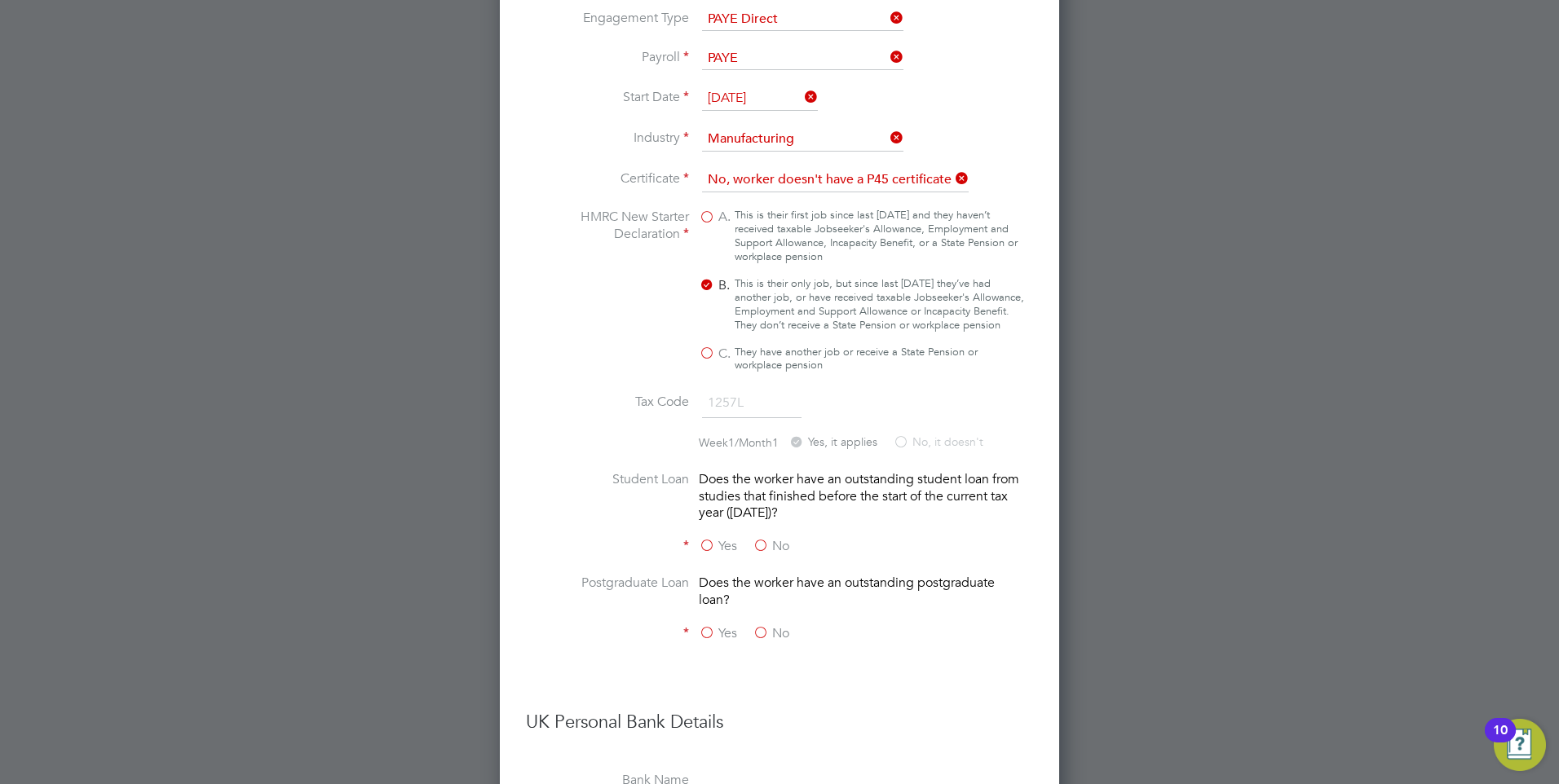
scroll to position [2524, 0]
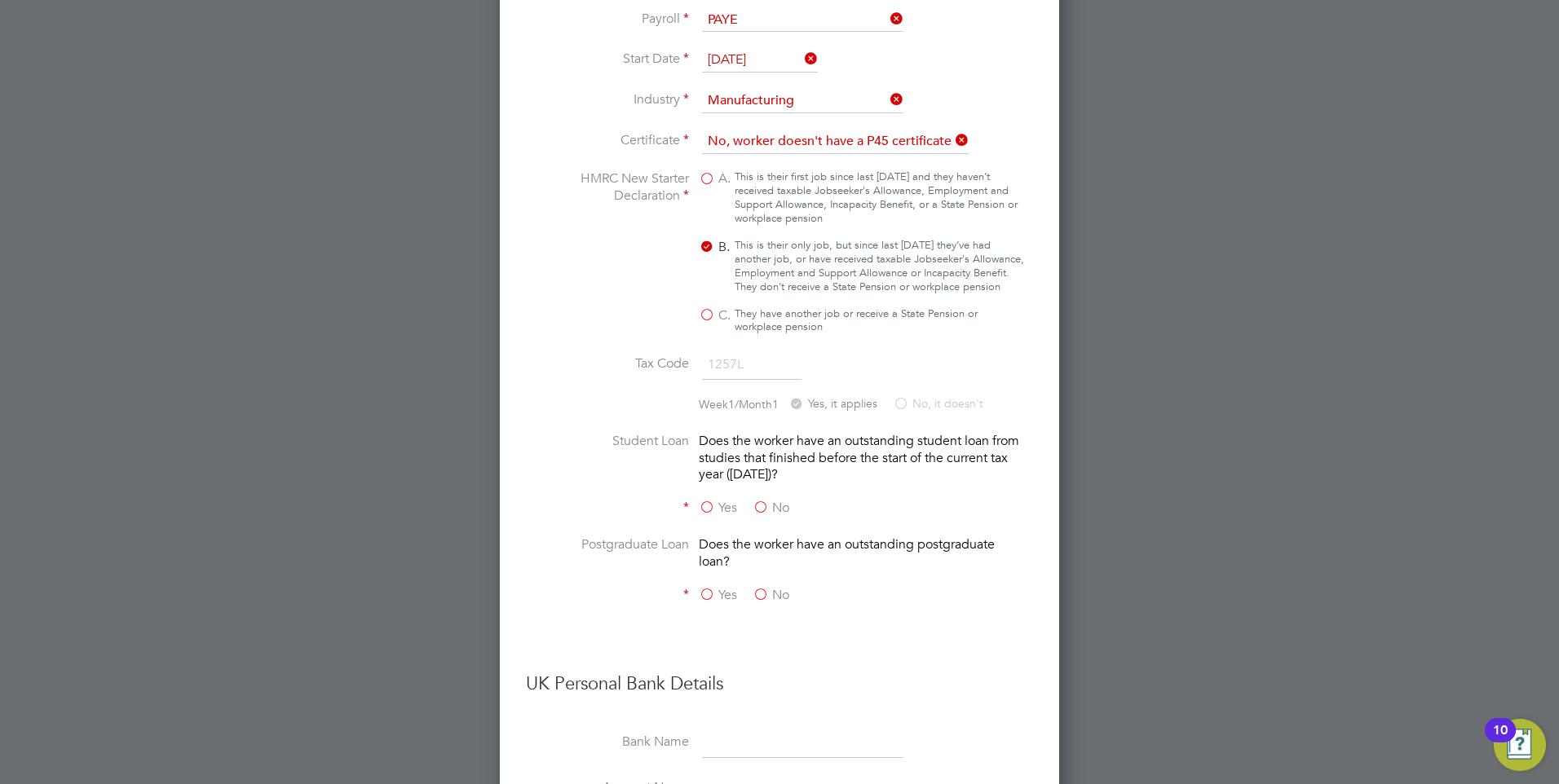
click at [761, 517] on label "No" at bounding box center [771, 508] width 37 height 17
click at [0, 0] on input "No" at bounding box center [0, 0] width 0 height 0
click at [762, 604] on label "No" at bounding box center [771, 595] width 37 height 17
click at [0, 0] on input "No" at bounding box center [0, 0] width 0 height 0
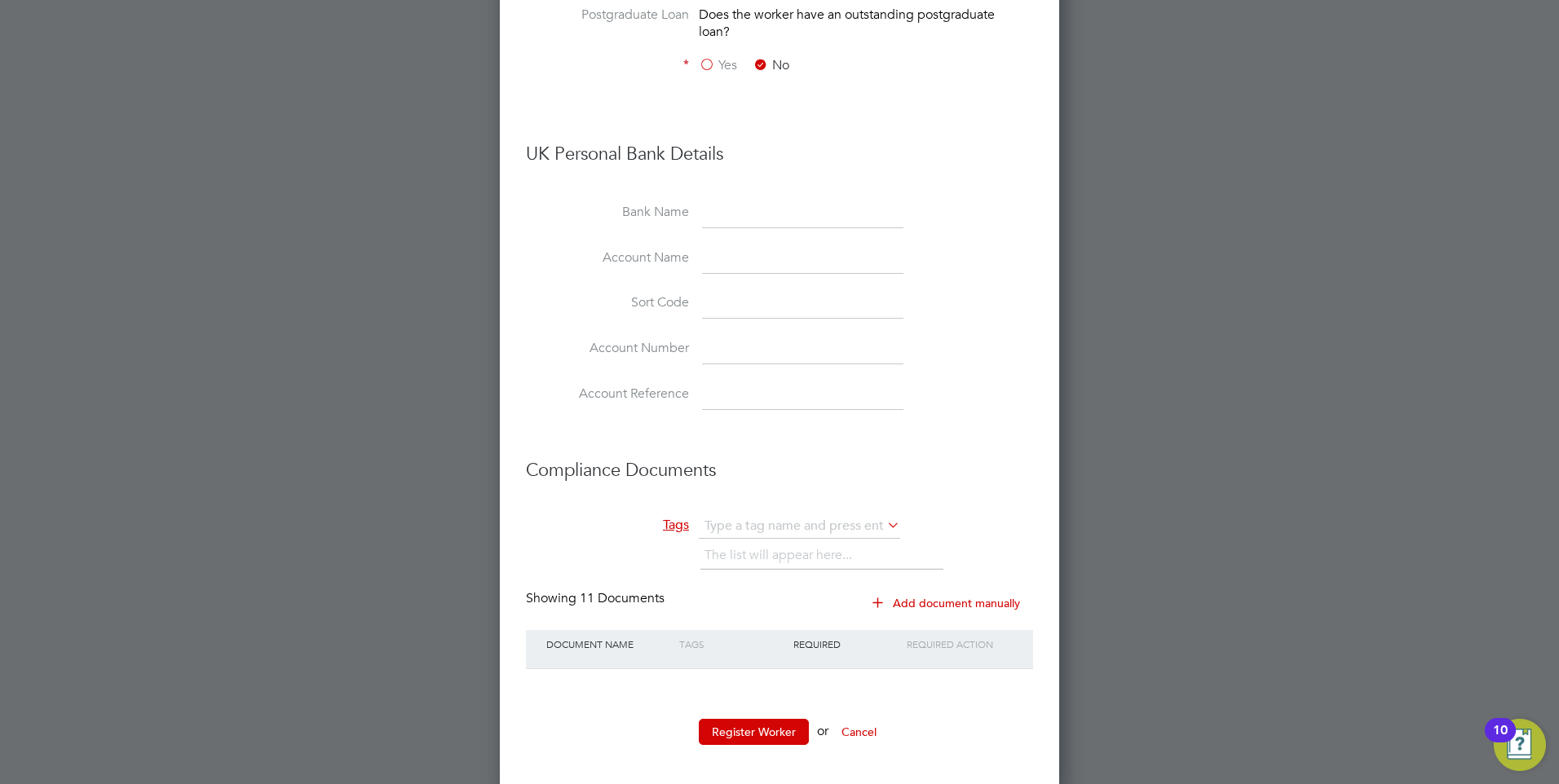
scroll to position [3077, 0]
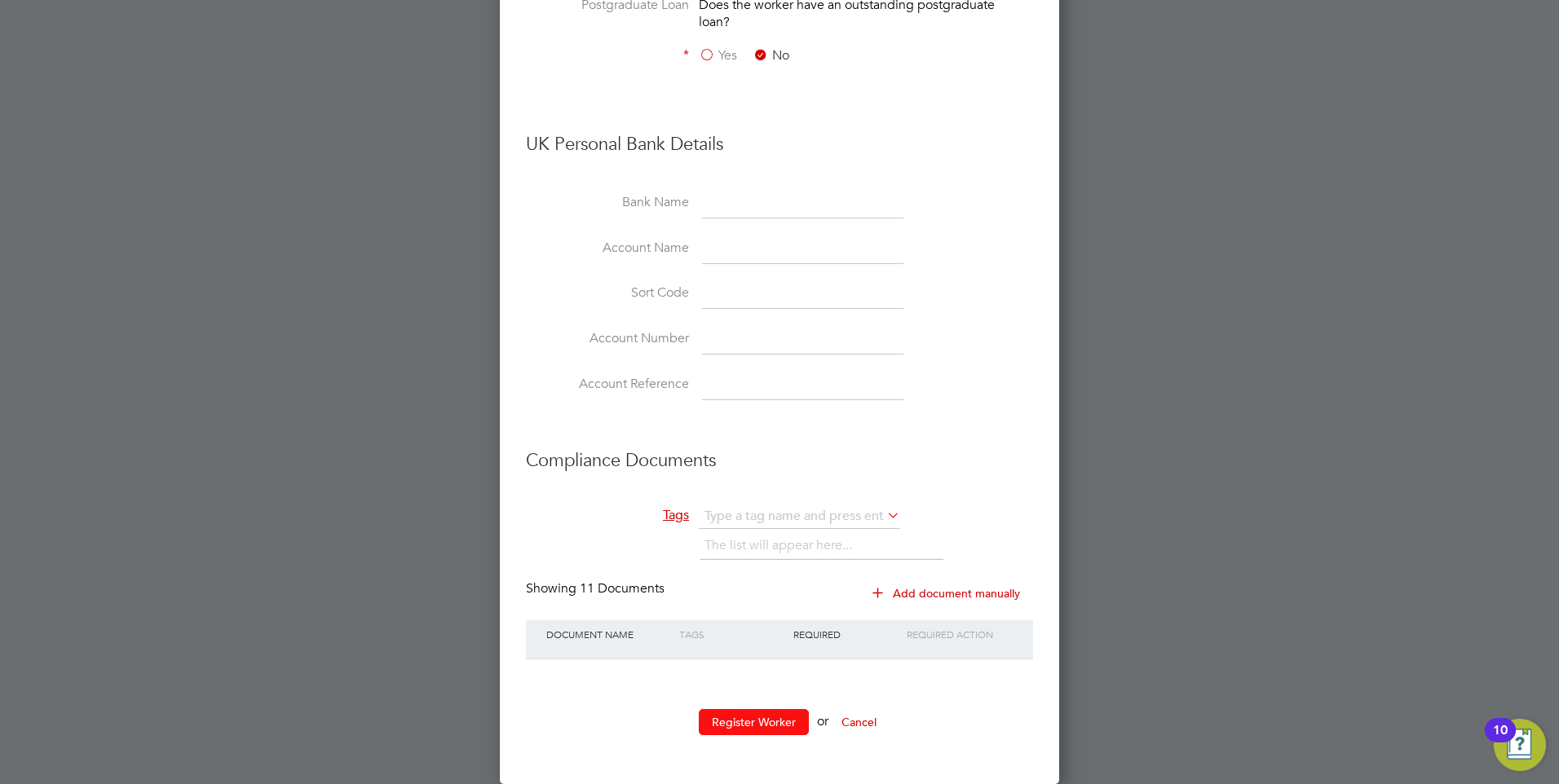
click at [739, 725] on button "Register Worker" at bounding box center [754, 722] width 110 height 26
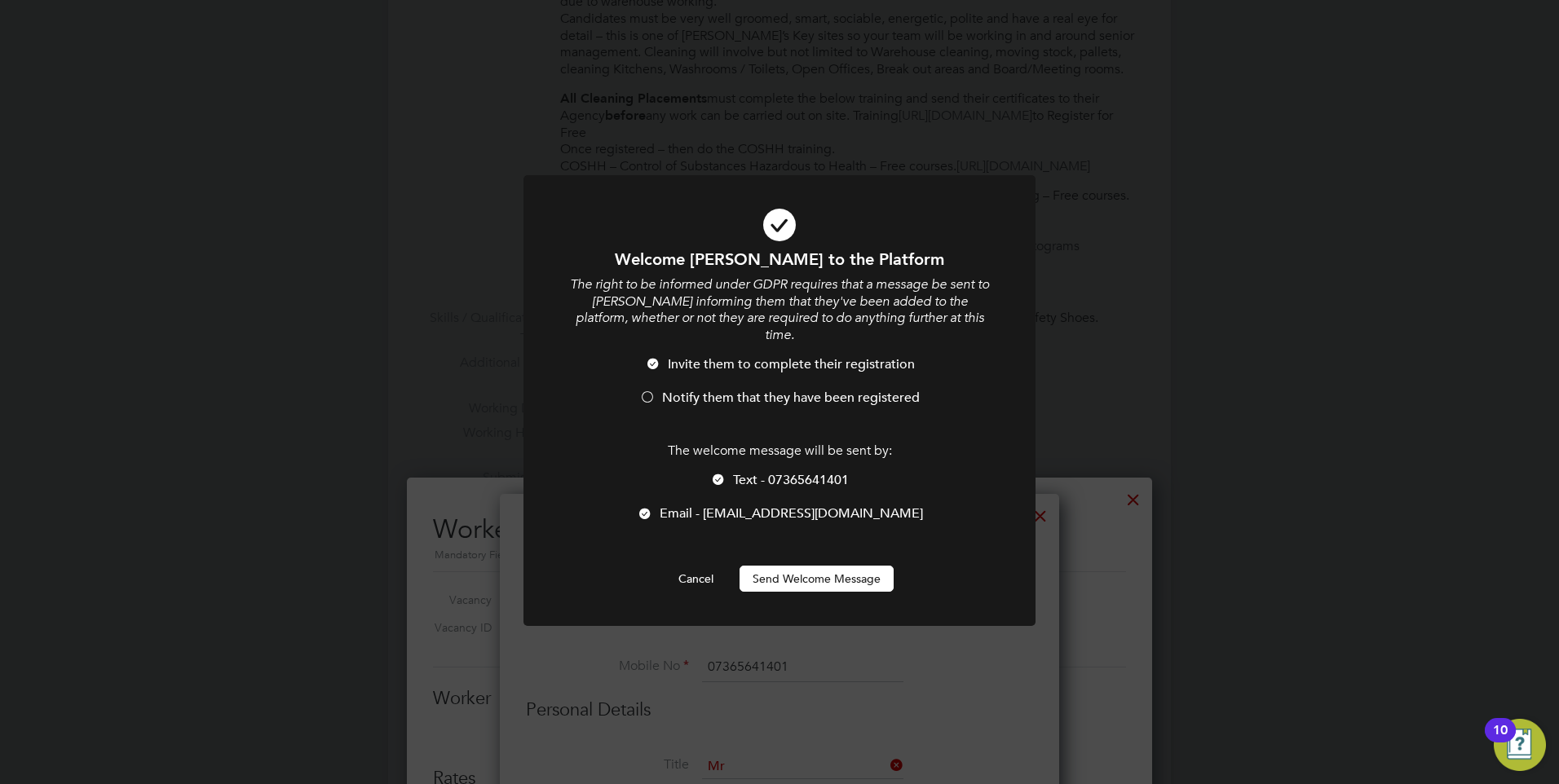
click at [768, 566] on button "Send Welcome Message" at bounding box center [817, 579] width 154 height 26
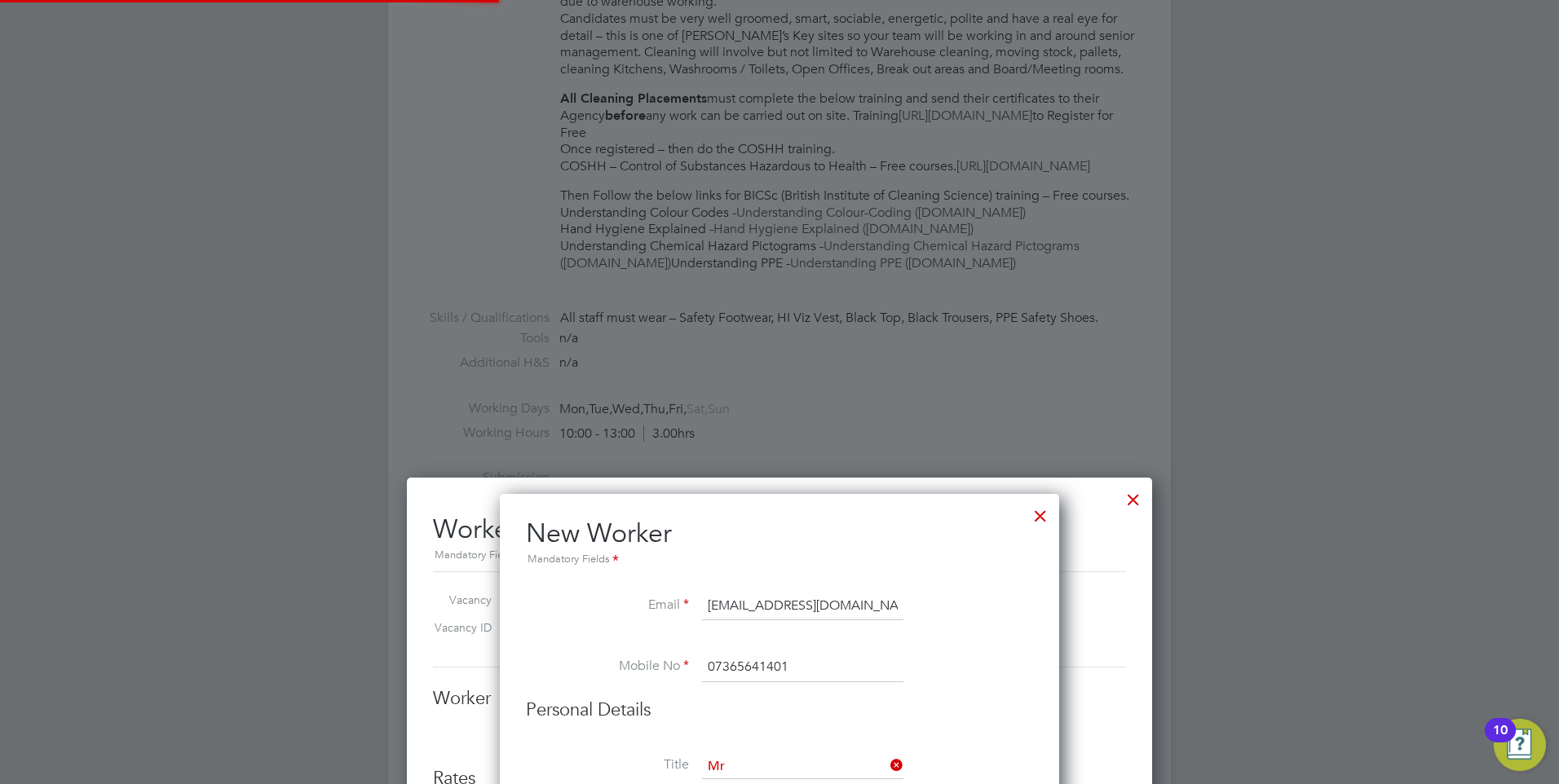
type input "[PERSON_NAME] (Stbrow)"
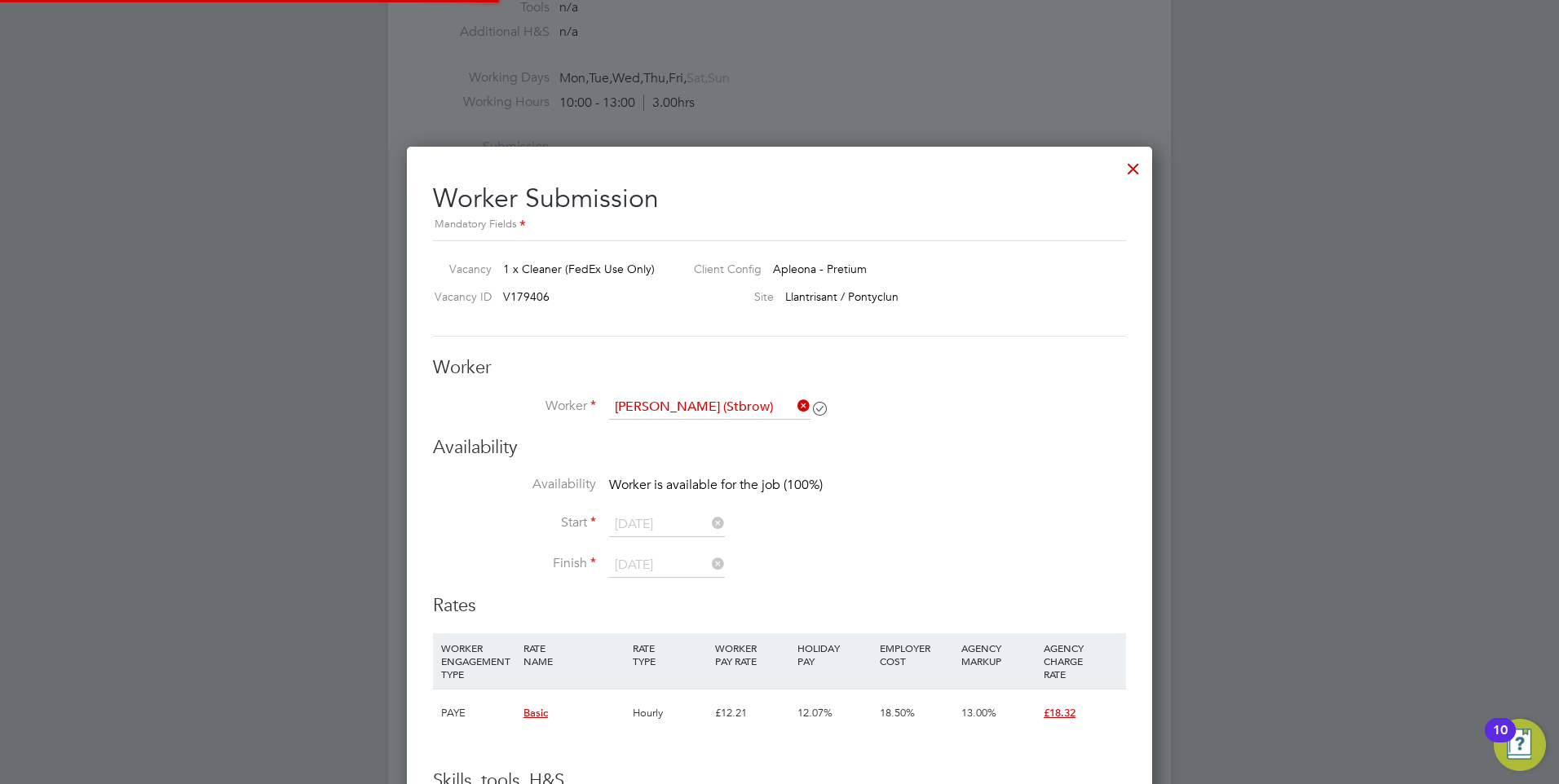
scroll to position [1200, 0]
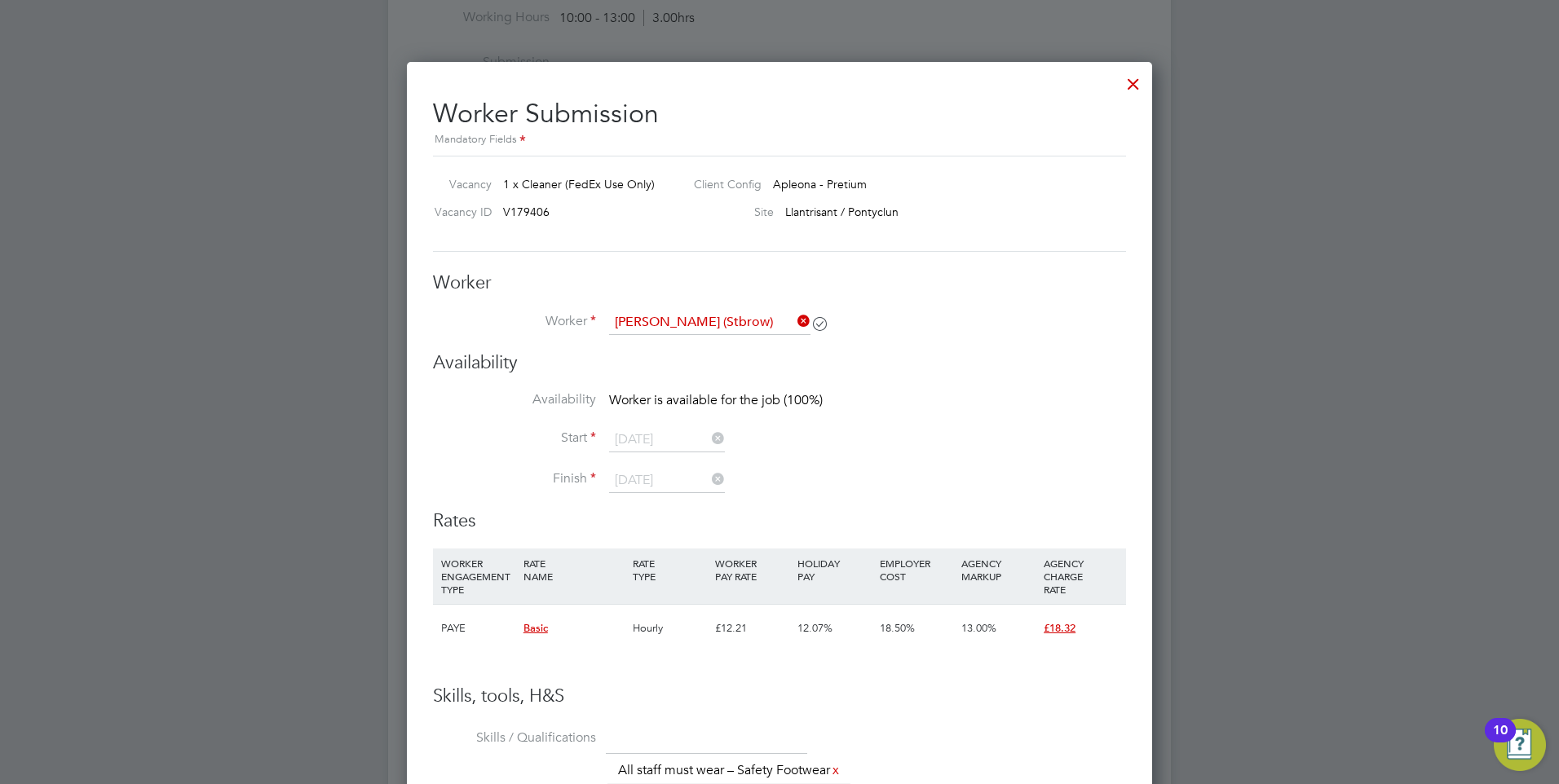
click at [955, 509] on li "Finish [DATE]" at bounding box center [780, 489] width 693 height 41
click at [205, 517] on div at bounding box center [779, 392] width 1559 height 784
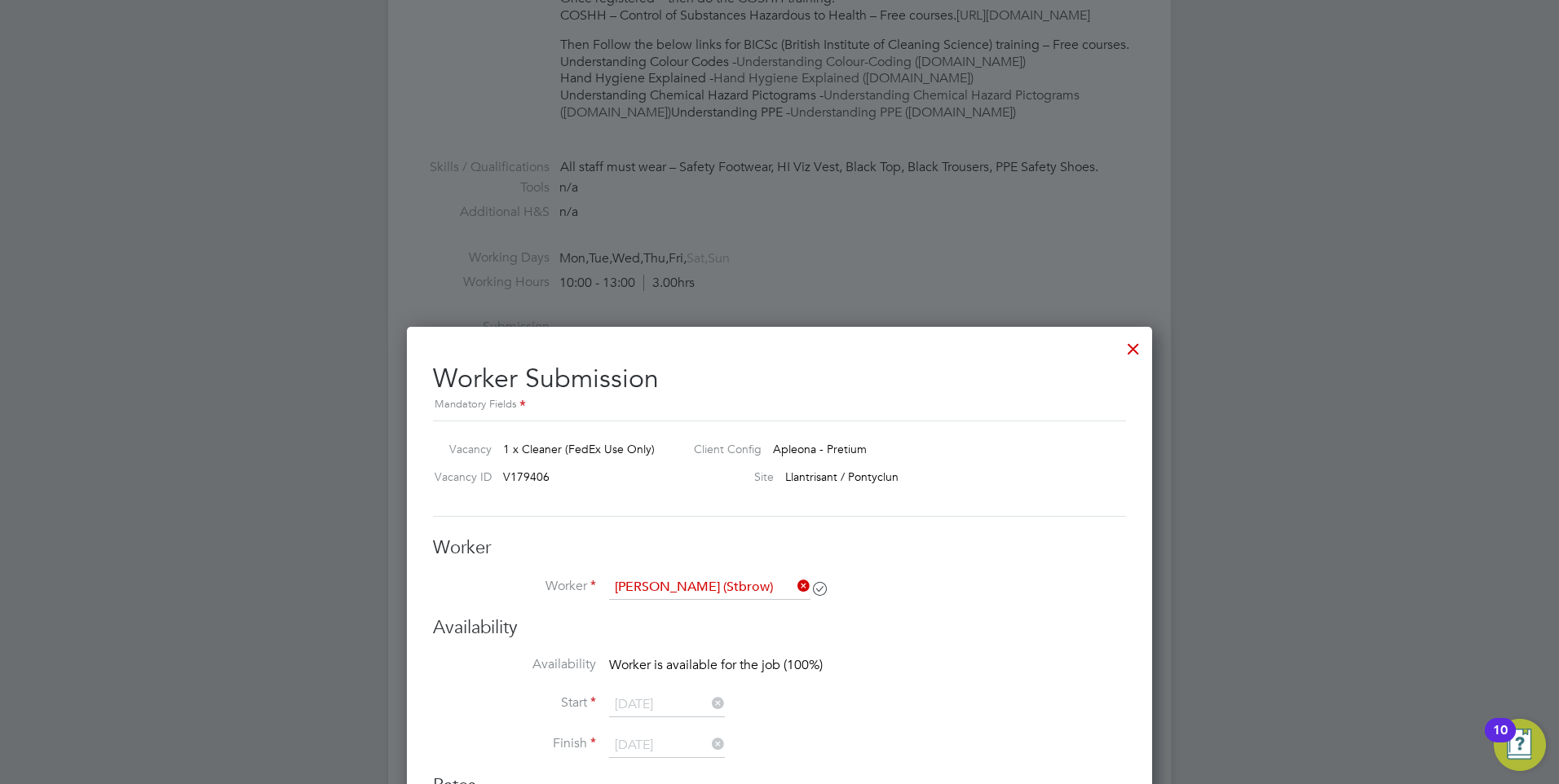
scroll to position [629, 0]
